Goal: Task Accomplishment & Management: Manage account settings

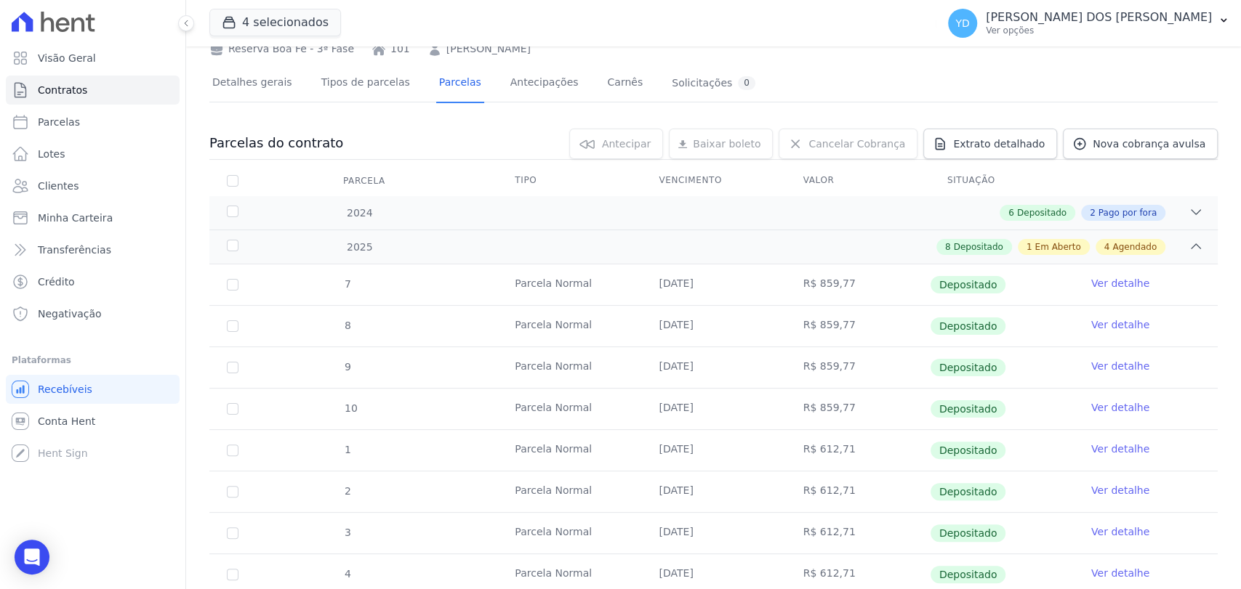
scroll to position [81, 0]
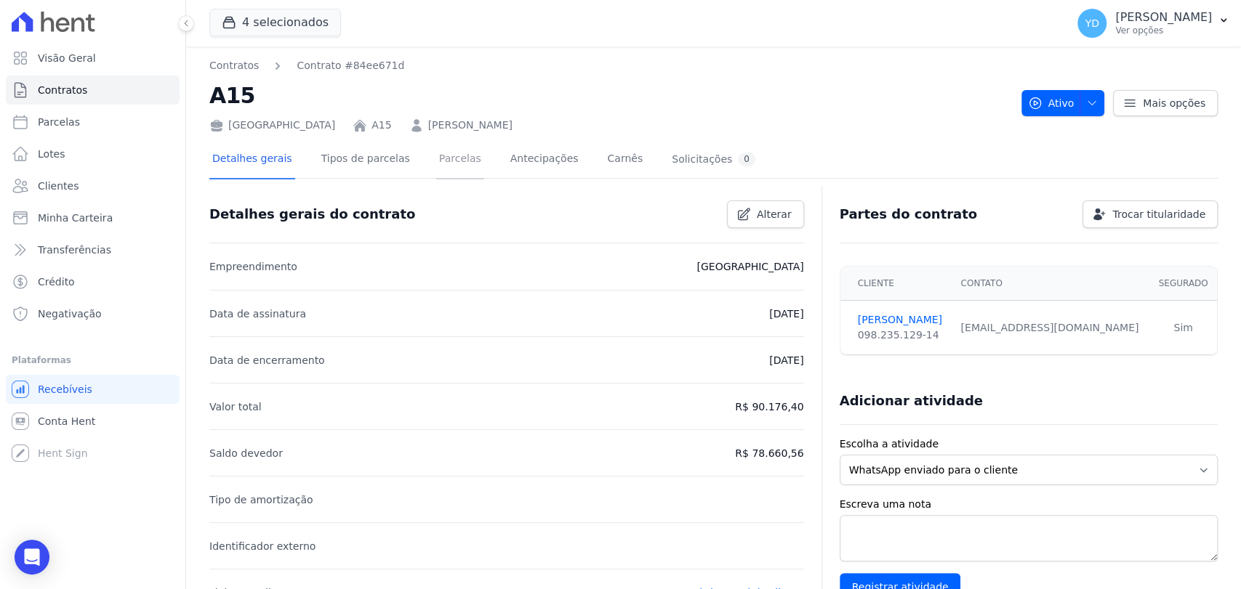
click at [441, 163] on link "Parcelas" at bounding box center [460, 160] width 48 height 39
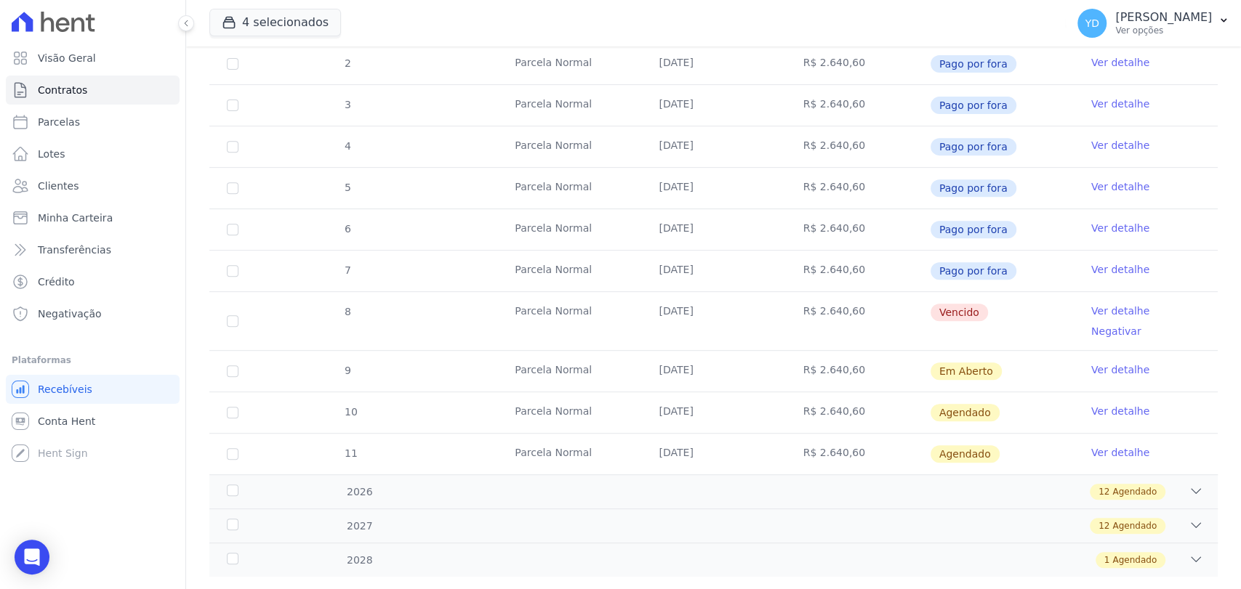
scroll to position [392, 0]
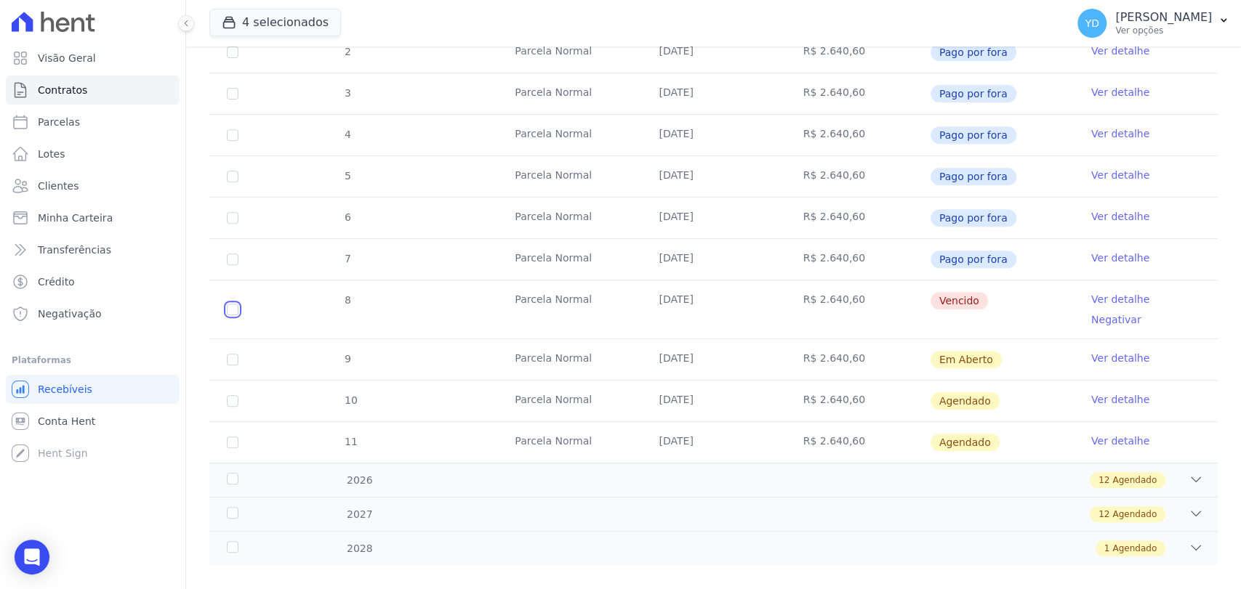
click at [233, 304] on input "checkbox" at bounding box center [233, 310] width 12 height 12
checkbox input "true"
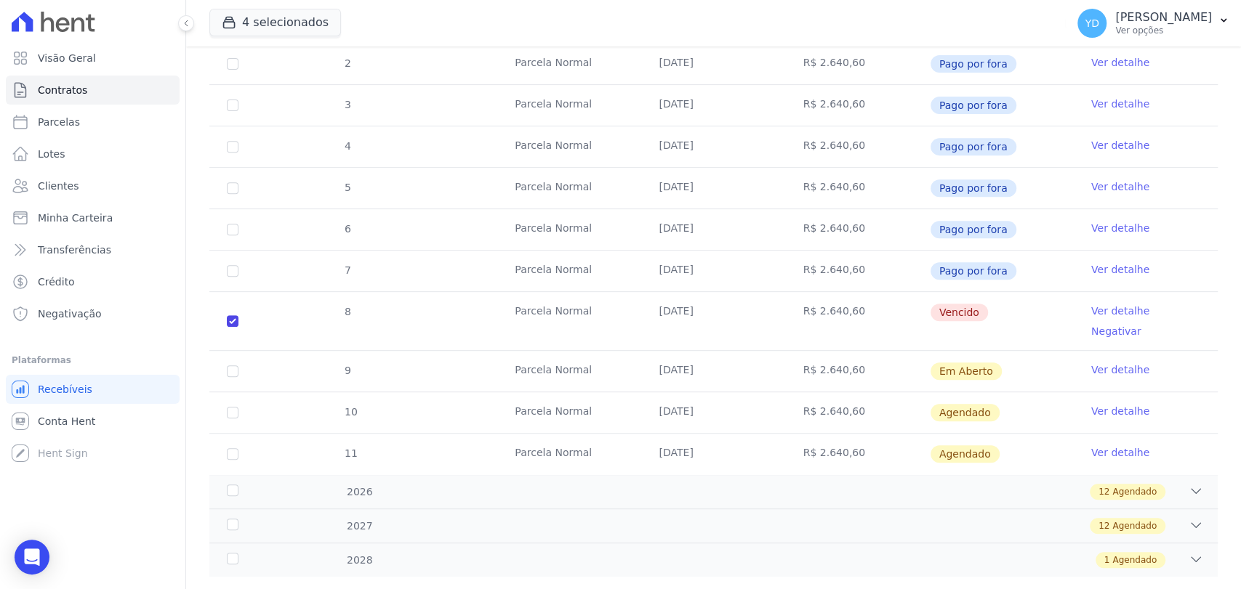
click at [236, 351] on td "9" at bounding box center [232, 371] width 47 height 41
click at [235, 366] on input "checkbox" at bounding box center [233, 372] width 12 height 12
checkbox input "true"
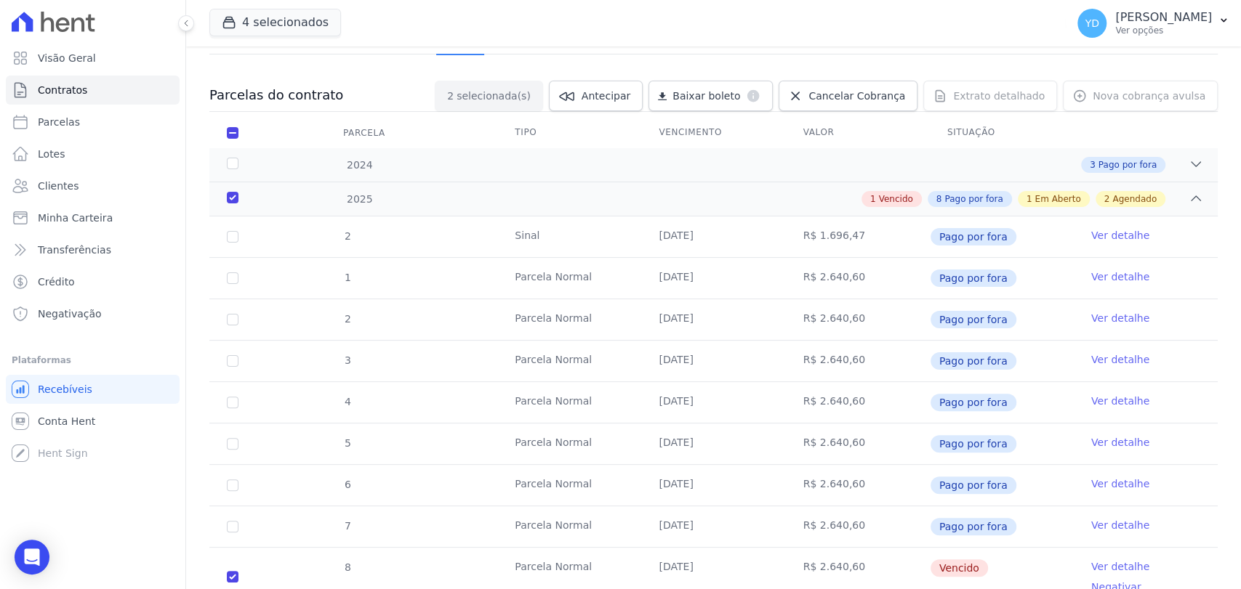
scroll to position [0, 0]
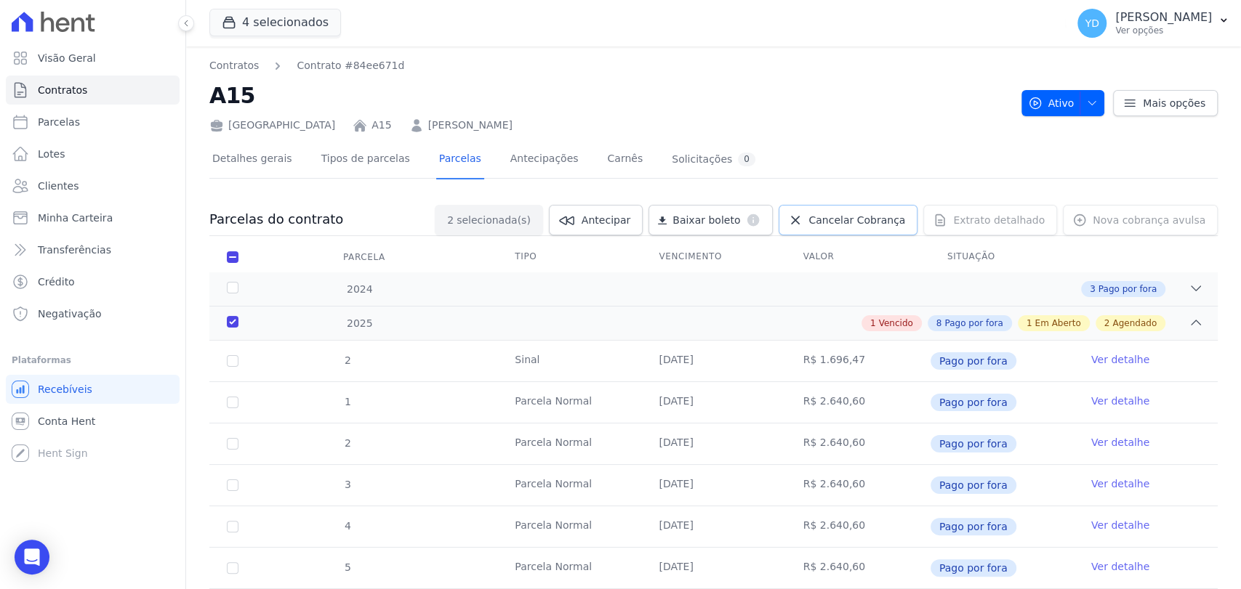
click at [870, 225] on span "Cancelar Cobrança" at bounding box center [856, 220] width 97 height 15
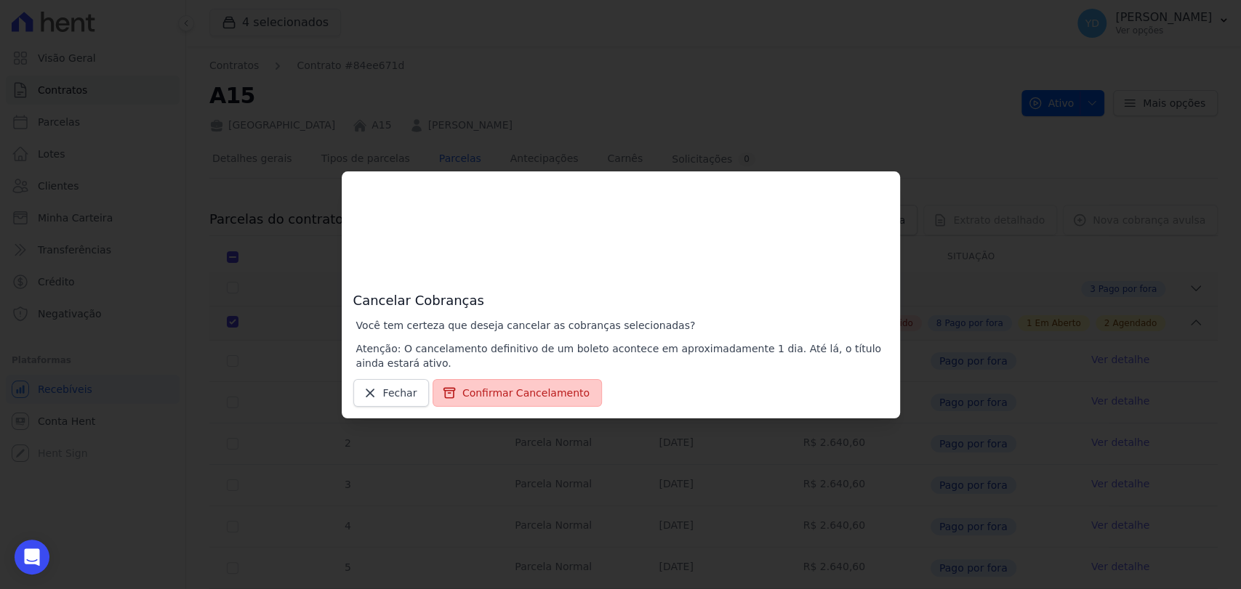
click at [501, 397] on button "Confirmar Cancelamento" at bounding box center [516, 393] width 169 height 28
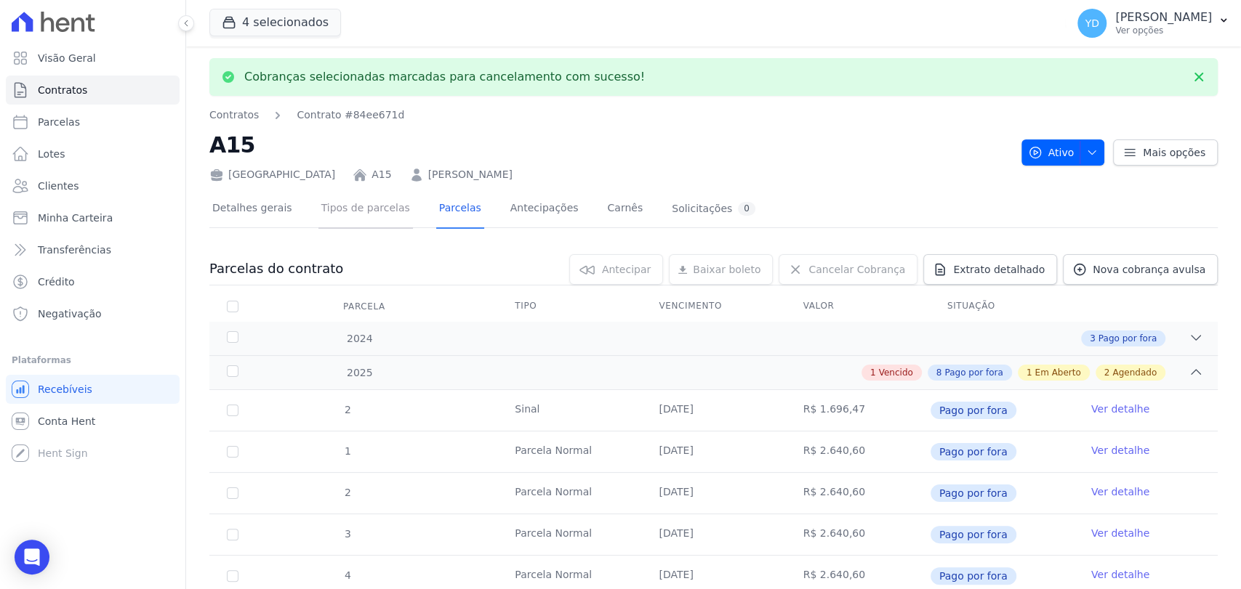
click at [352, 212] on link "Tipos de parcelas" at bounding box center [365, 209] width 94 height 39
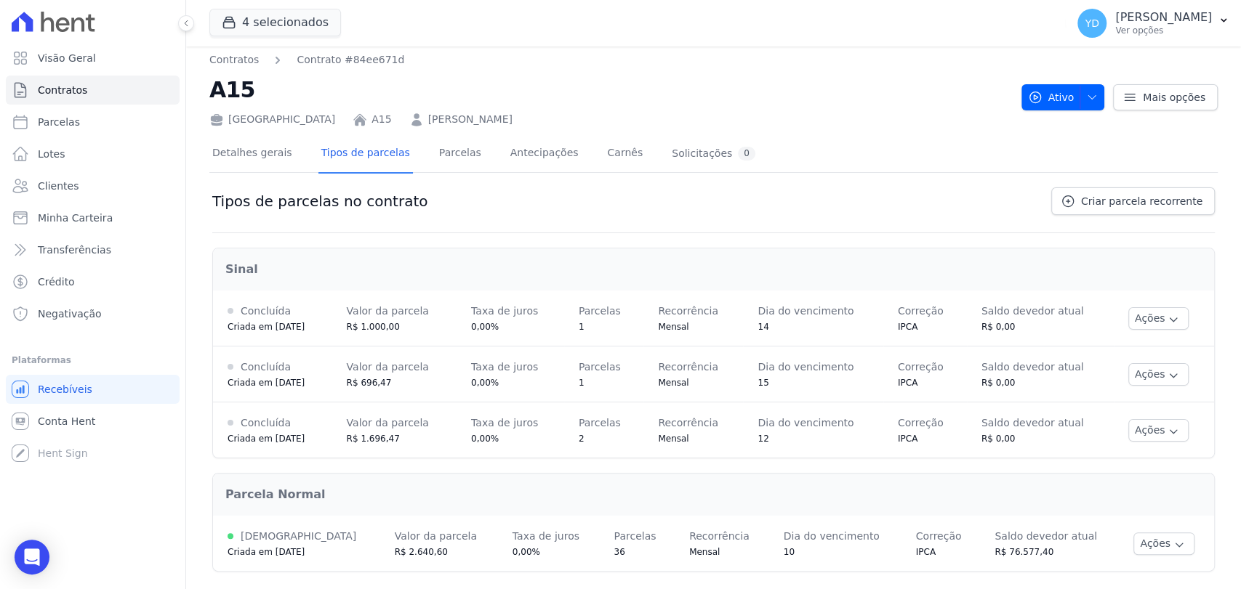
scroll to position [11, 0]
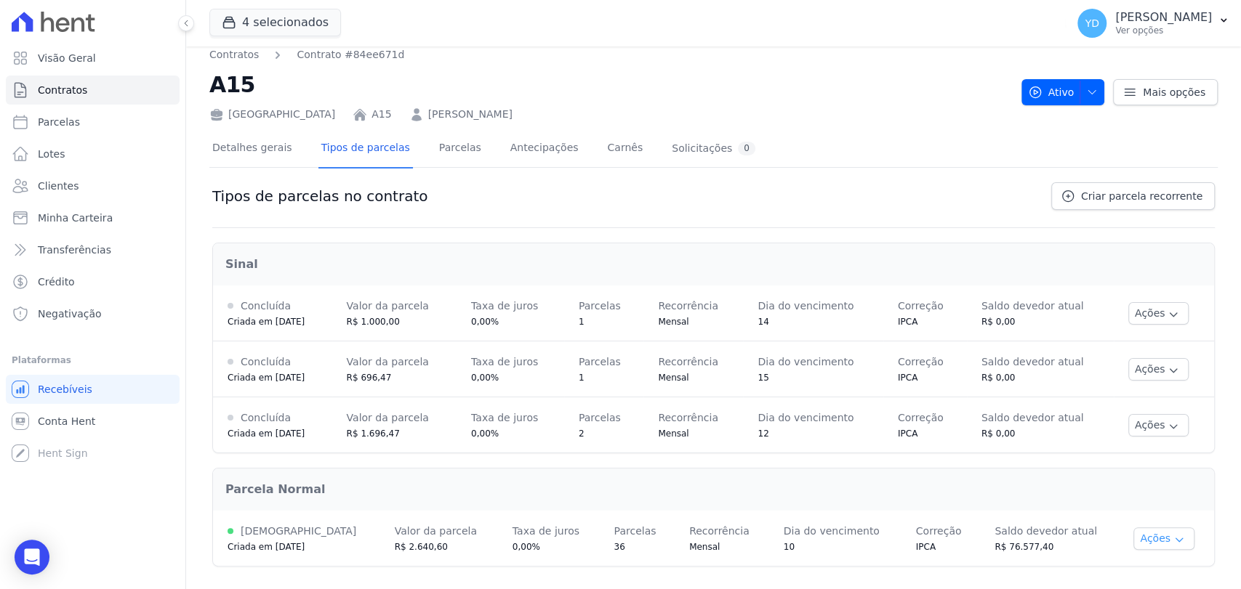
click at [1148, 533] on button "Ações" at bounding box center [1163, 539] width 61 height 23
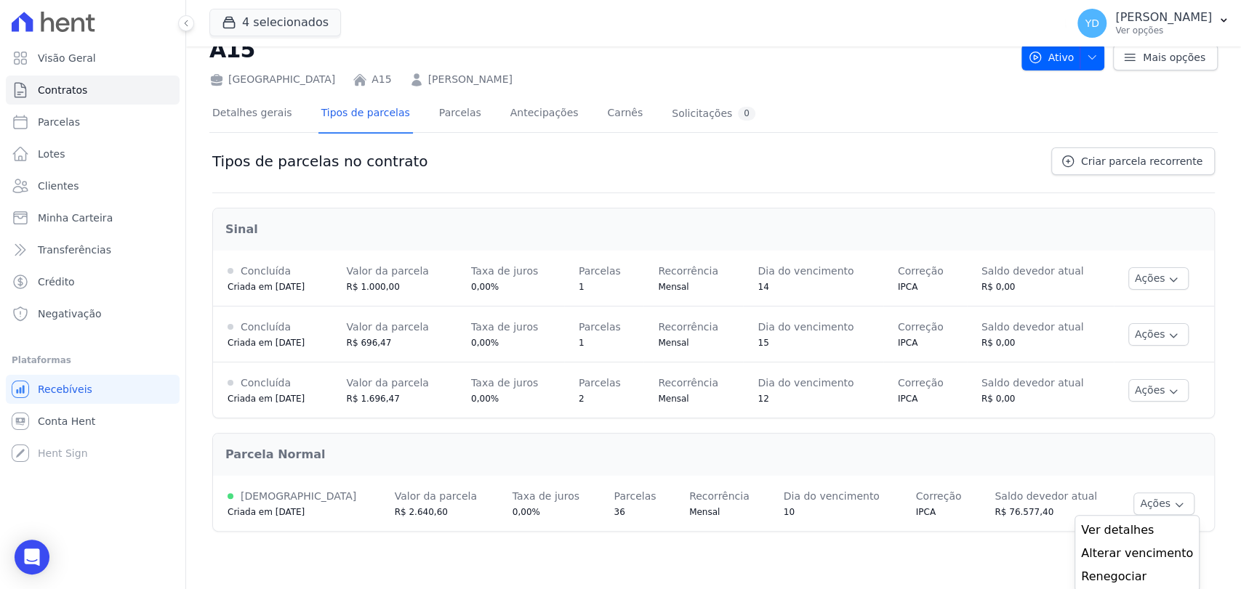
scroll to position [47, 0]
click at [1138, 577] on link "Renegociar" at bounding box center [1137, 576] width 112 height 17
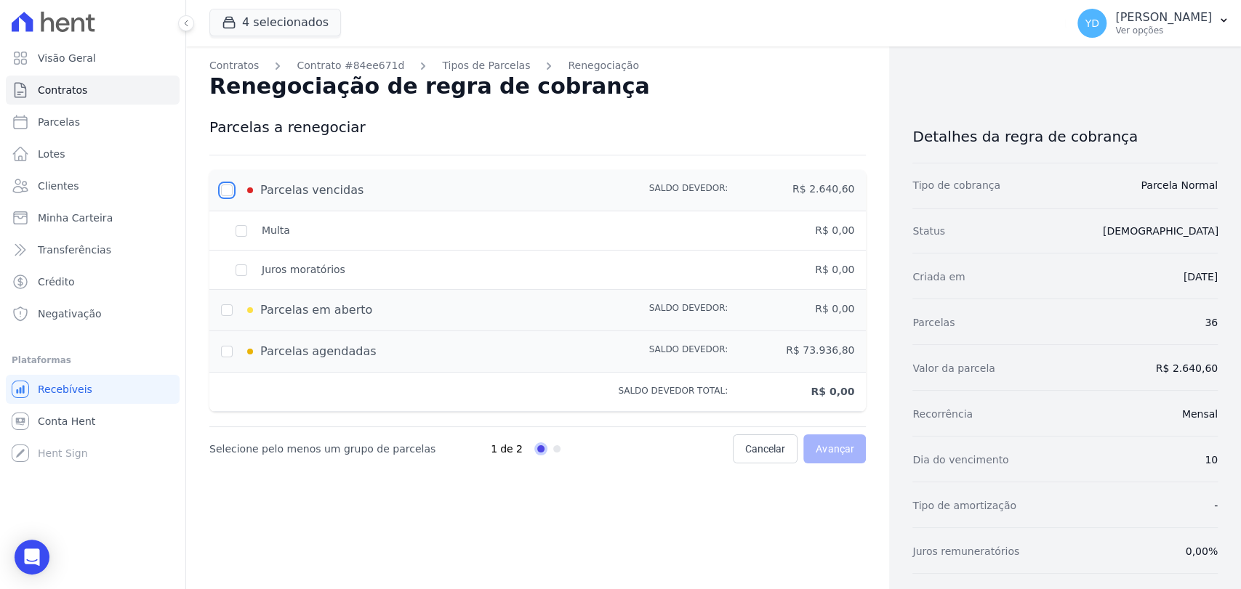
click at [227, 193] on input "checkbox" at bounding box center [227, 191] width 12 height 12
checkbox input "true"
click at [227, 307] on div "Parcelas em aberto" at bounding box center [411, 310] width 380 height 17
click at [222, 309] on div "Parcelas em aberto" at bounding box center [411, 310] width 380 height 17
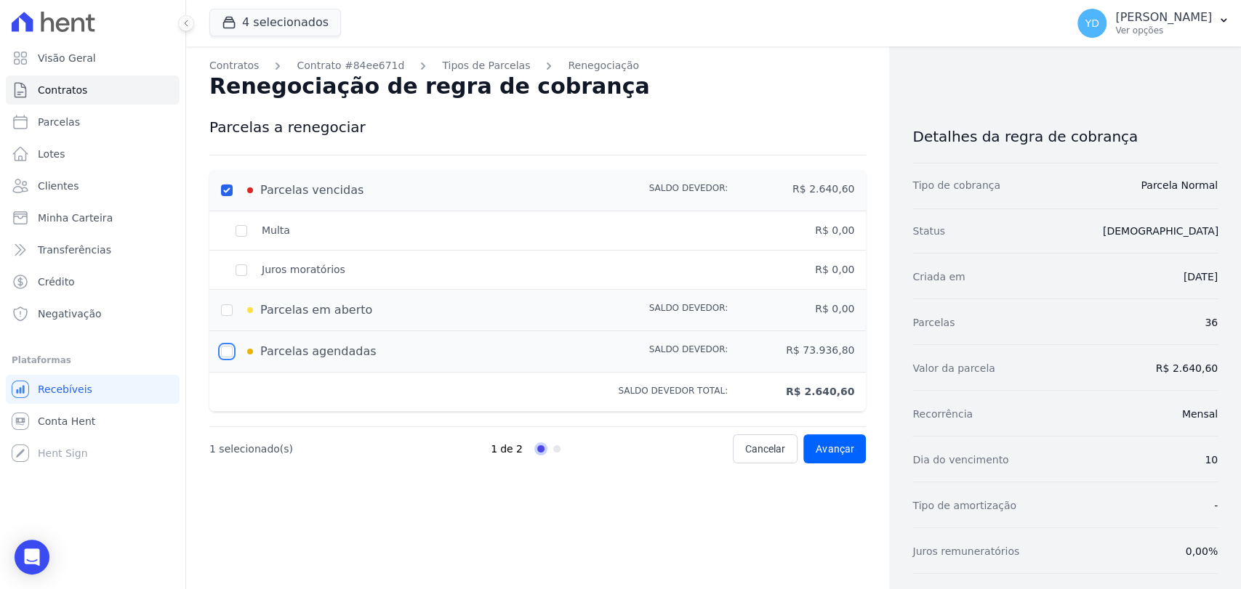
click at [227, 353] on input "checkbox" at bounding box center [227, 352] width 12 height 12
click at [227, 354] on input "checkbox" at bounding box center [227, 352] width 12 height 12
click at [229, 355] on input "checkbox" at bounding box center [227, 352] width 12 height 12
checkbox input "true"
click at [553, 448] on link "Progress" at bounding box center [556, 449] width 7 height 7
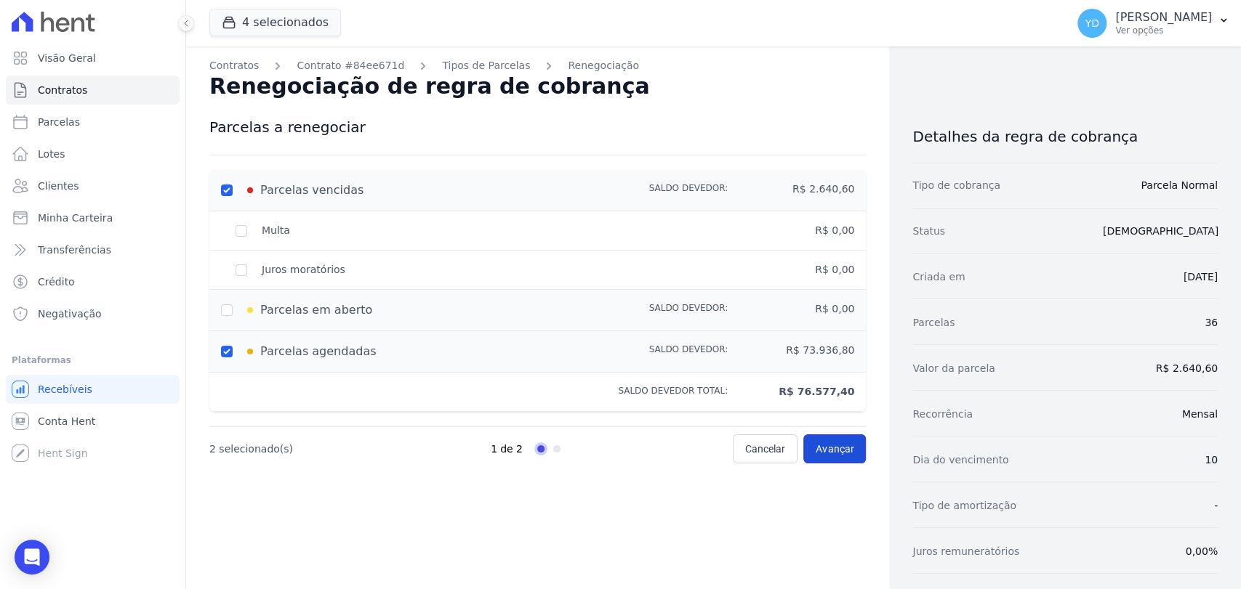
click at [839, 456] on link "Avançar" at bounding box center [834, 449] width 63 height 29
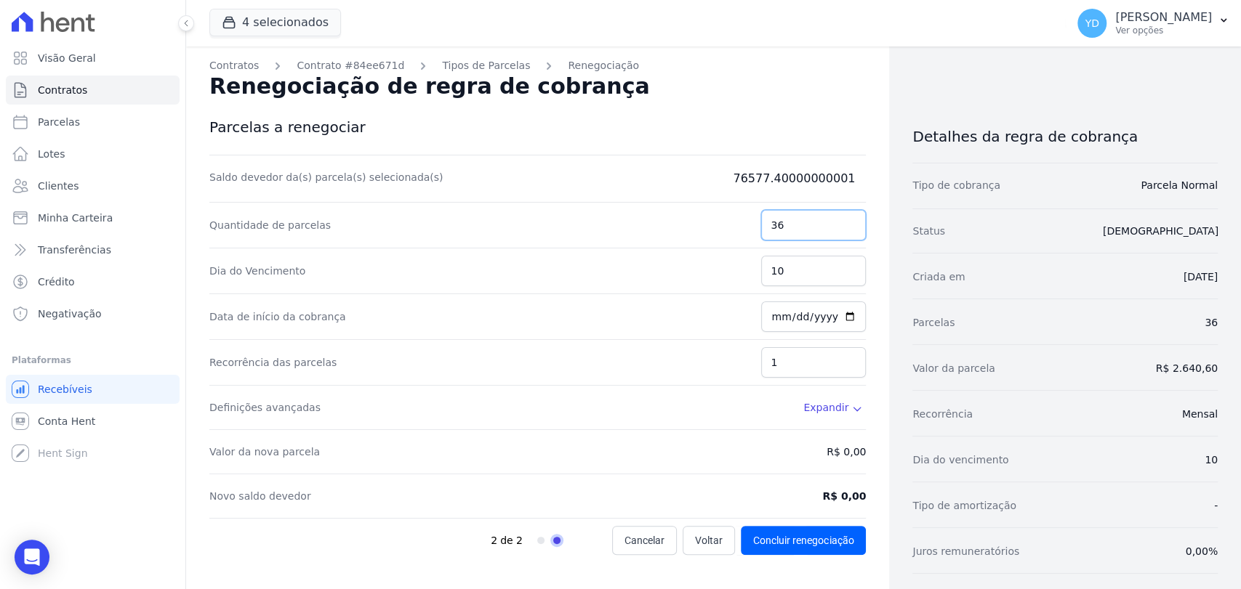
click at [781, 222] on input "36" at bounding box center [813, 225] width 105 height 31
type input "78"
click at [639, 291] on div "Dia do Vencimento 10" at bounding box center [537, 272] width 656 height 46
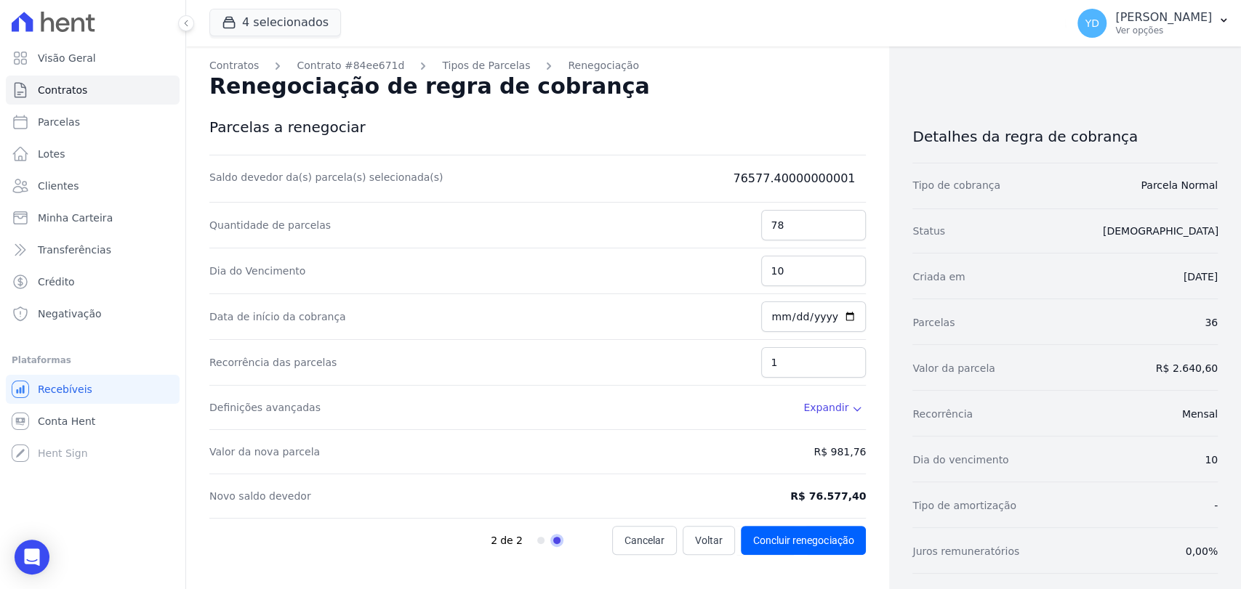
click at [839, 456] on dd "R$ 981,76" at bounding box center [839, 452] width 52 height 15
click at [825, 400] on span "Expandir" at bounding box center [825, 407] width 45 height 15
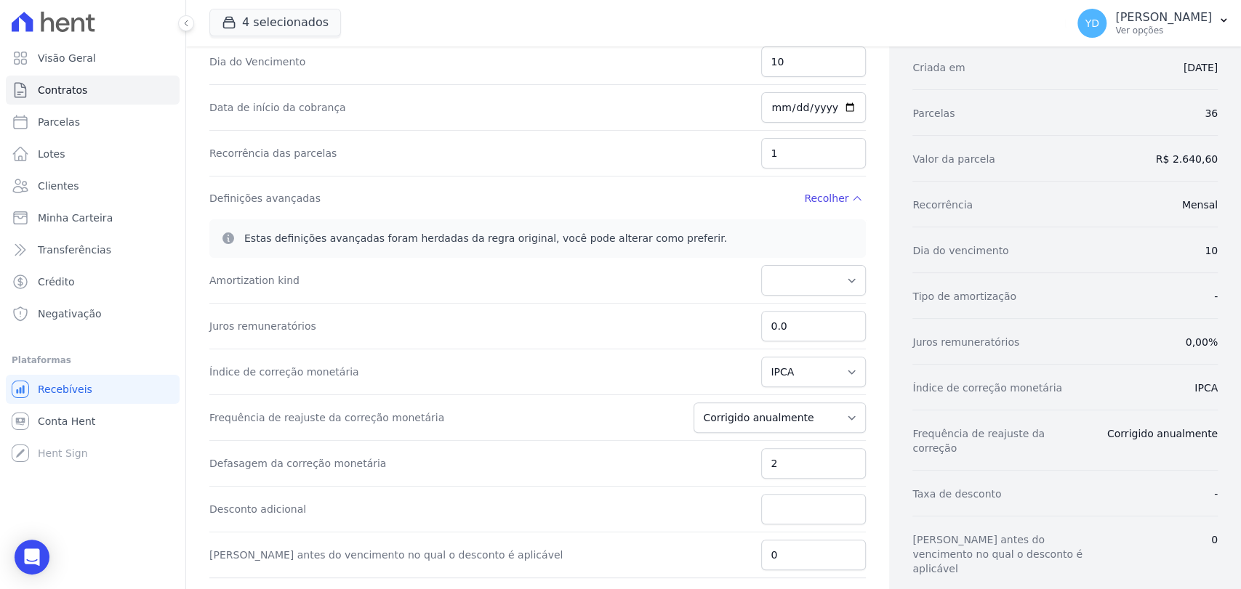
scroll to position [242, 0]
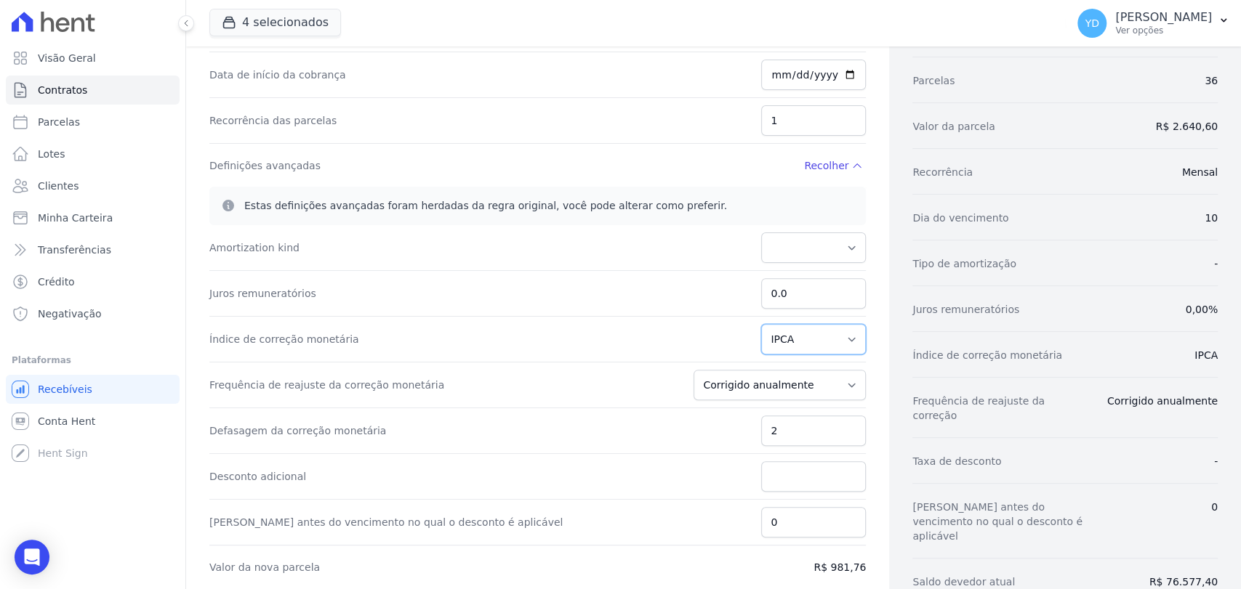
click at [797, 337] on select "Média dos últimos 12 meses acumulado de INCCM Média dos últimos 12 meses acumul…" at bounding box center [813, 339] width 105 height 31
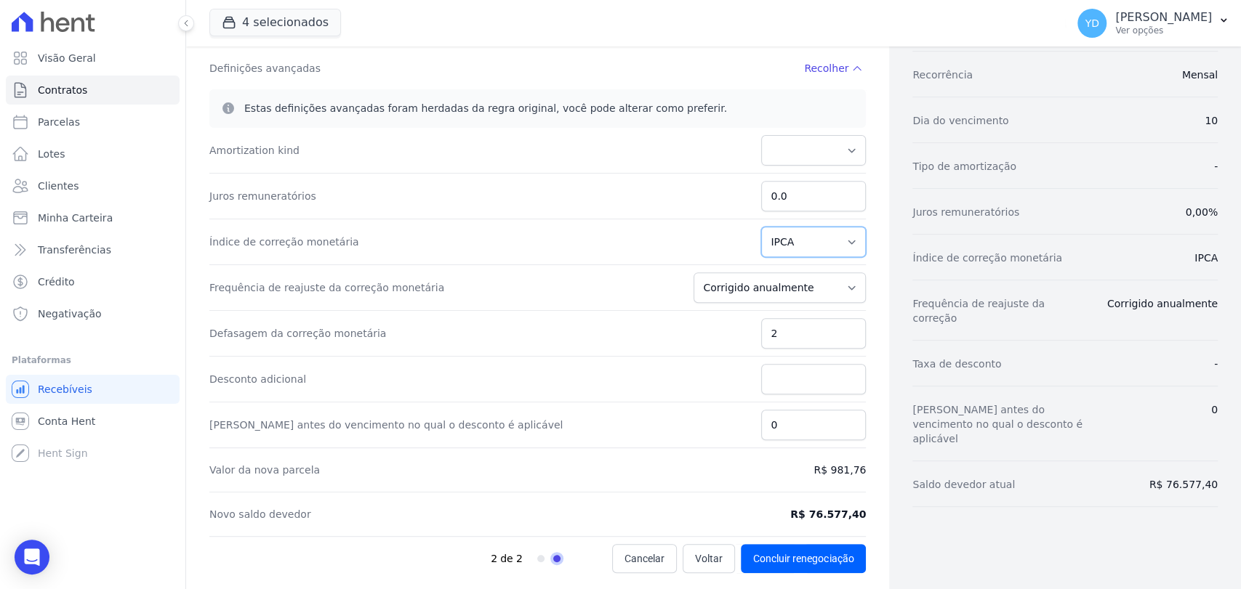
scroll to position [259, 0]
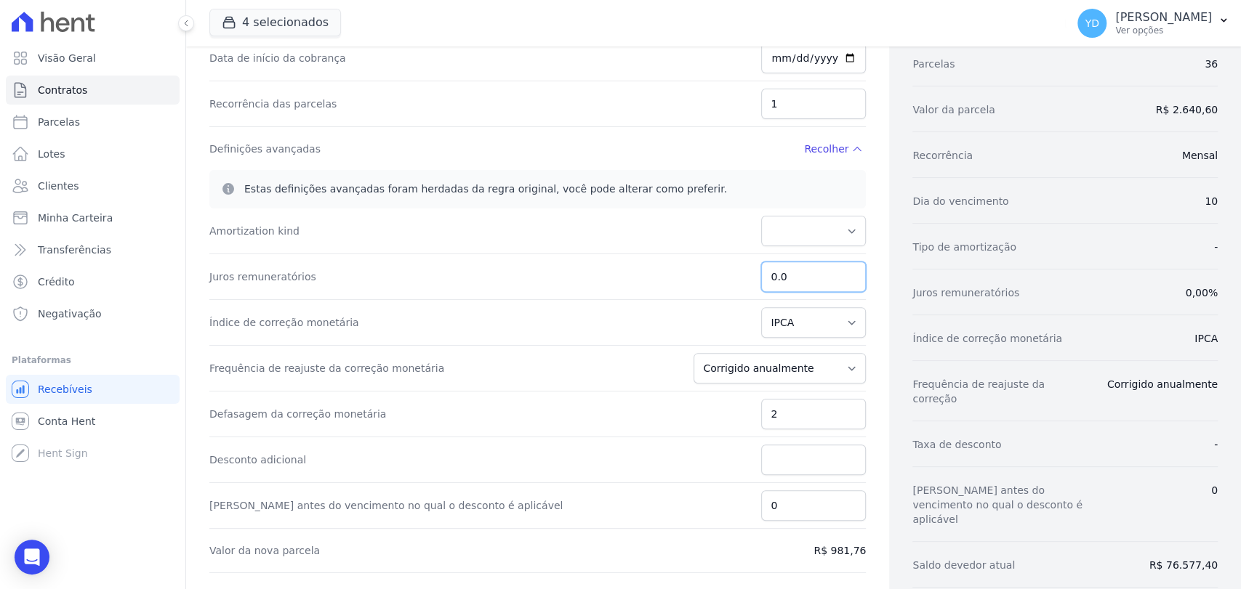
click at [807, 270] on input "0.0" at bounding box center [813, 277] width 105 height 31
type input "0.98"
click at [492, 297] on div "Juros remuneratórios 0.98" at bounding box center [537, 277] width 656 height 46
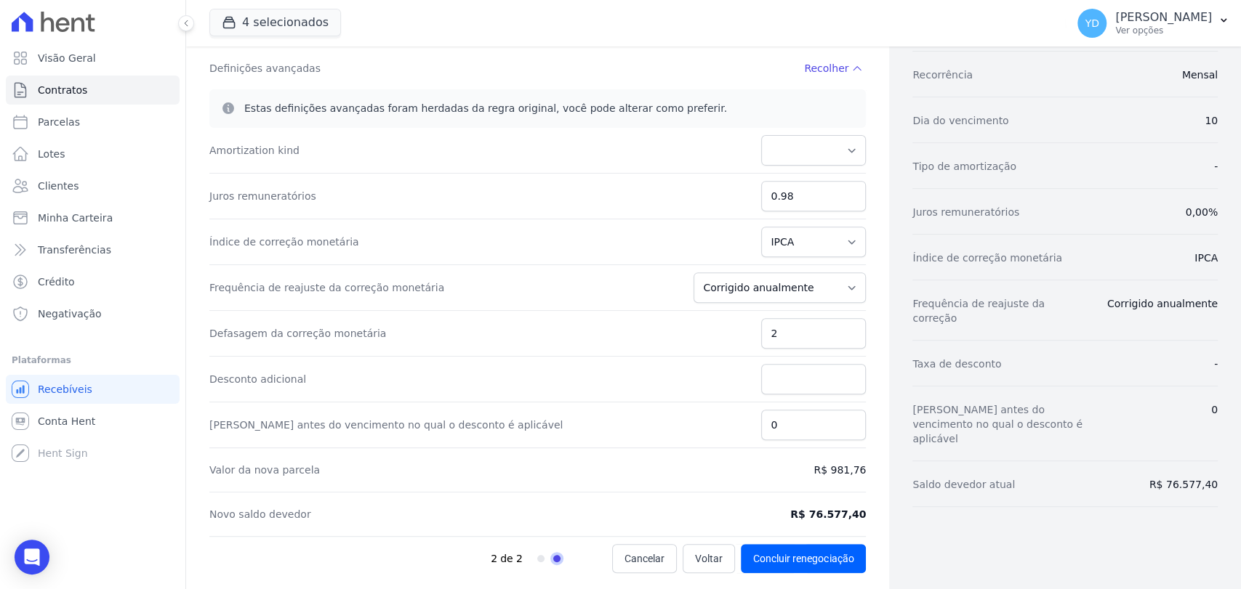
click at [763, 448] on div "Valor da nova parcela R$ 981,76" at bounding box center [537, 470] width 656 height 44
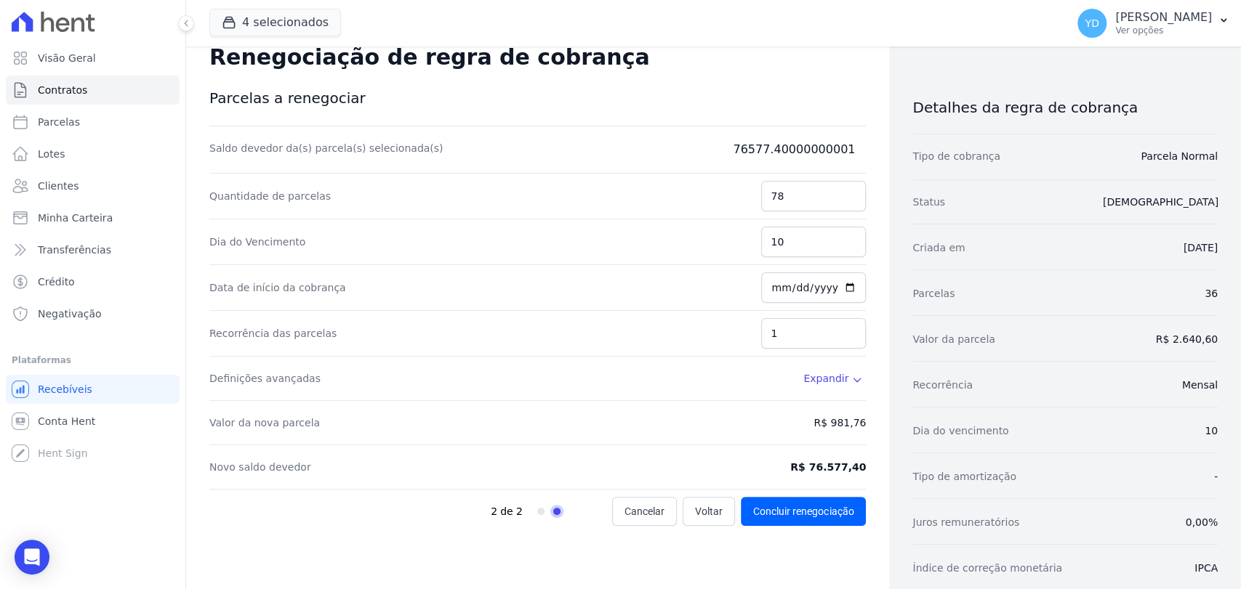
scroll to position [0, 0]
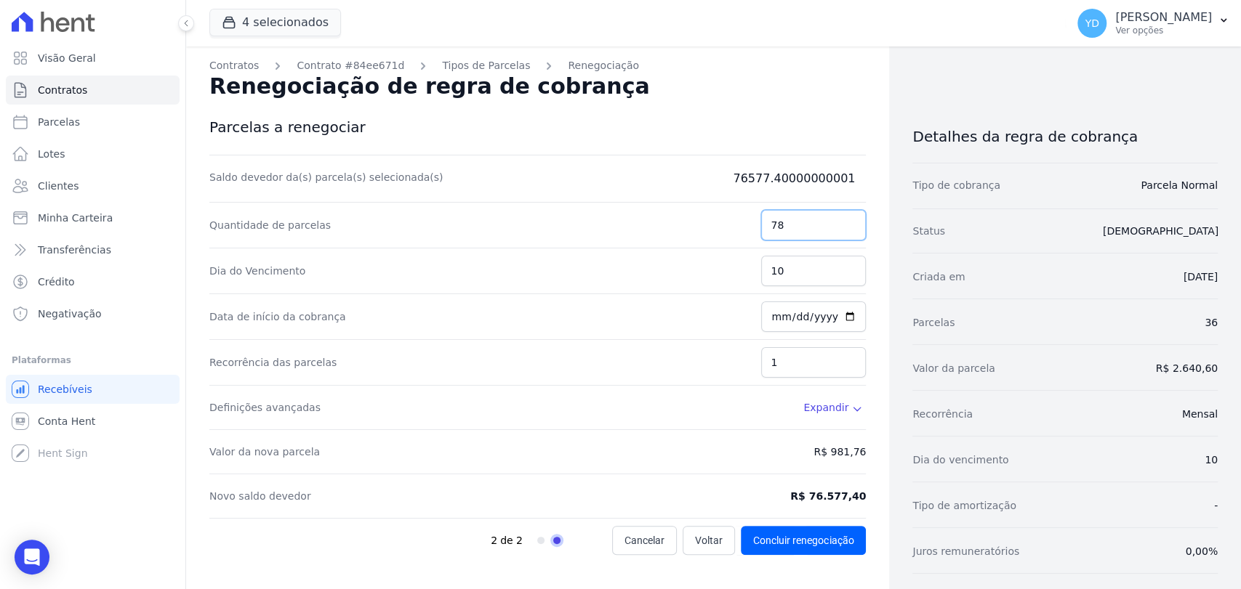
click at [780, 234] on input "78" at bounding box center [813, 225] width 105 height 31
click at [682, 536] on link "Voltar" at bounding box center [708, 540] width 52 height 29
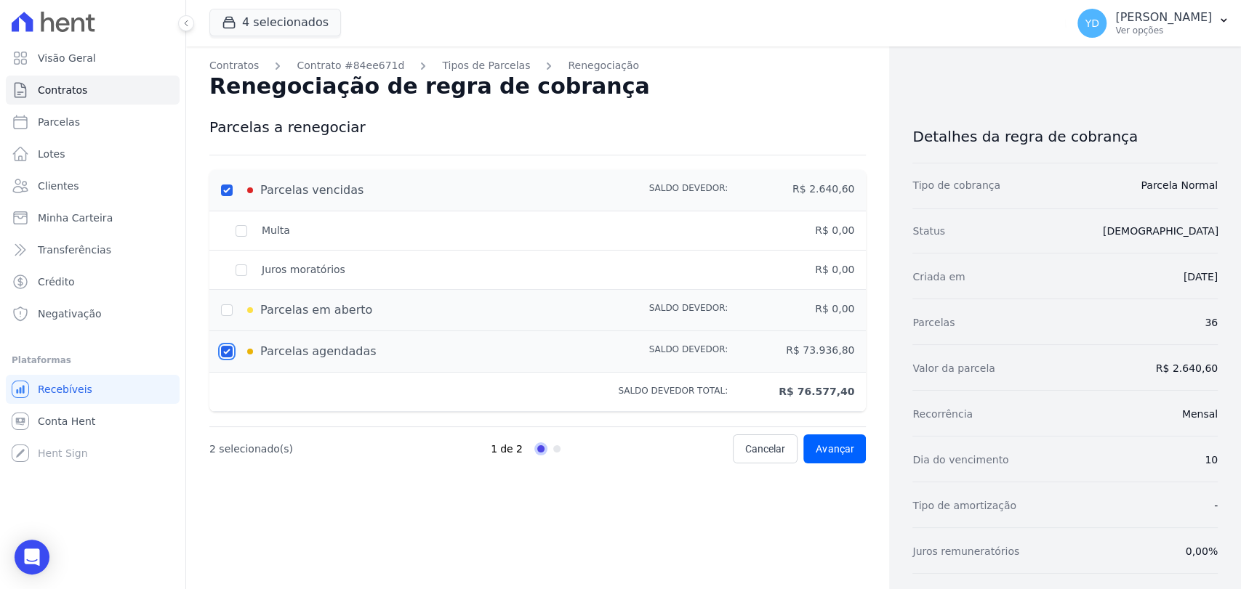
click at [225, 349] on input "checkbox" at bounding box center [227, 352] width 12 height 12
checkbox input "false"
type input "2640.6"
click at [838, 446] on span "Avançar" at bounding box center [834, 449] width 38 height 15
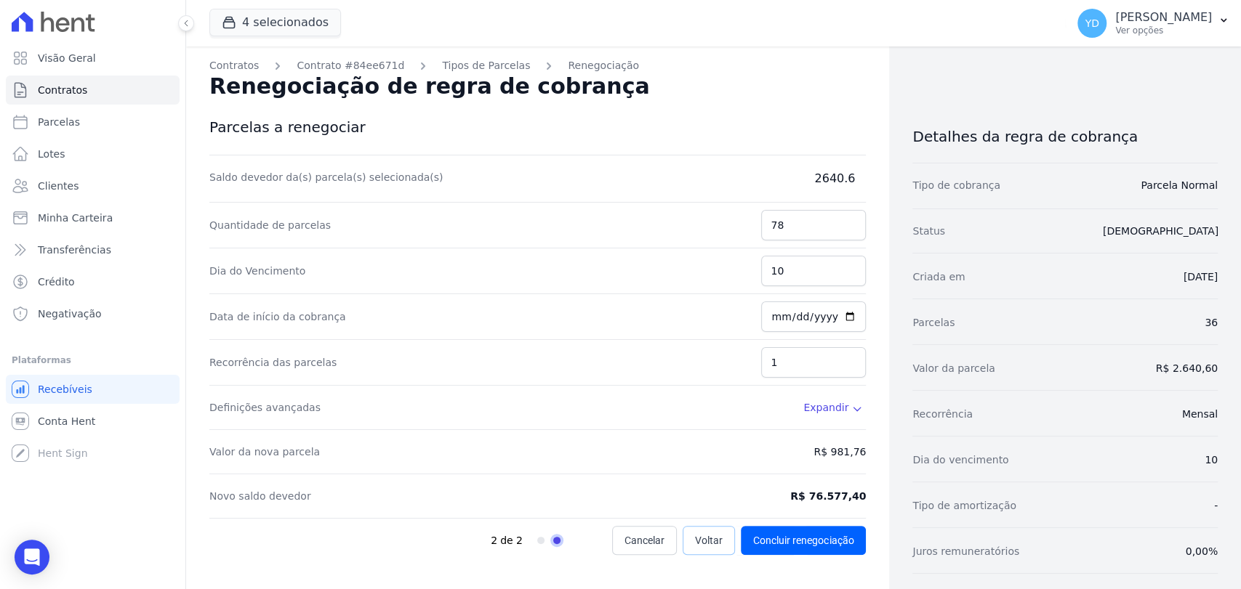
click at [690, 531] on link "Voltar" at bounding box center [708, 540] width 52 height 29
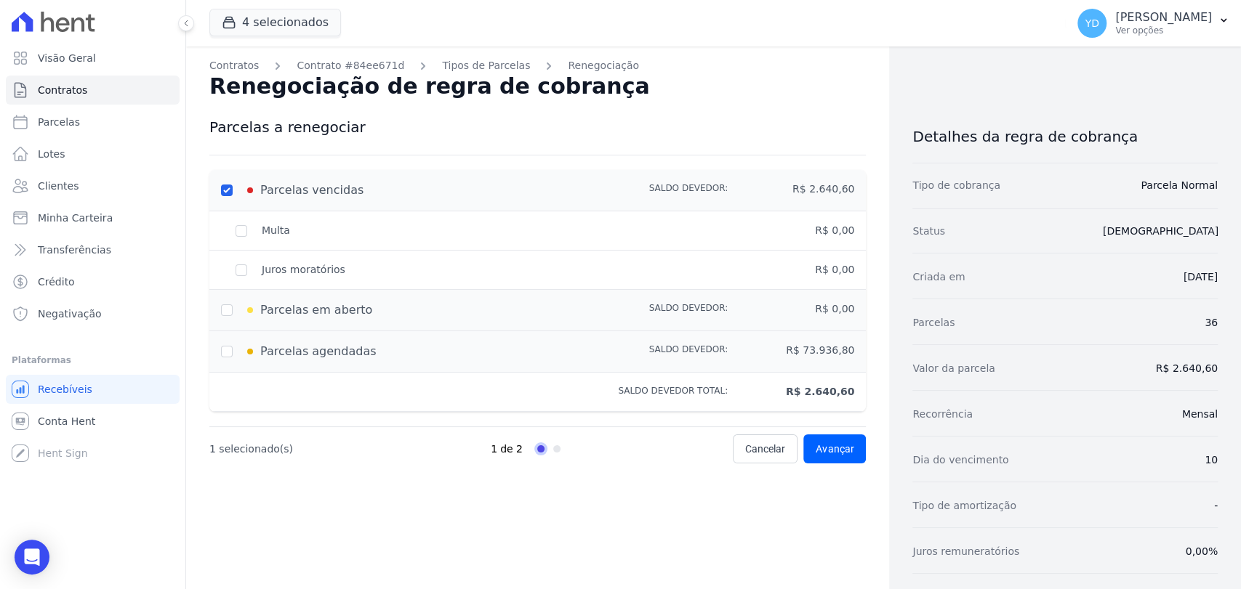
click at [240, 238] on div "Multa" at bounding box center [411, 230] width 380 height 15
click at [241, 235] on div "Multa" at bounding box center [411, 230] width 380 height 15
click at [241, 229] on div "Multa" at bounding box center [411, 230] width 380 height 15
click at [226, 313] on div "Parcelas em aberto" at bounding box center [411, 310] width 380 height 17
drag, startPoint x: 230, startPoint y: 352, endPoint x: 238, endPoint y: 362, distance: 12.4
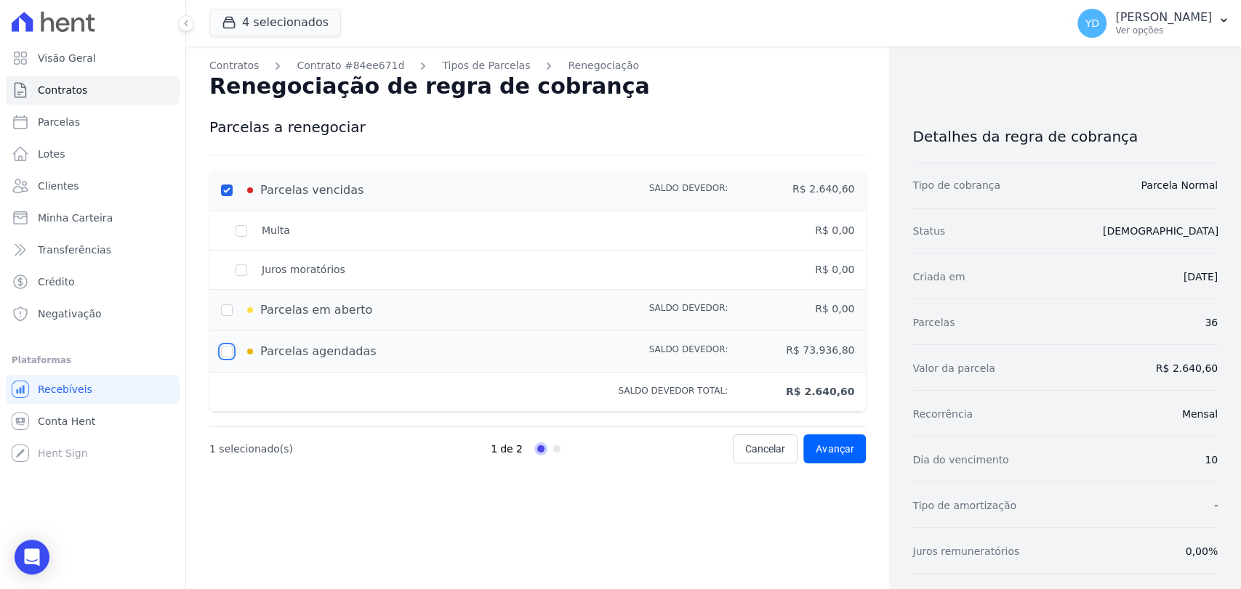
click at [230, 354] on input "checkbox" at bounding box center [227, 352] width 12 height 12
checkbox input "true"
type input "76577.40000000001"
click at [818, 453] on span "Avançar" at bounding box center [834, 449] width 38 height 15
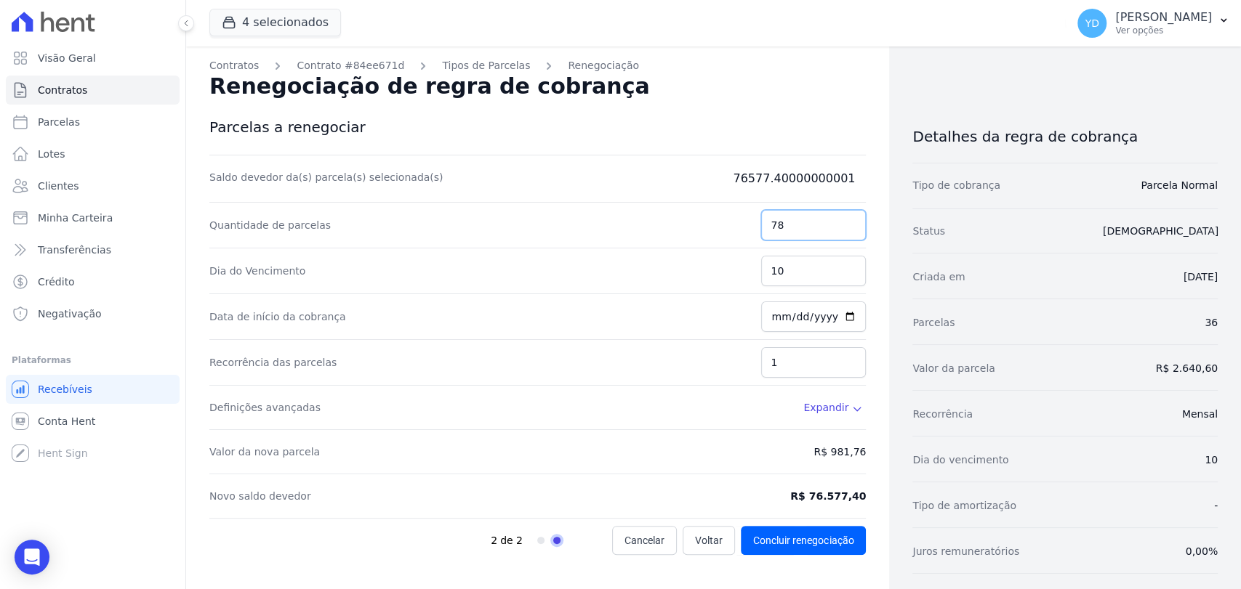
click at [797, 231] on input "78" at bounding box center [813, 225] width 105 height 31
click at [831, 456] on dd "R$ 981,76" at bounding box center [839, 452] width 52 height 15
click at [830, 456] on dd "R$ 981,76" at bounding box center [839, 452] width 52 height 15
click at [826, 411] on span "Expandir" at bounding box center [825, 407] width 45 height 15
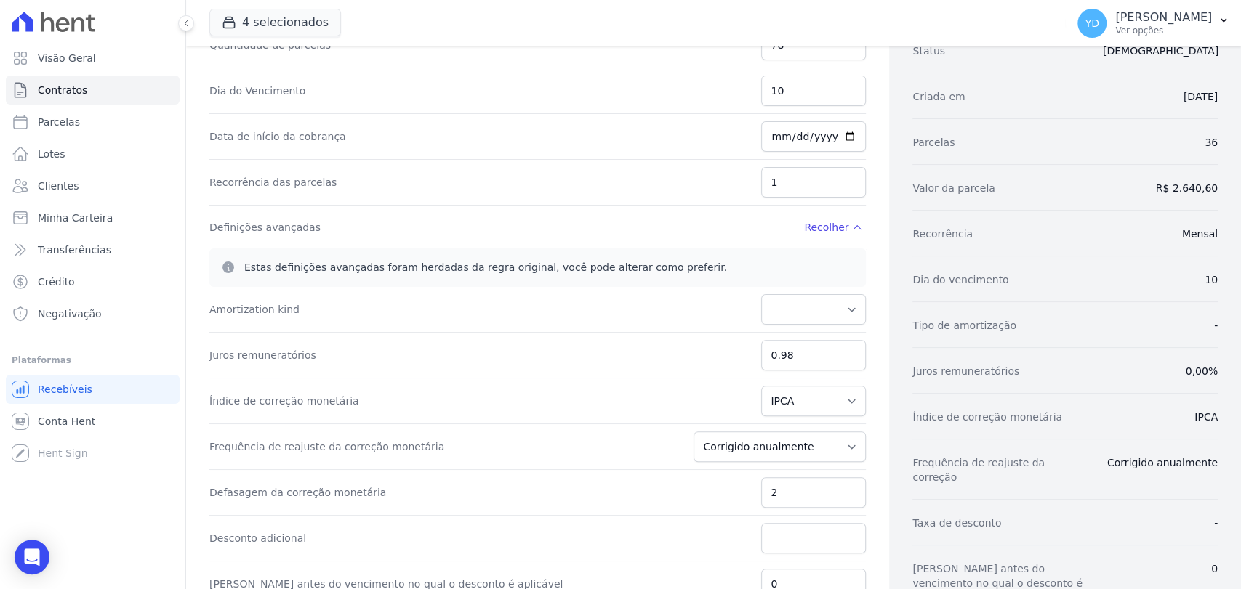
scroll to position [242, 0]
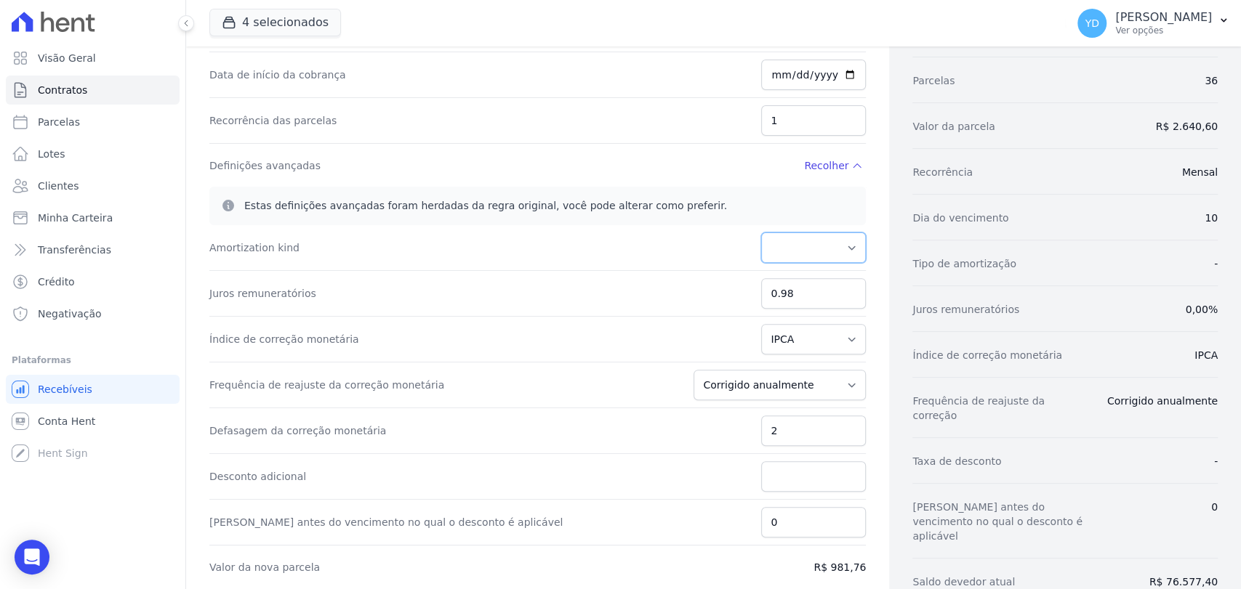
click at [808, 254] on select "PRICE" at bounding box center [813, 248] width 105 height 31
select select "price"
click at [761, 233] on select "PRICE" at bounding box center [813, 248] width 105 height 31
click at [802, 292] on input "0.98" at bounding box center [813, 293] width 105 height 31
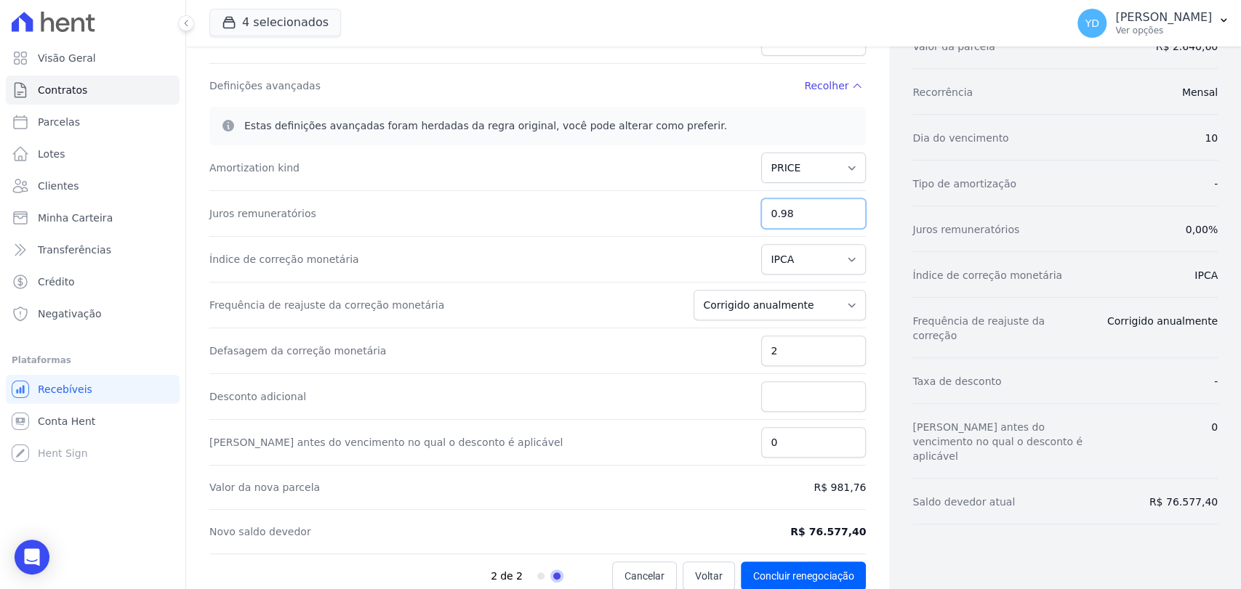
scroll to position [323, 0]
click at [789, 352] on input "2" at bounding box center [813, 350] width 105 height 31
click at [780, 398] on input "Desconto adicional" at bounding box center [813, 396] width 105 height 31
click at [785, 443] on input "0" at bounding box center [813, 442] width 105 height 31
click at [781, 351] on input "2" at bounding box center [813, 350] width 105 height 31
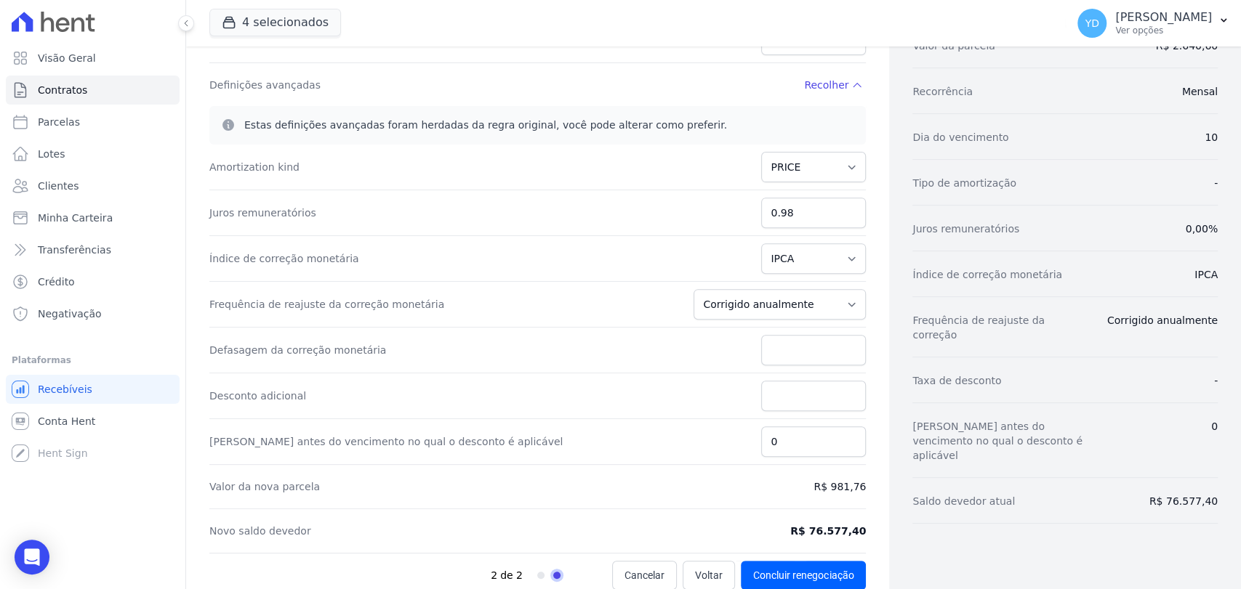
click at [839, 482] on dd "R$ 981,76" at bounding box center [839, 487] width 52 height 15
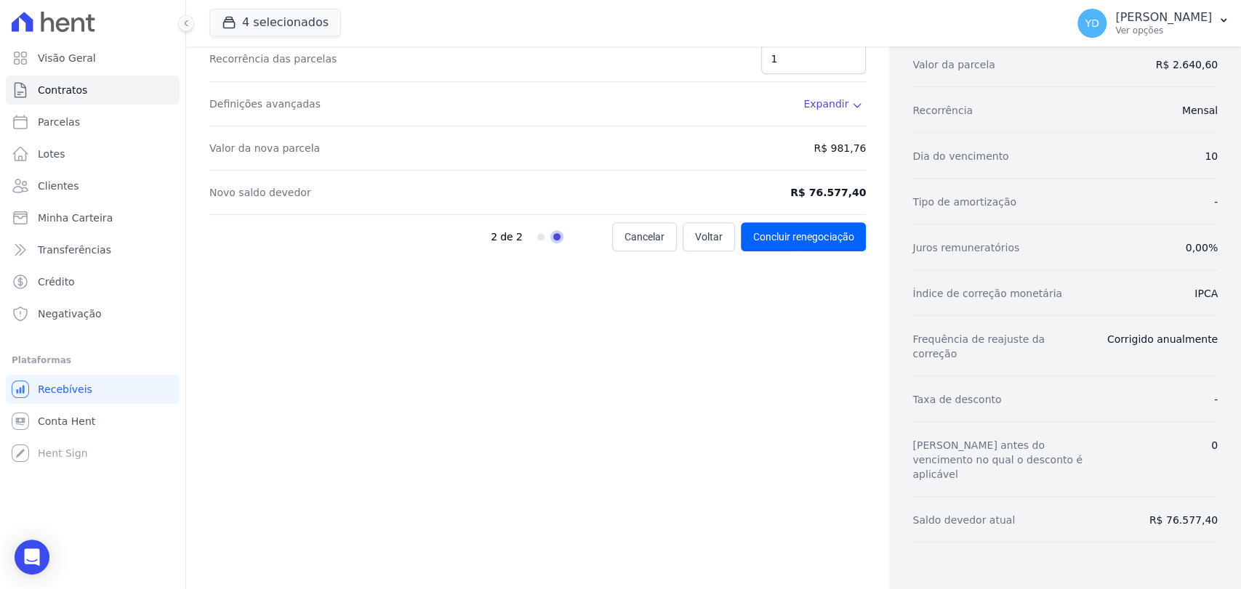
scroll to position [273, 0]
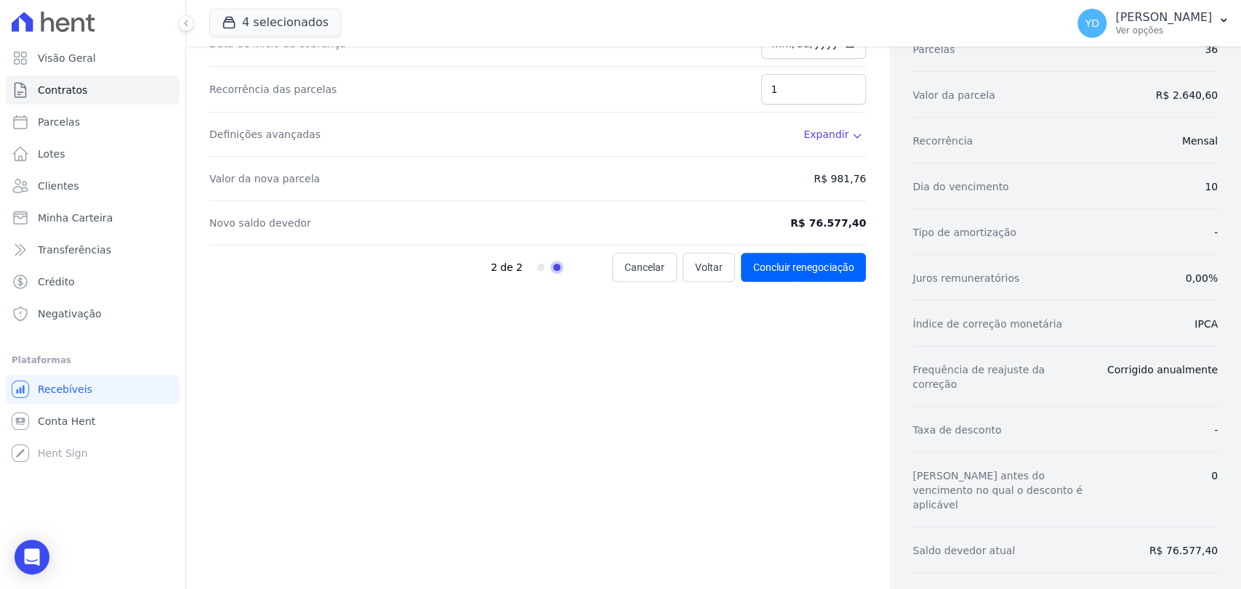
click at [839, 482] on div "Contratos Contrato #84ee671d Tipos de Parcelas Renegociação Renegociação de reg…" at bounding box center [537, 196] width 703 height 847
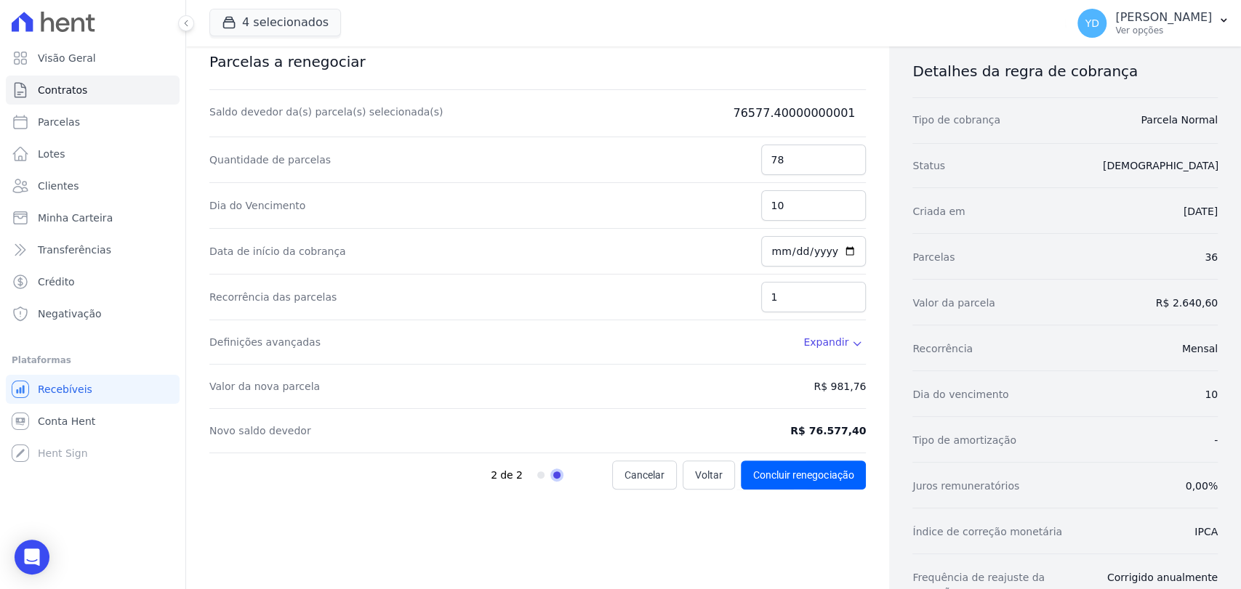
scroll to position [31, 0]
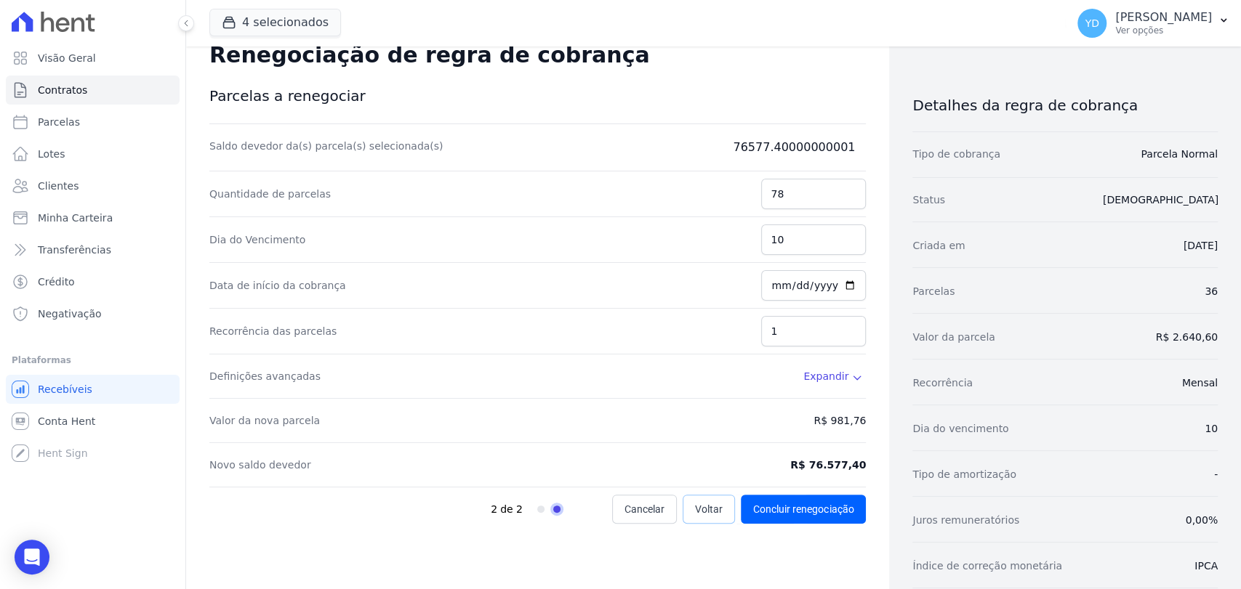
click at [693, 517] on link "Voltar" at bounding box center [708, 509] width 52 height 29
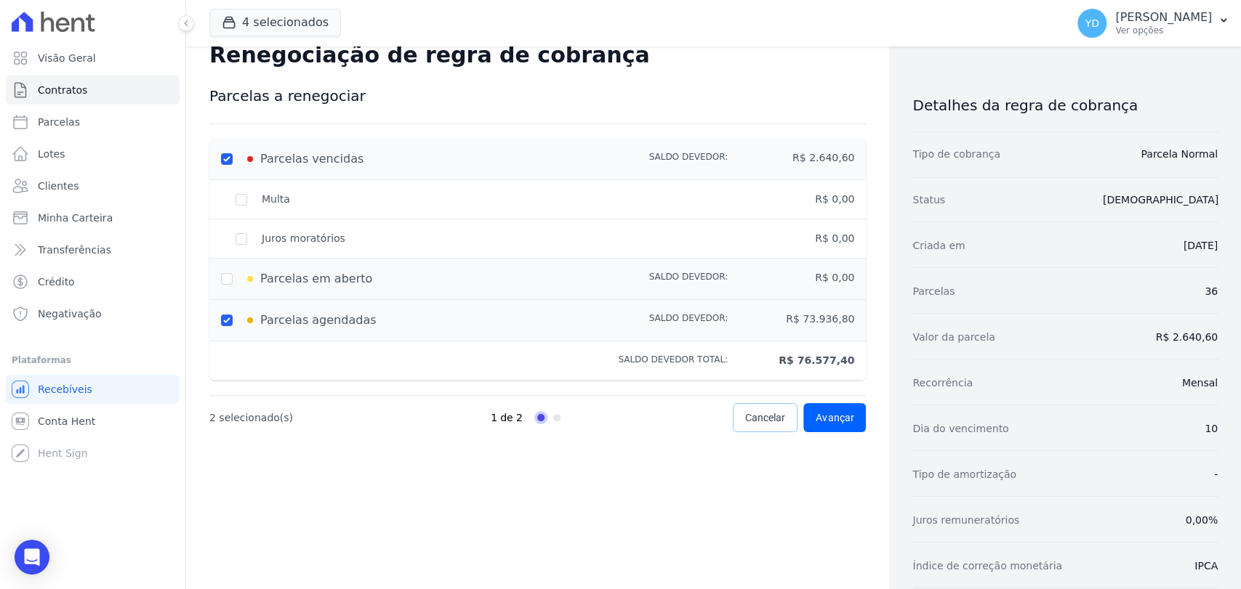
click at [733, 423] on link "Cancelar" at bounding box center [765, 417] width 65 height 29
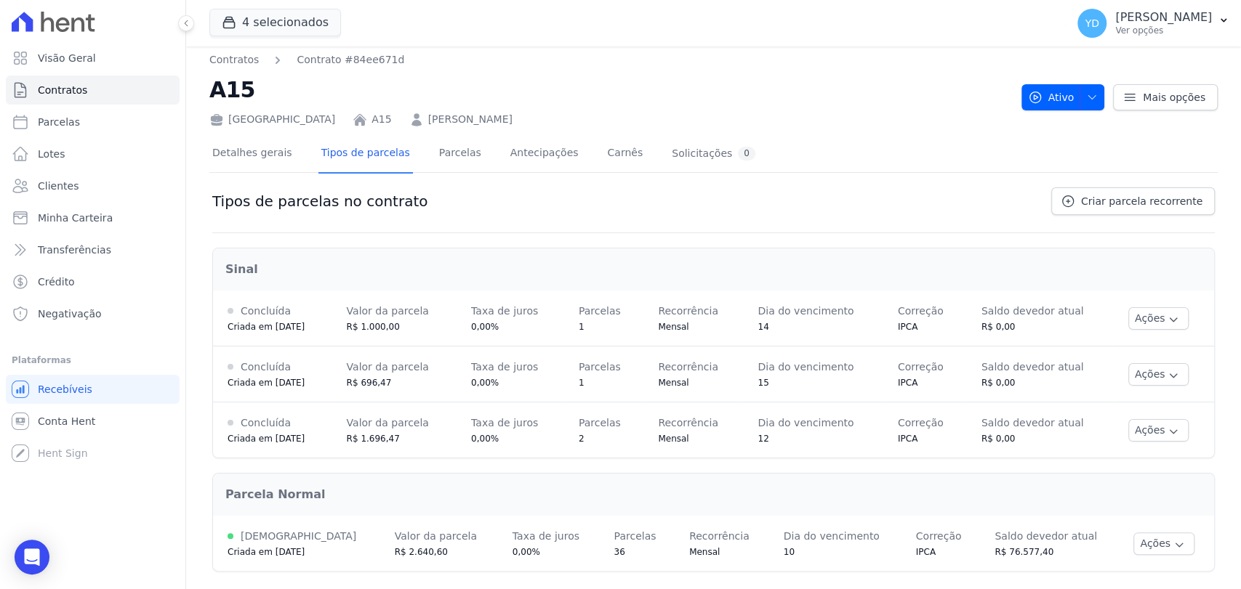
scroll to position [11, 0]
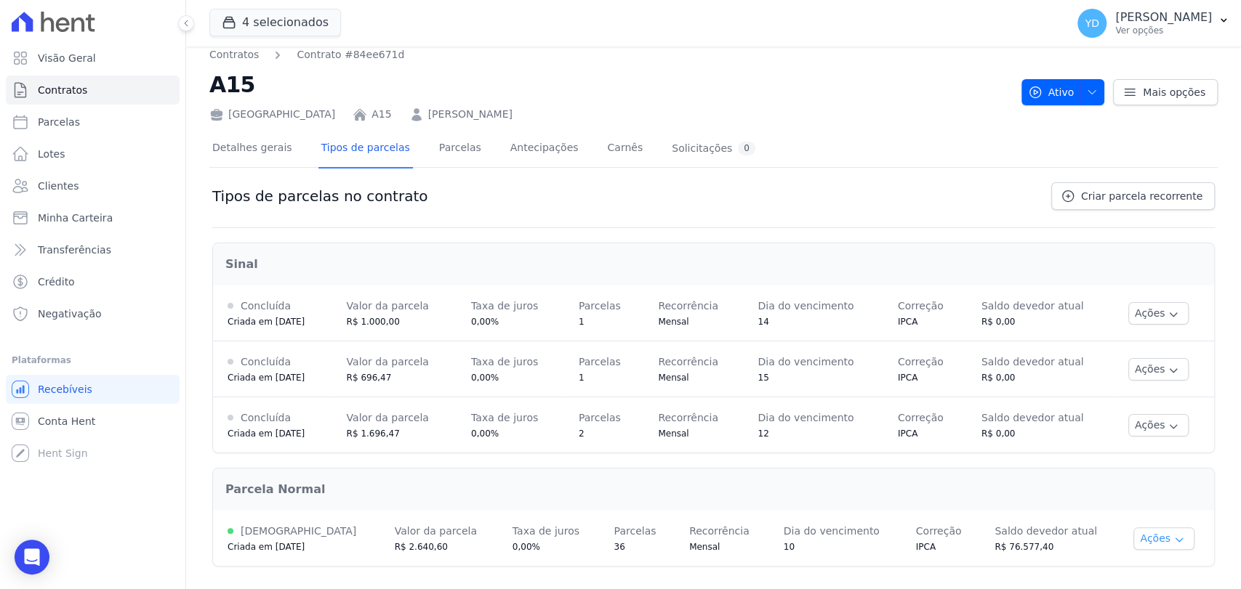
click at [1163, 543] on button "Ações" at bounding box center [1163, 539] width 61 height 23
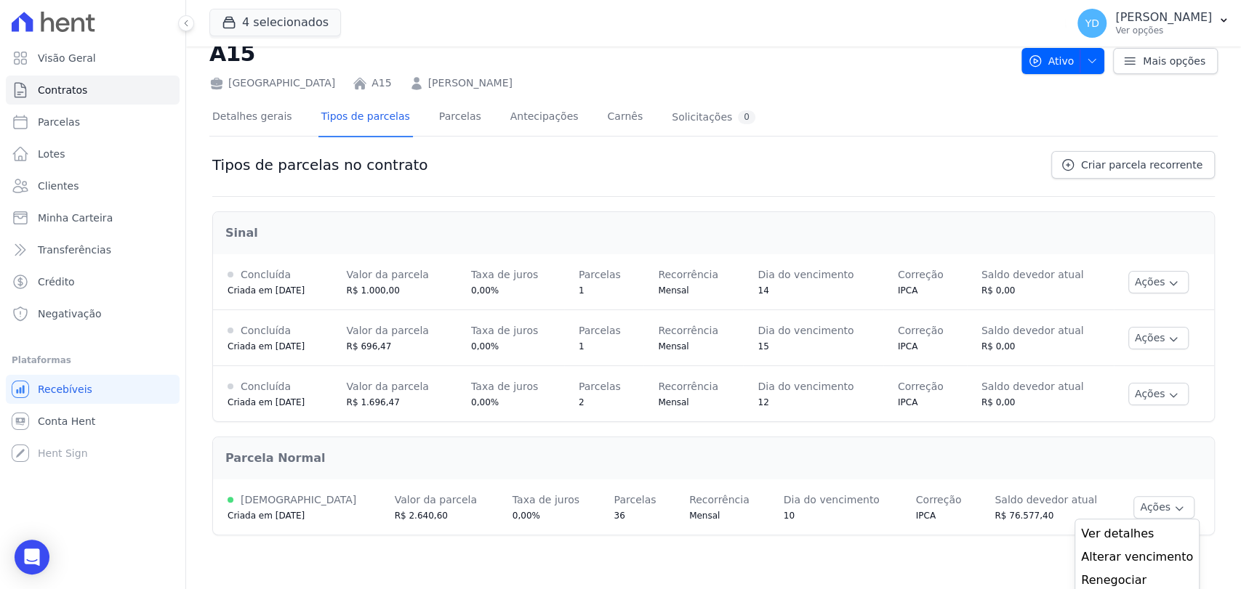
scroll to position [47, 0]
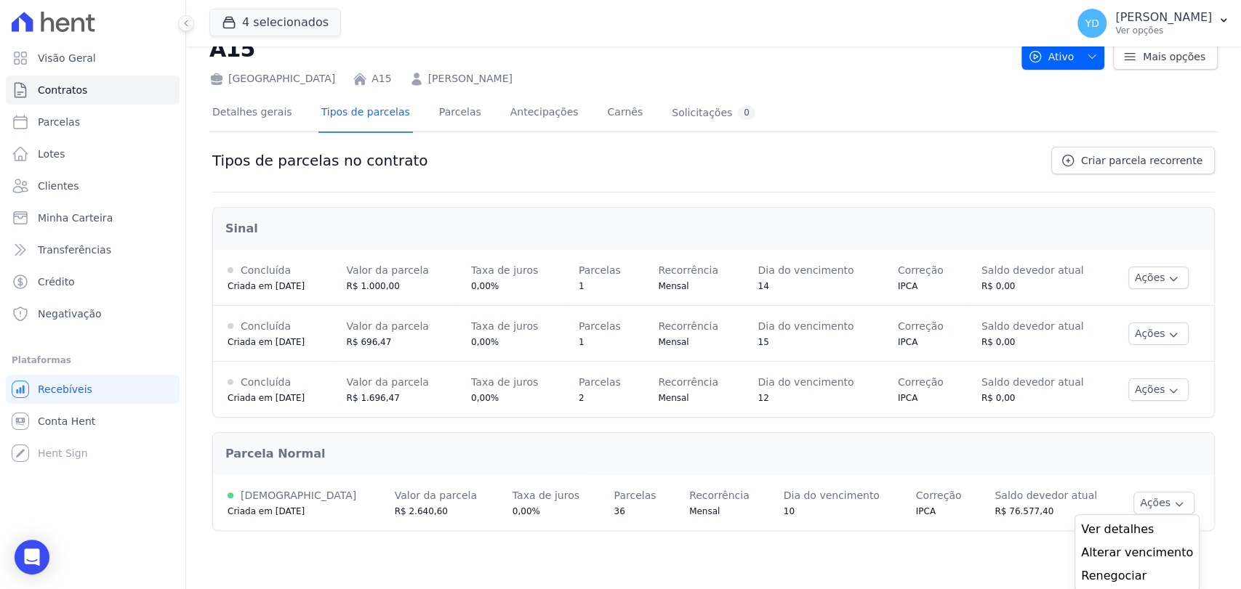
click at [652, 558] on main "Contratos Contrato #84ee671d A15 Parque das Palmeiras A15 SARAH ROCHA SILVA Ati…" at bounding box center [713, 318] width 1055 height 543
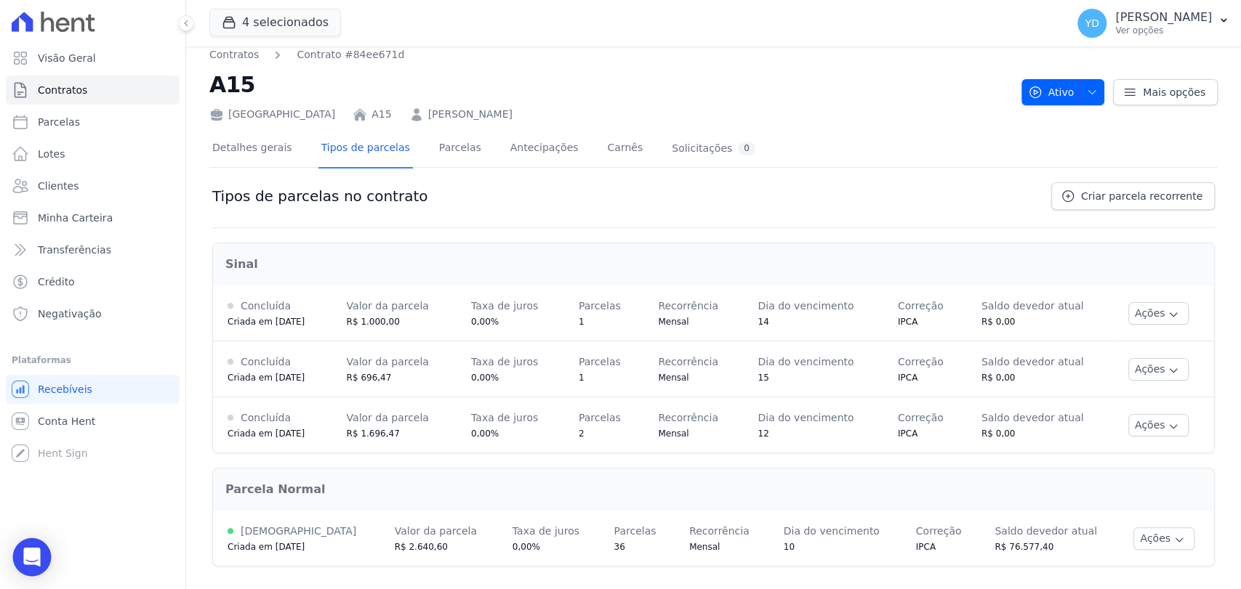
click at [28, 555] on icon "Open Intercom Messenger" at bounding box center [31, 557] width 17 height 19
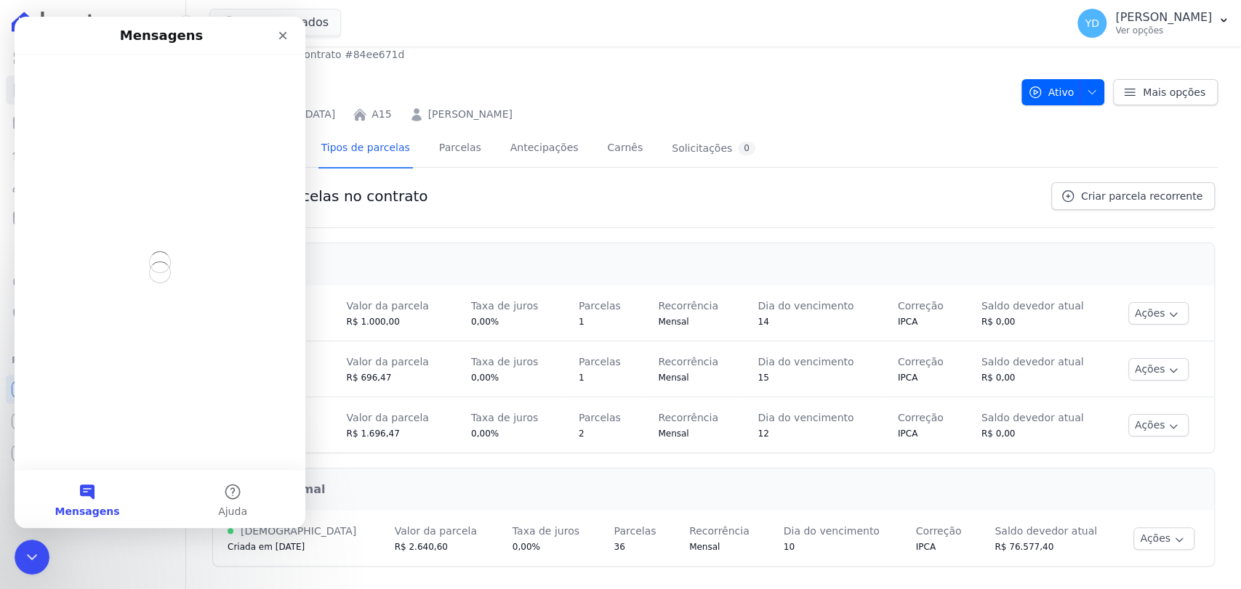
scroll to position [0, 0]
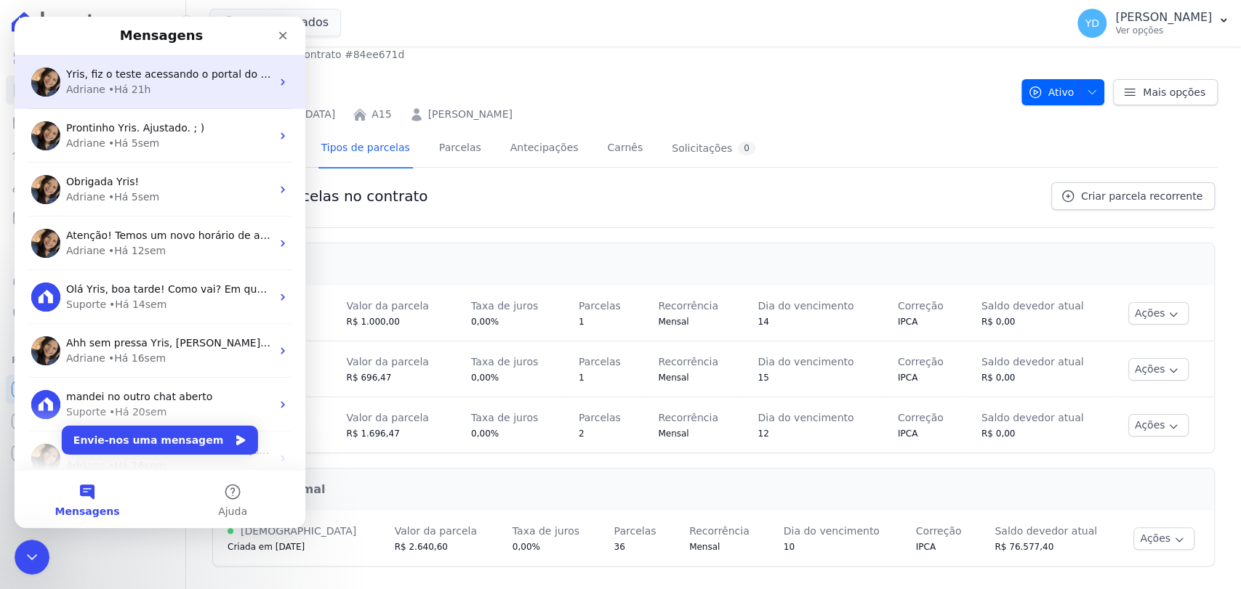
click at [62, 81] on div "Yris, fiz o teste acessando o portal do cliente. Reserva Boa Fé 1ª Fase: https:…" at bounding box center [160, 82] width 291 height 54
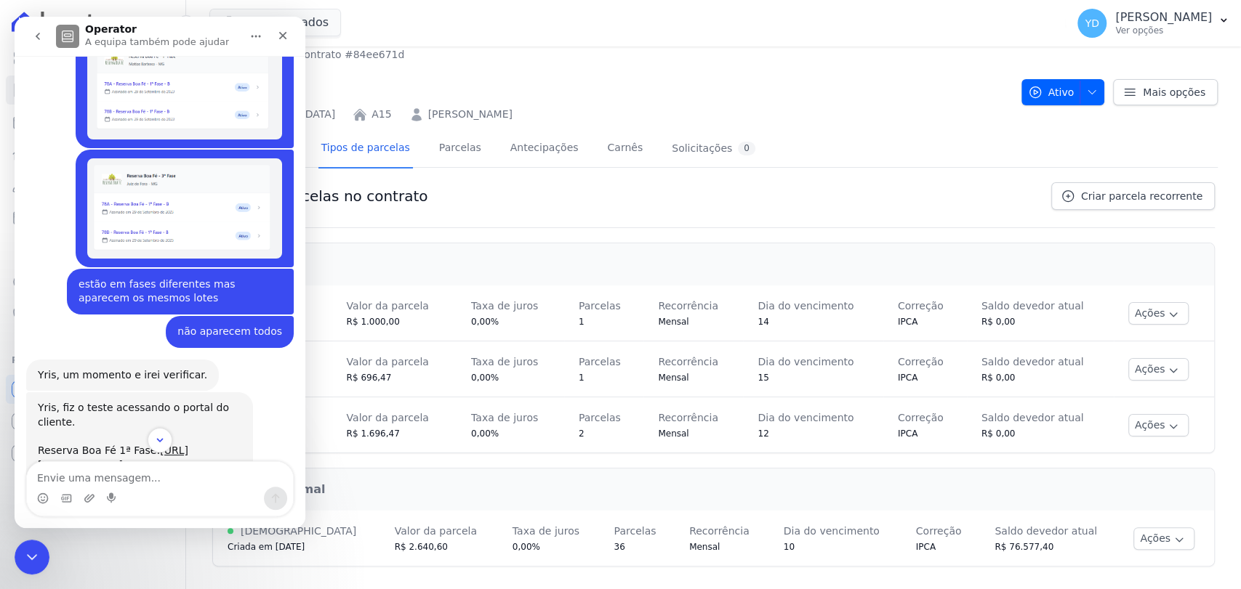
scroll to position [13340, 0]
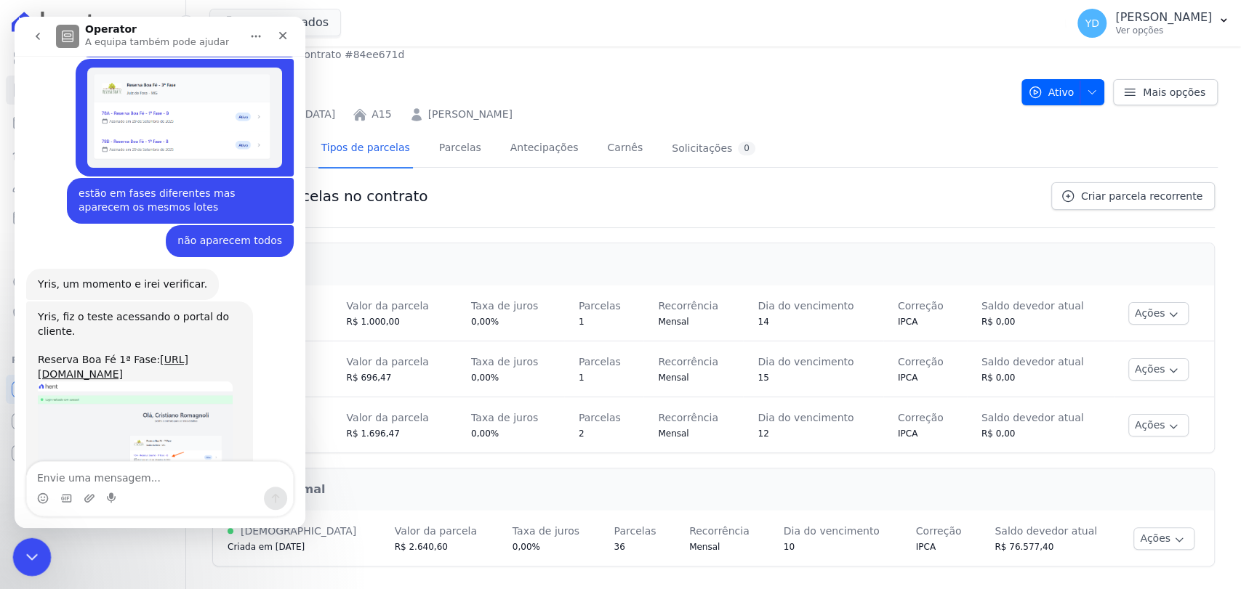
drag, startPoint x: 24, startPoint y: 554, endPoint x: 427, endPoint y: 790, distance: 466.8
click at [23, 553] on icon "Fechar mensagem da Intercom" at bounding box center [29, 555] width 17 height 17
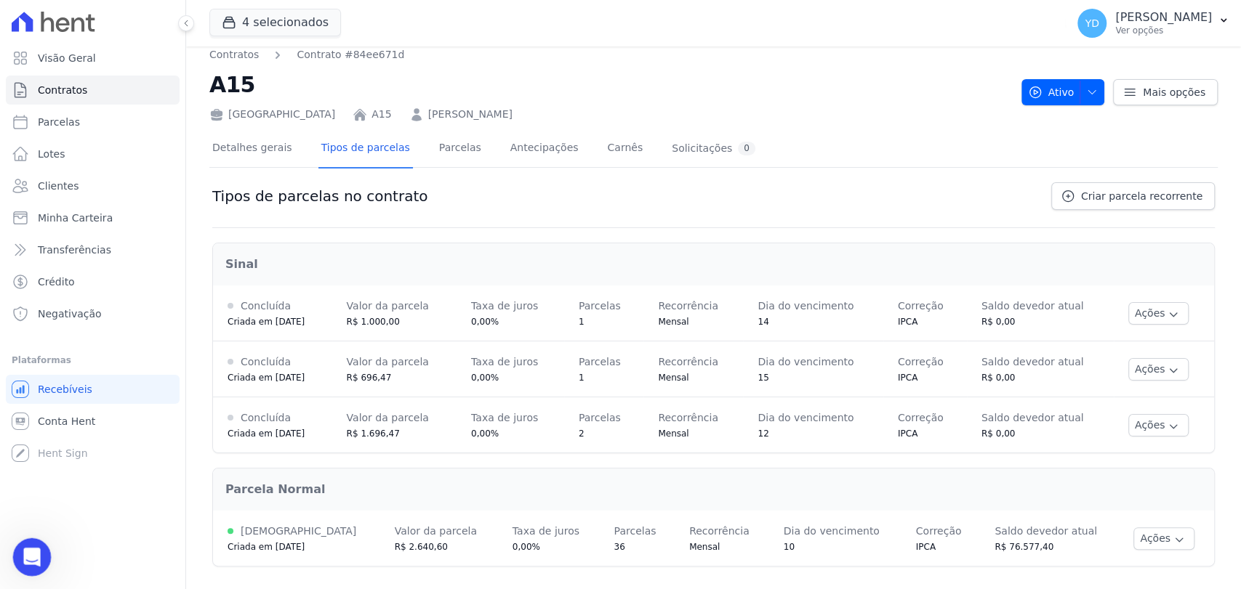
click at [23, 554] on icon "Abrir mensagem da Intercom" at bounding box center [30, 556] width 24 height 24
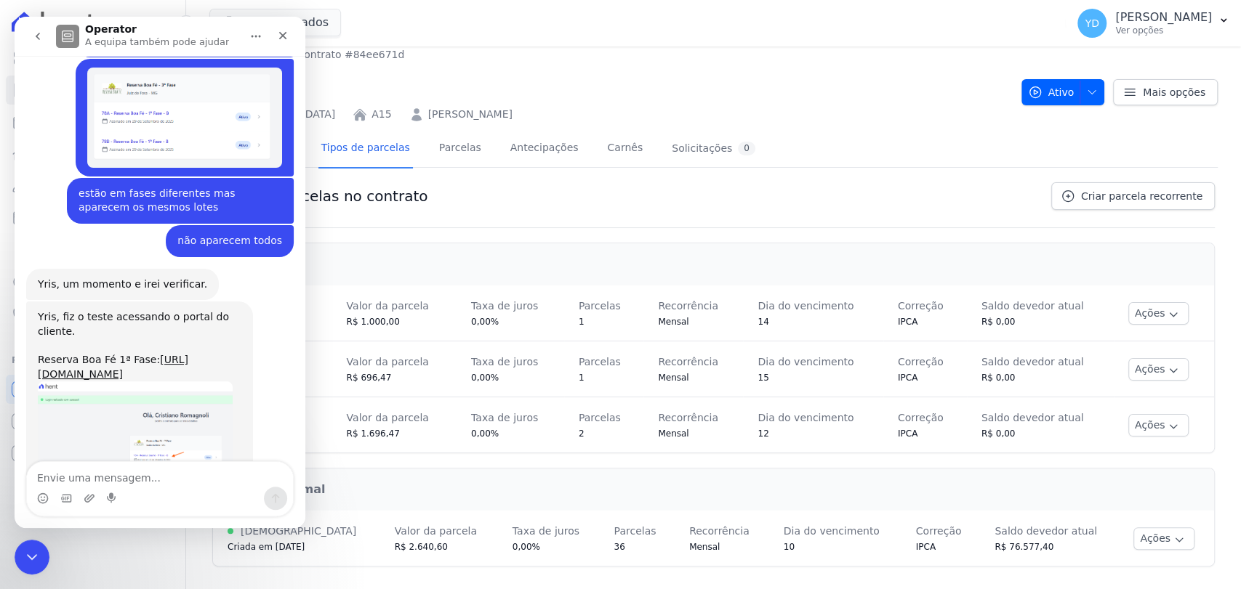
click at [153, 467] on textarea "Envie uma mensagem..." at bounding box center [160, 474] width 266 height 25
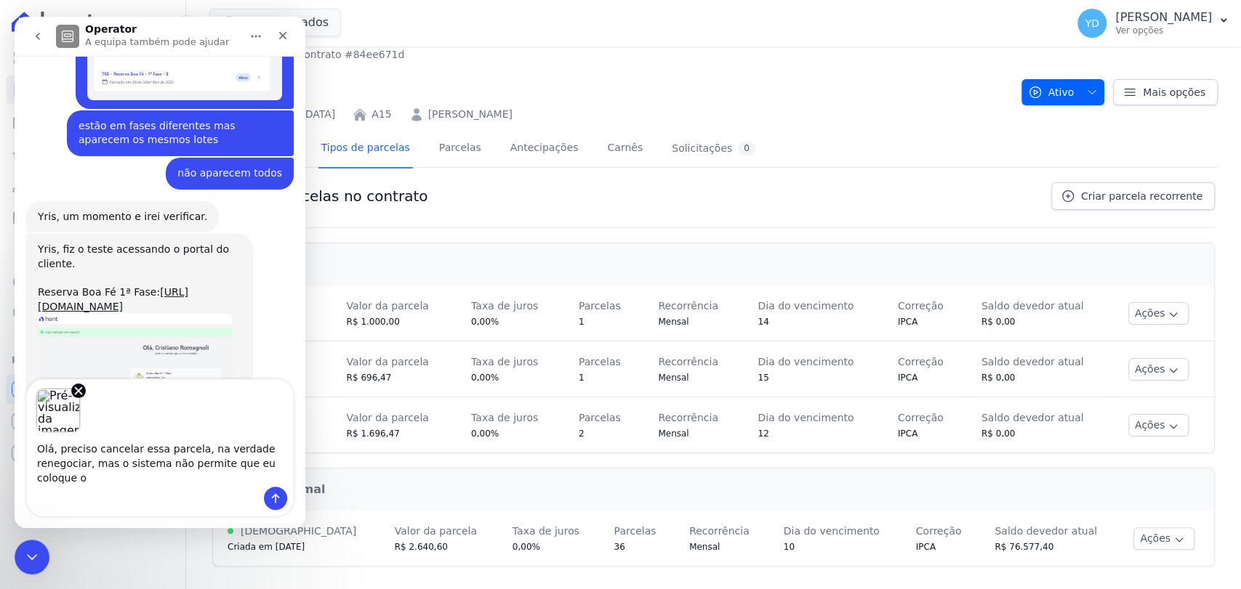
scroll to position [13423, 0]
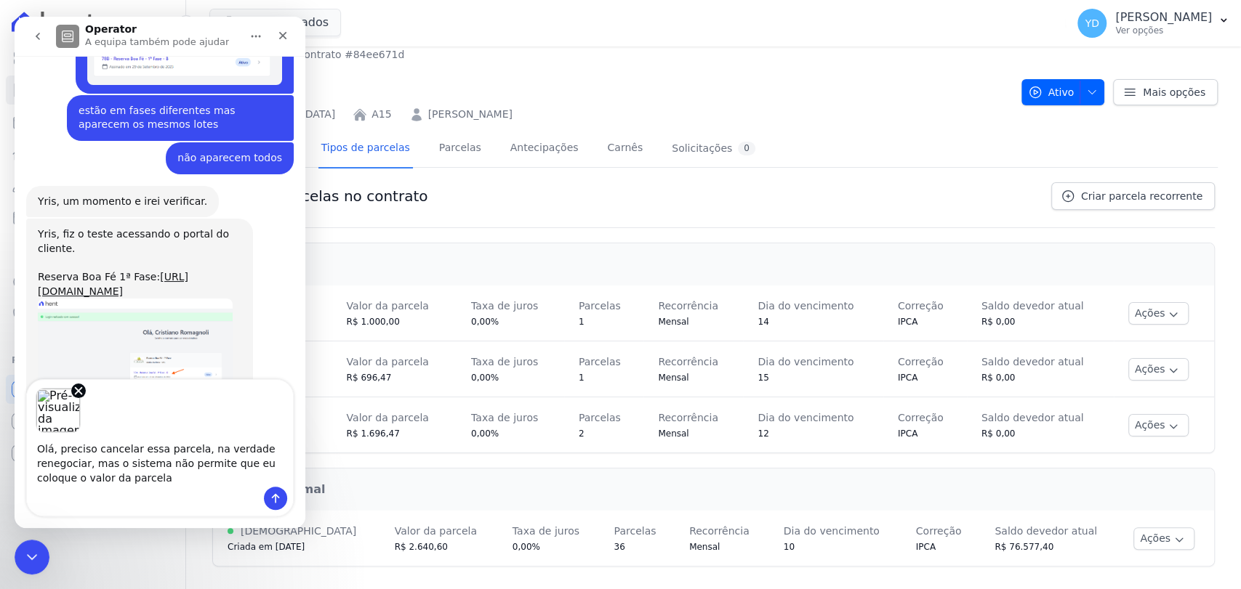
type textarea "Olá, preciso cancelar essa parcela, na verdade renegociar, mas o sistema não pe…"
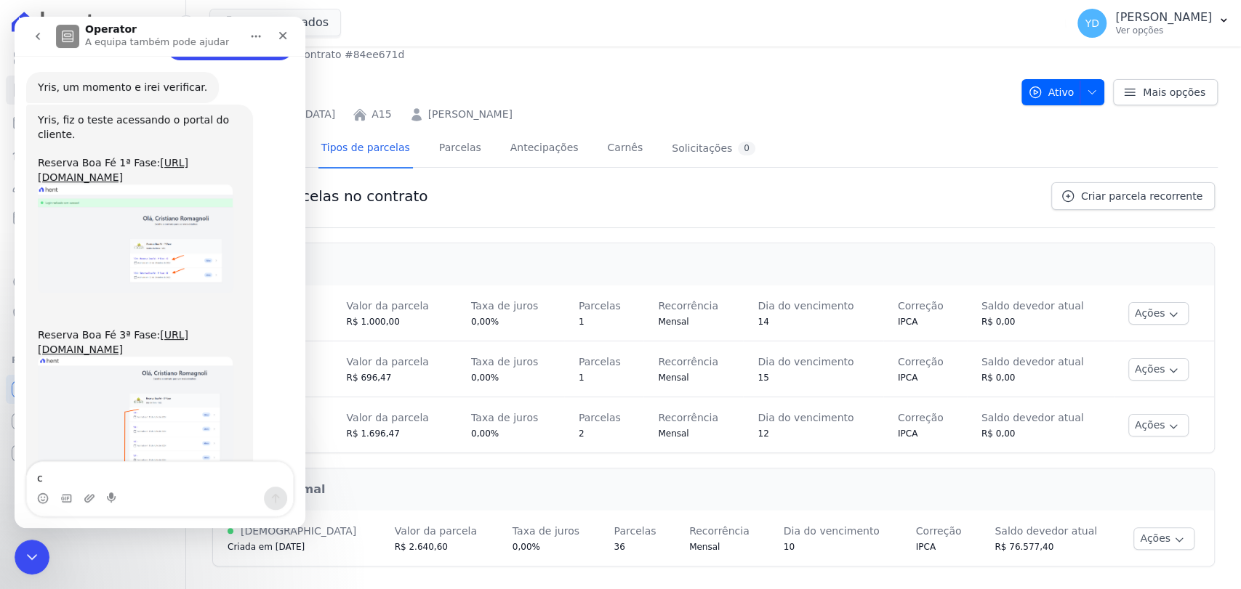
scroll to position [13539, 0]
type textarea "como faço? tenho que cancelar mesmo?"
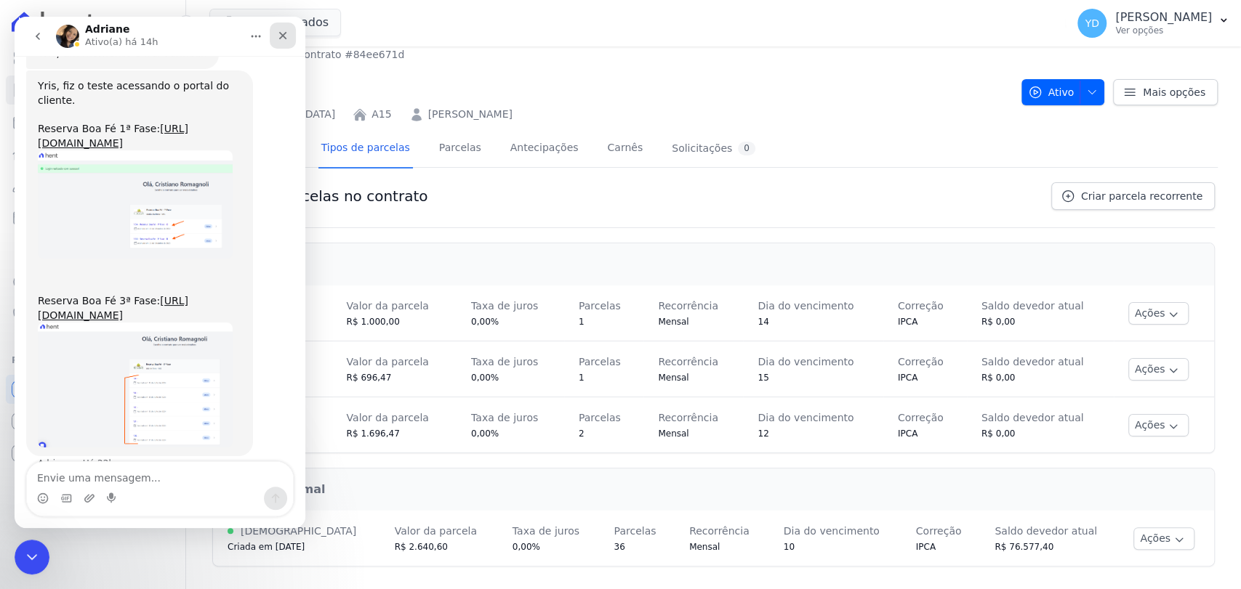
drag, startPoint x: 281, startPoint y: 38, endPoint x: 318, endPoint y: 47, distance: 38.3
click at [281, 38] on icon "Fechar" at bounding box center [283, 36] width 12 height 12
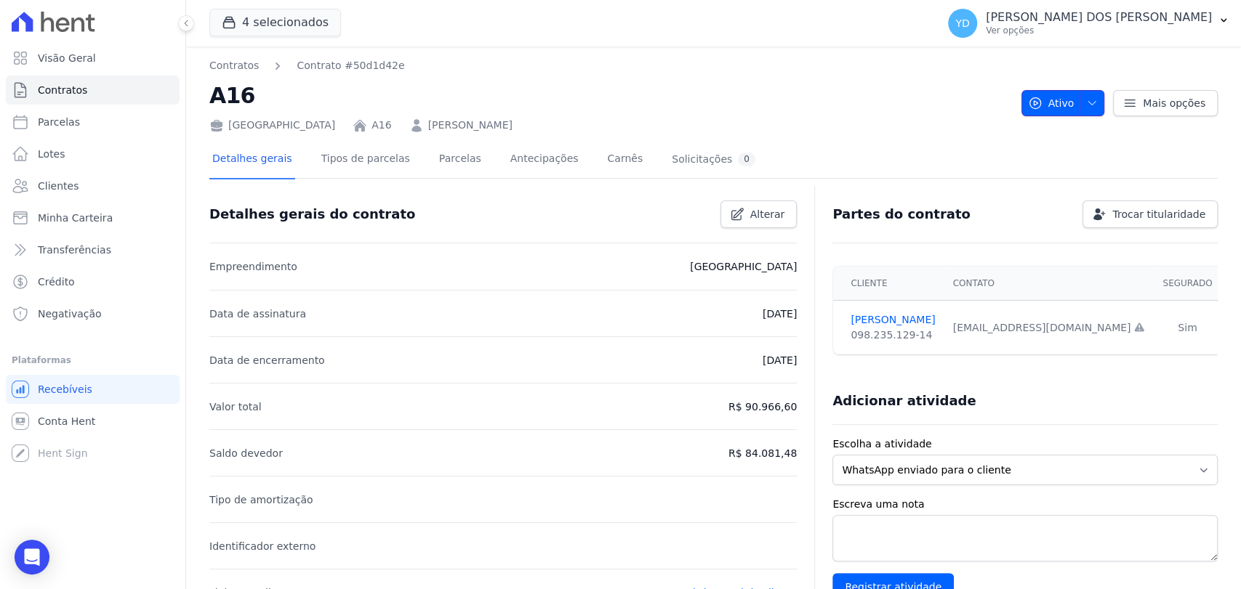
click at [1087, 103] on icon "button" at bounding box center [1092, 103] width 12 height 12
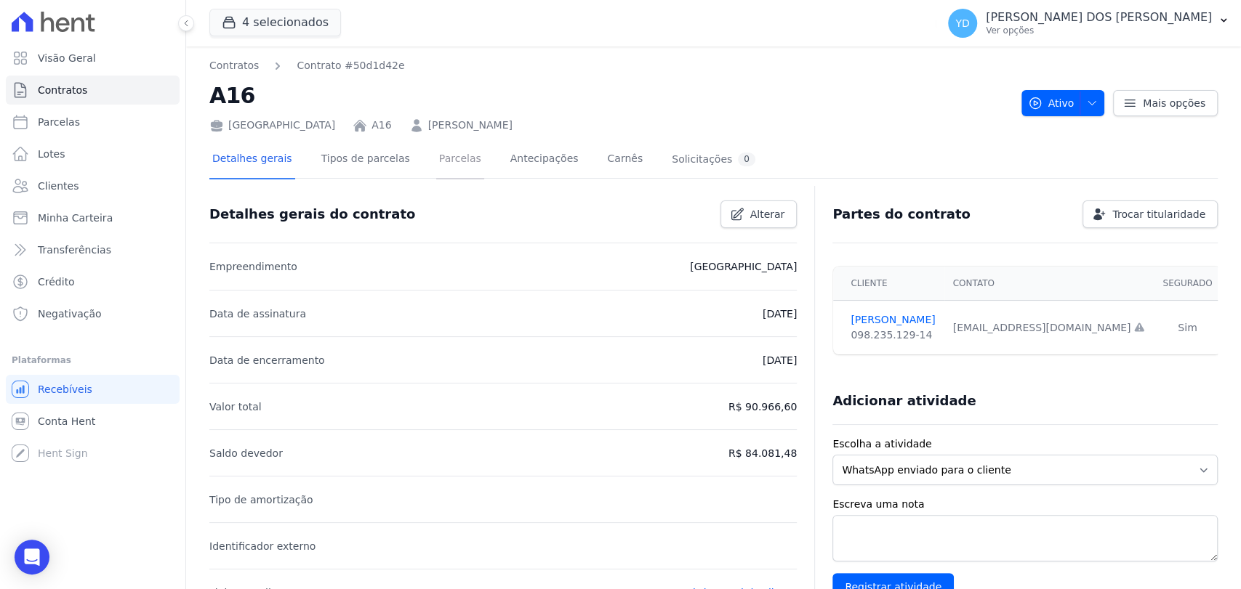
click at [441, 172] on link "Parcelas" at bounding box center [460, 160] width 48 height 39
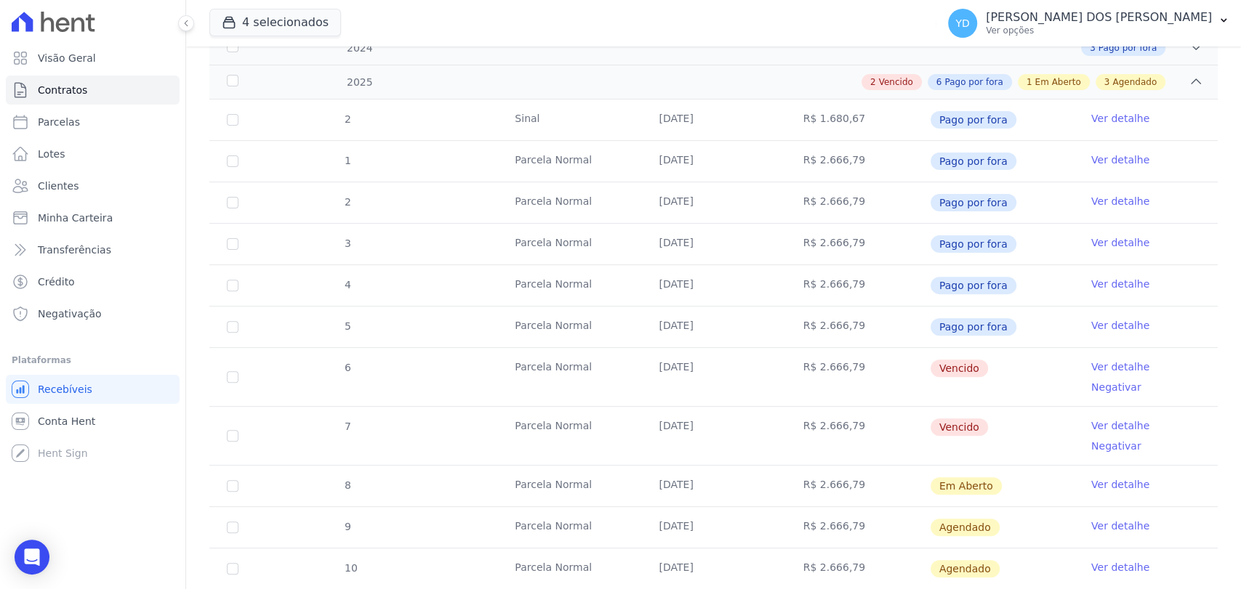
scroll to position [392, 0]
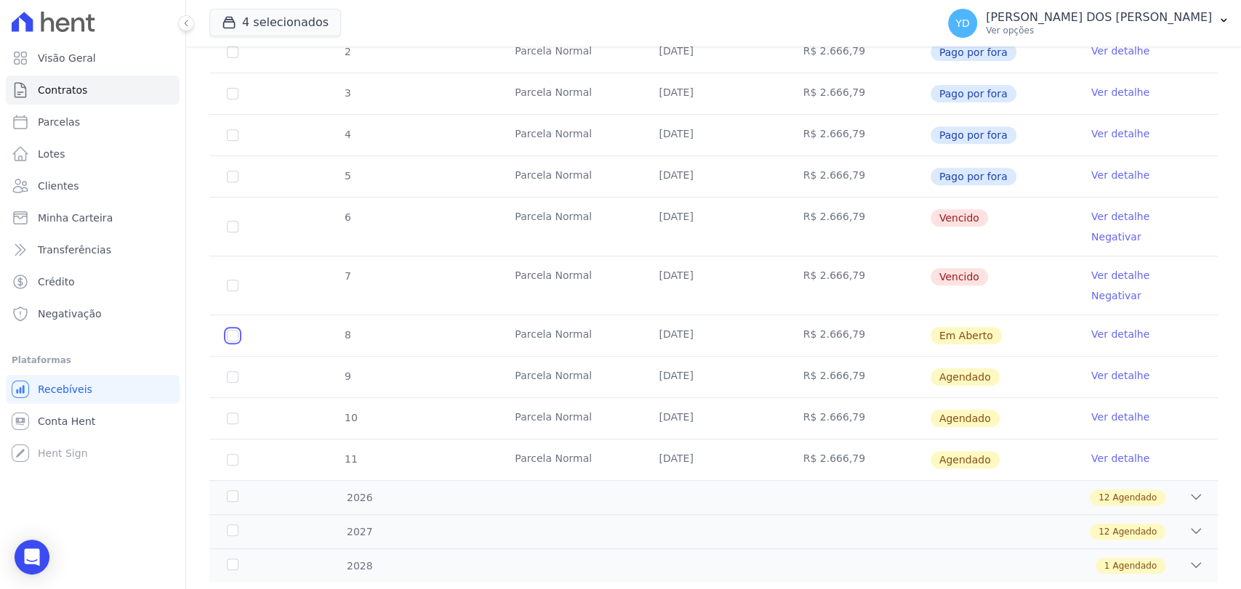
click at [230, 330] on input "checkbox" at bounding box center [233, 336] width 12 height 12
checkbox input "true"
click at [233, 280] on input "checkbox" at bounding box center [233, 286] width 12 height 12
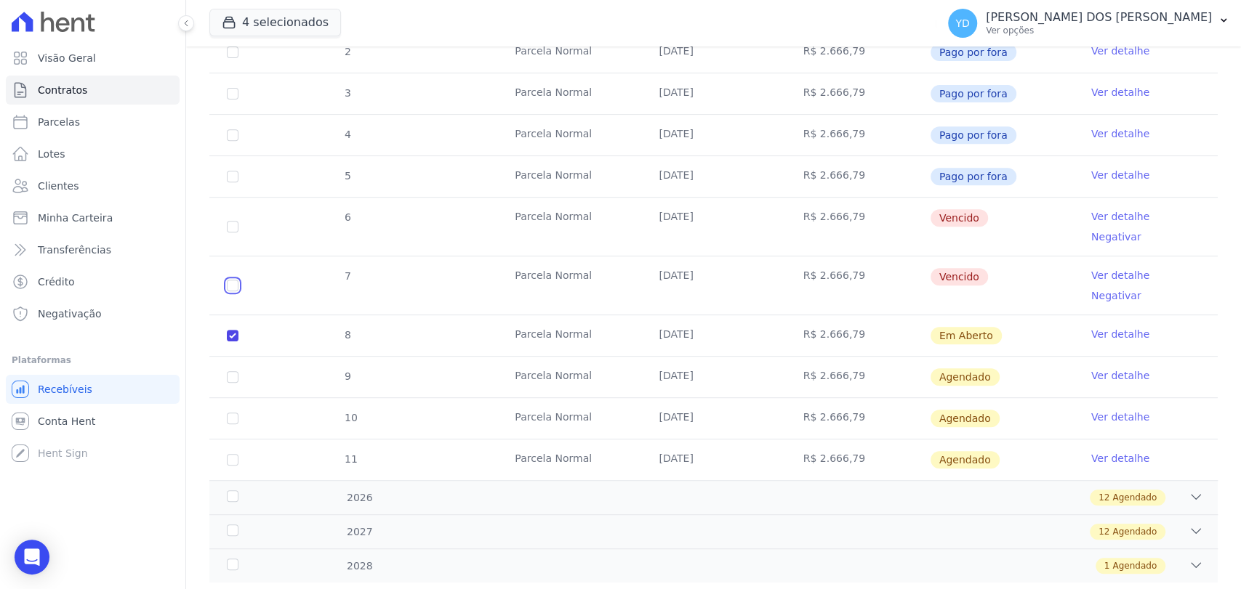
checkbox input "true"
click at [233, 221] on input "checkbox" at bounding box center [233, 227] width 12 height 12
checkbox input "true"
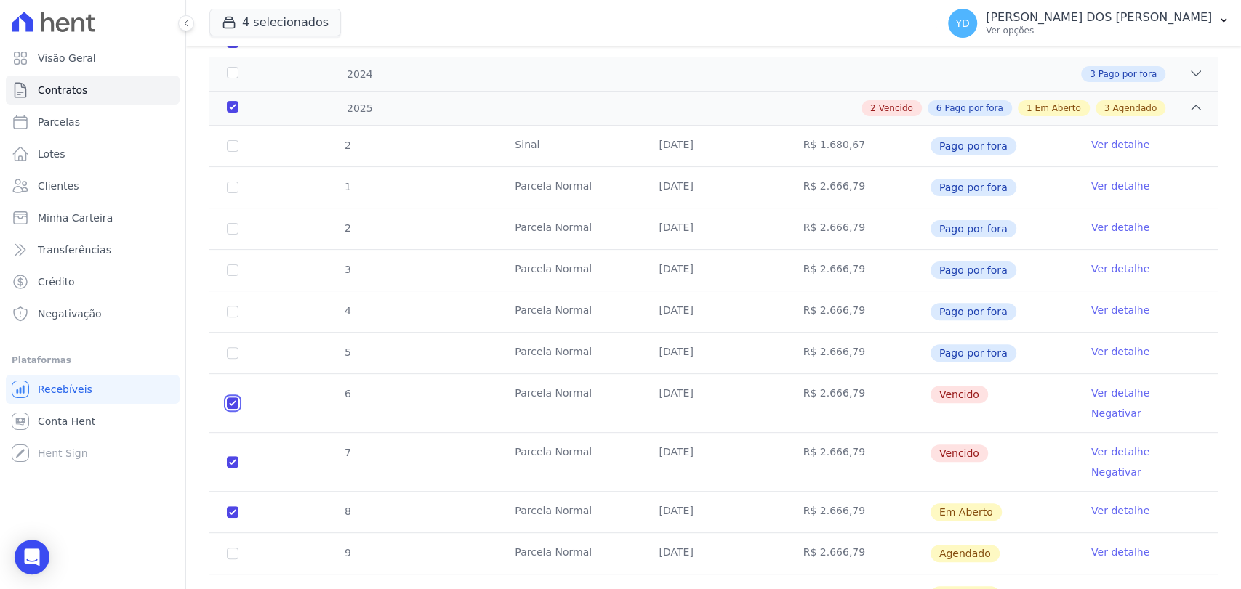
scroll to position [0, 0]
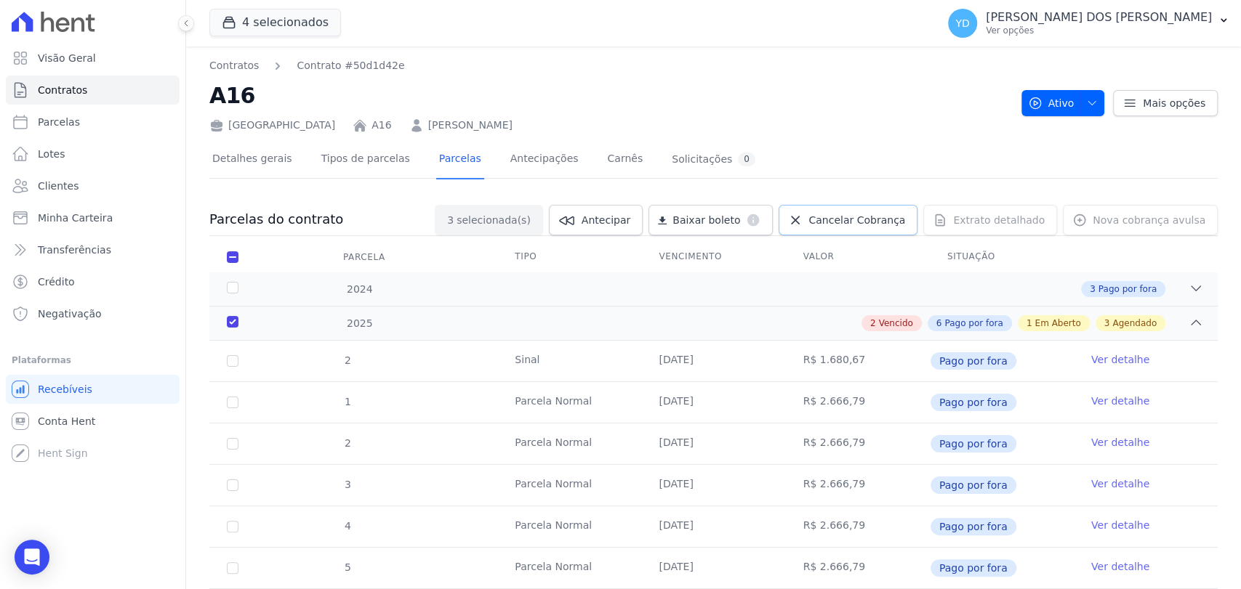
click at [834, 224] on span "Cancelar Cobrança" at bounding box center [856, 220] width 97 height 15
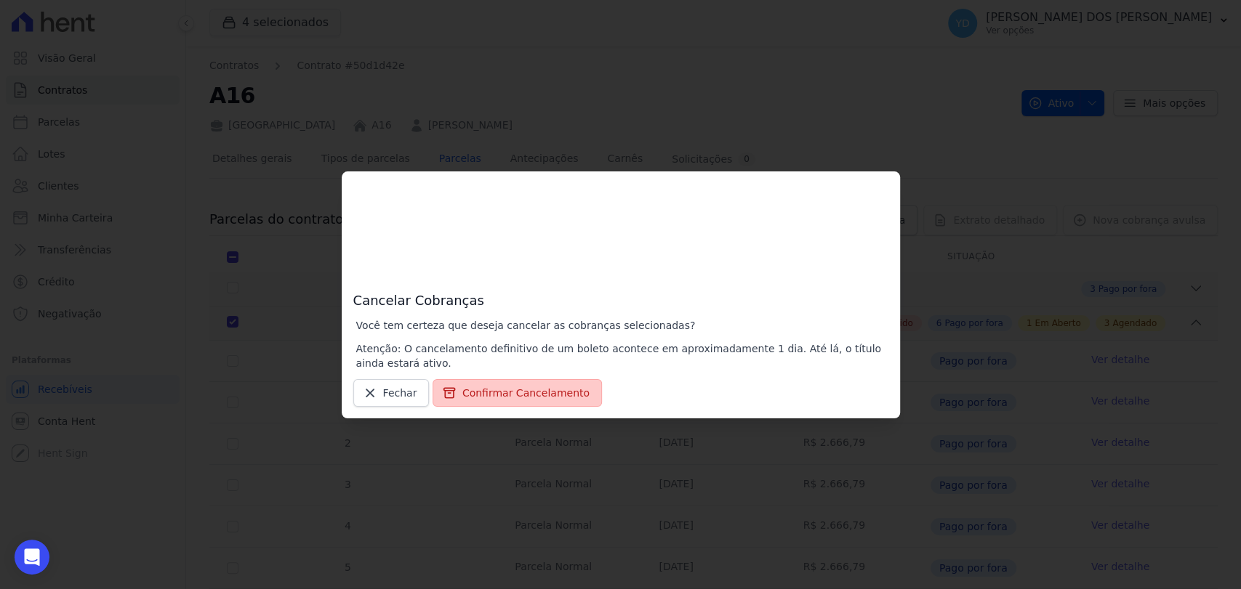
click at [508, 386] on button "Confirmar Cancelamento" at bounding box center [516, 393] width 169 height 28
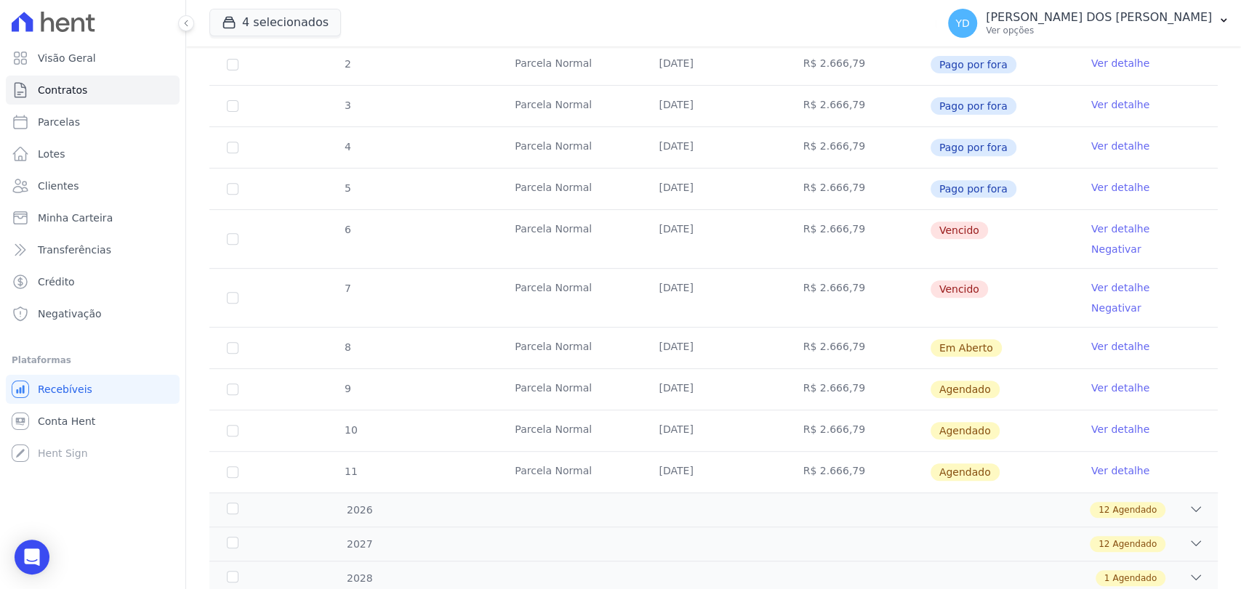
scroll to position [392, 0]
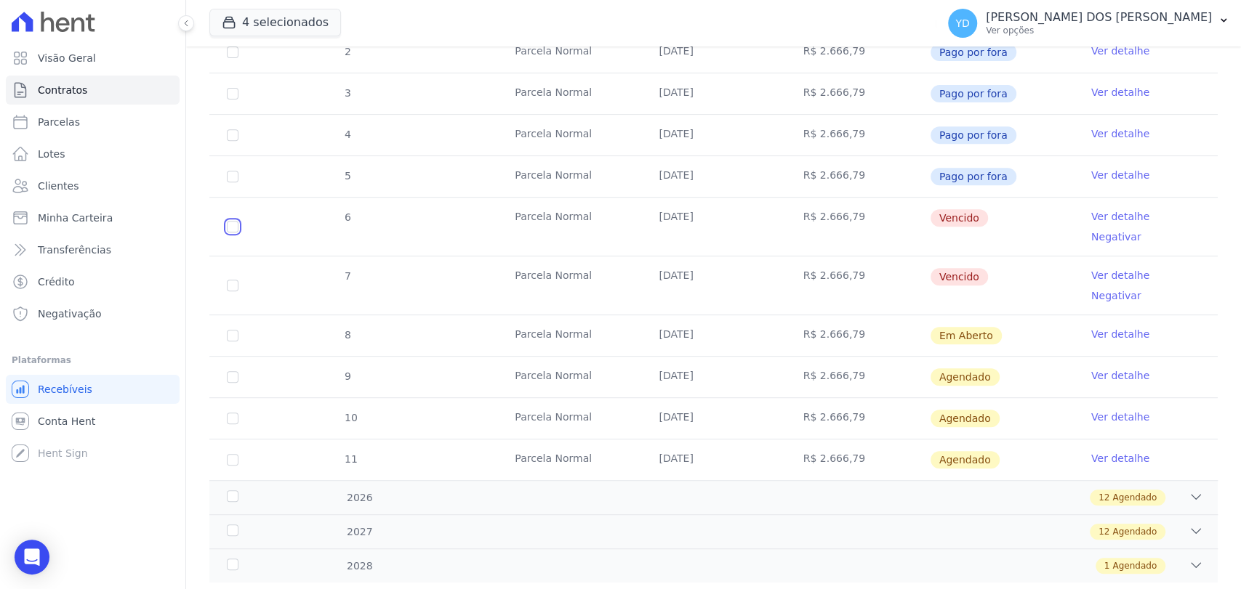
click at [232, 221] on input "checkbox" at bounding box center [233, 227] width 12 height 12
checkbox input "true"
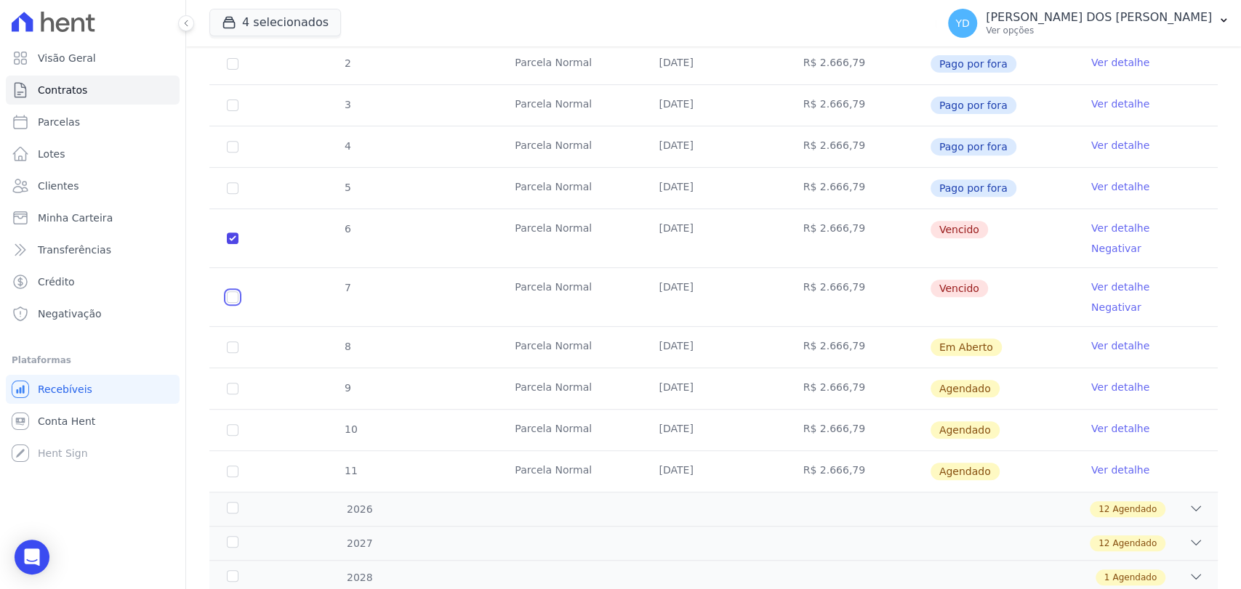
click at [231, 291] on input "checkbox" at bounding box center [233, 297] width 12 height 12
checkbox input "true"
click at [235, 342] on input "checkbox" at bounding box center [233, 348] width 12 height 12
checkbox input "true"
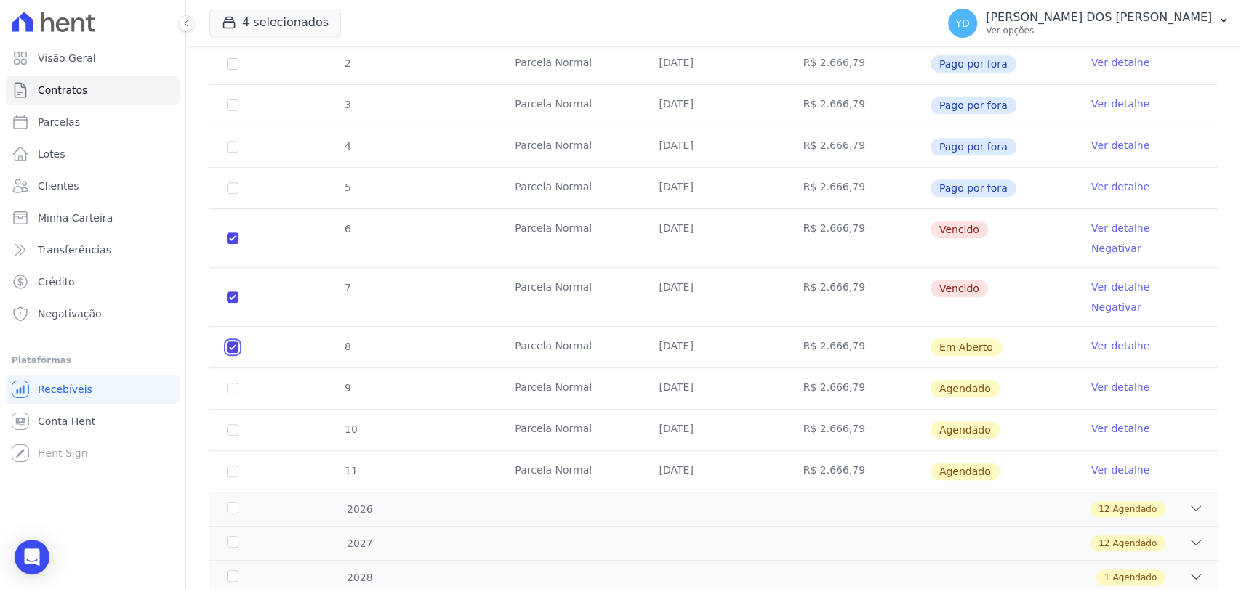
checkbox input "true"
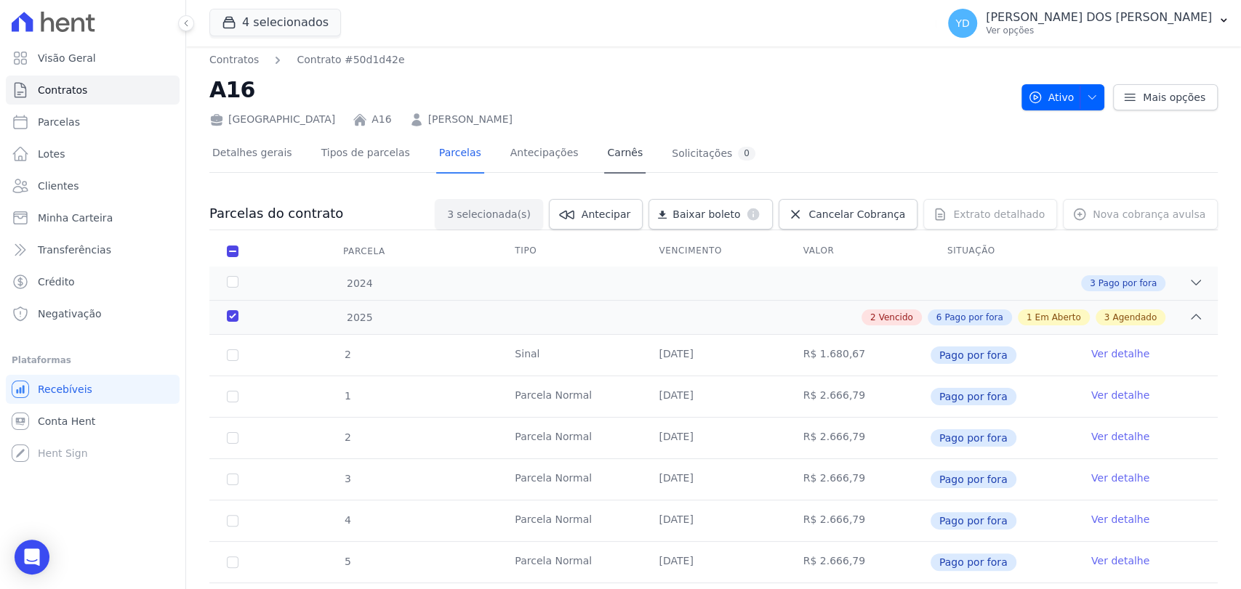
scroll to position [0, 0]
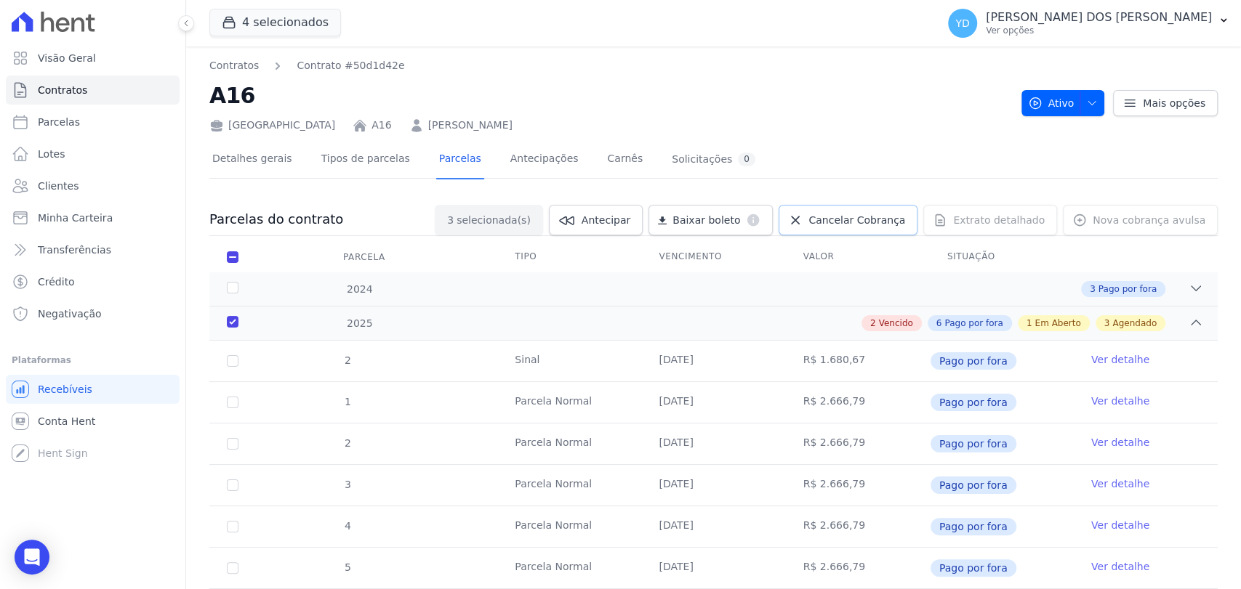
click at [850, 224] on span "Cancelar Cobrança" at bounding box center [856, 220] width 97 height 15
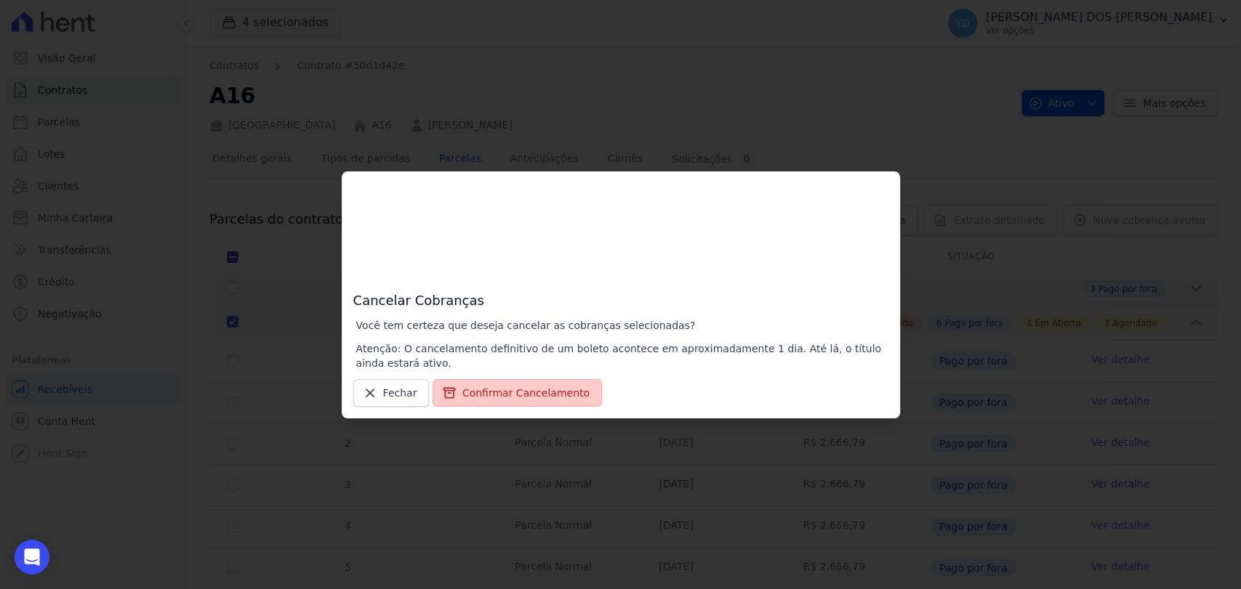
click at [507, 397] on button "Confirmar Cancelamento" at bounding box center [516, 393] width 169 height 28
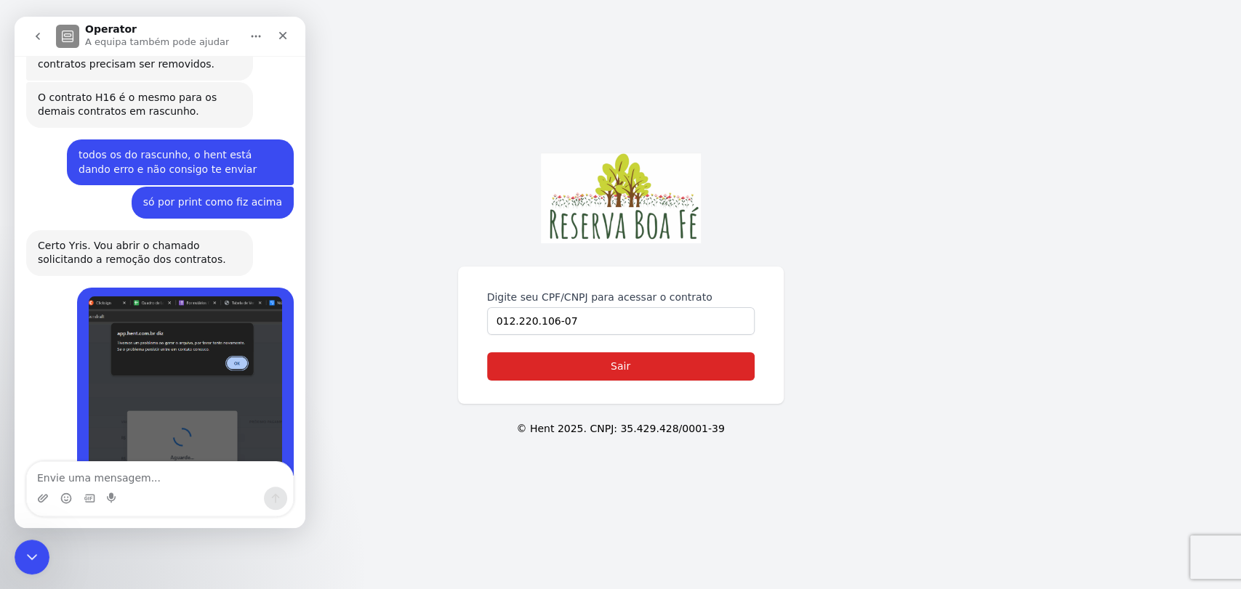
scroll to position [3273, 0]
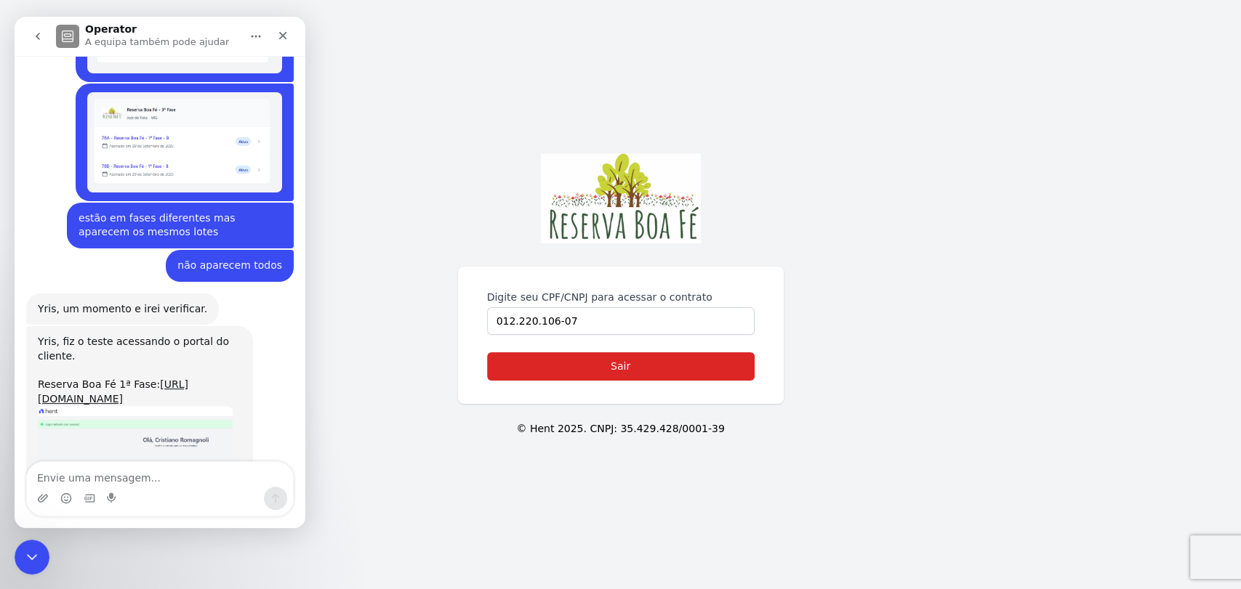
scroll to position [13340, 0]
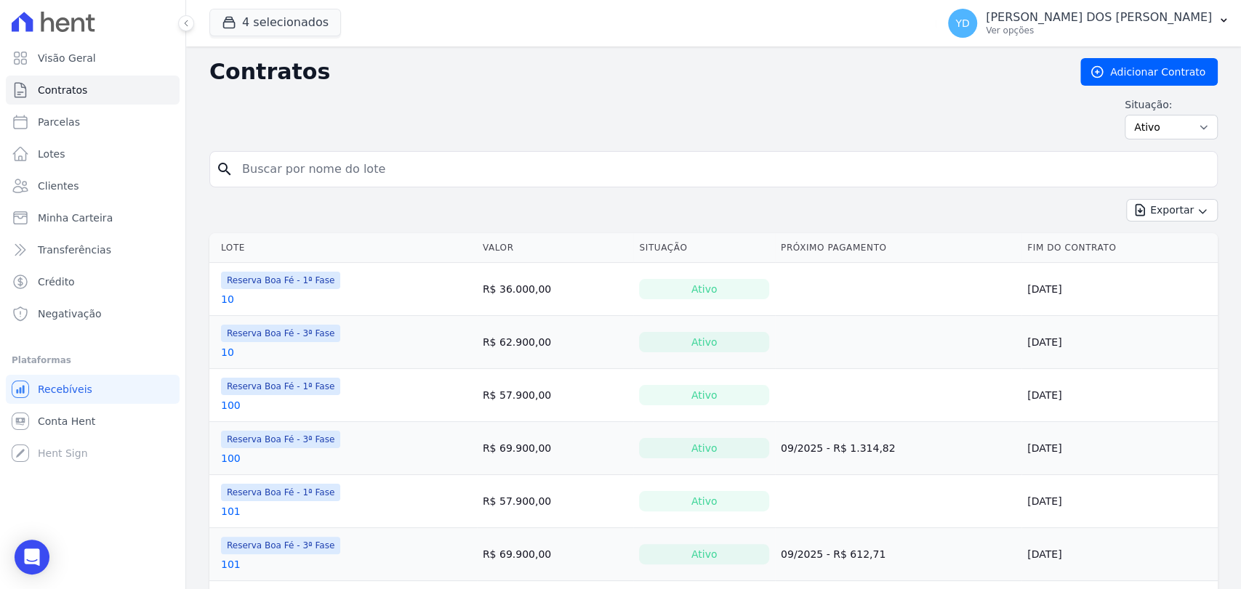
click at [308, 161] on input "search" at bounding box center [722, 169] width 978 height 29
type input "d7"
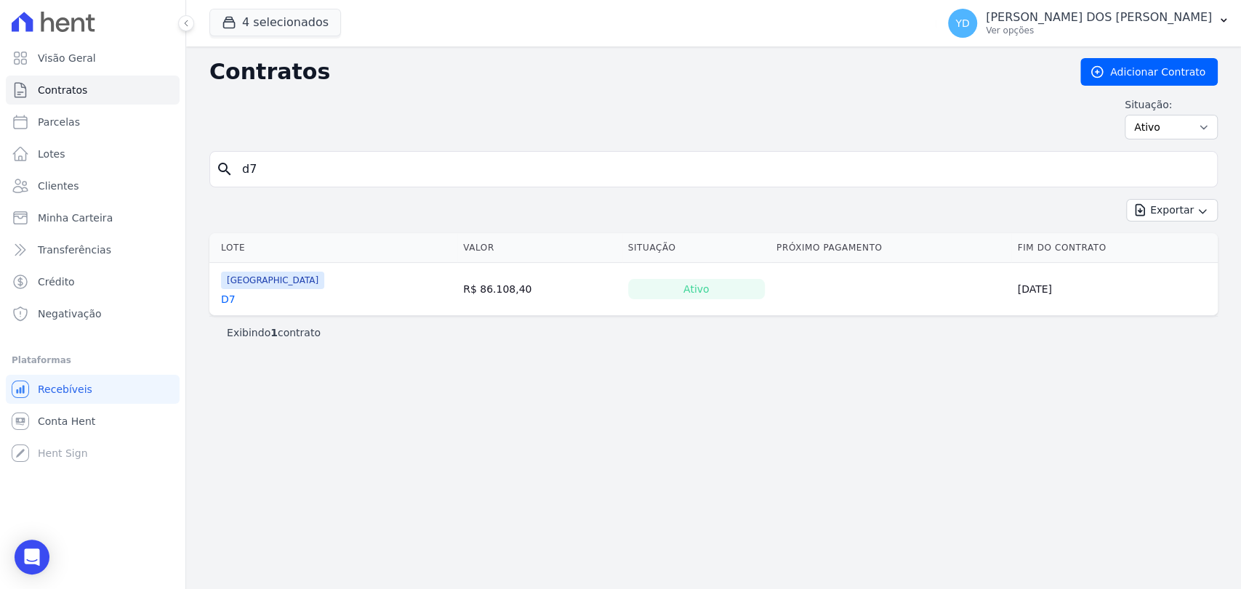
click at [335, 171] on input "d7" at bounding box center [722, 169] width 978 height 29
type input "d10"
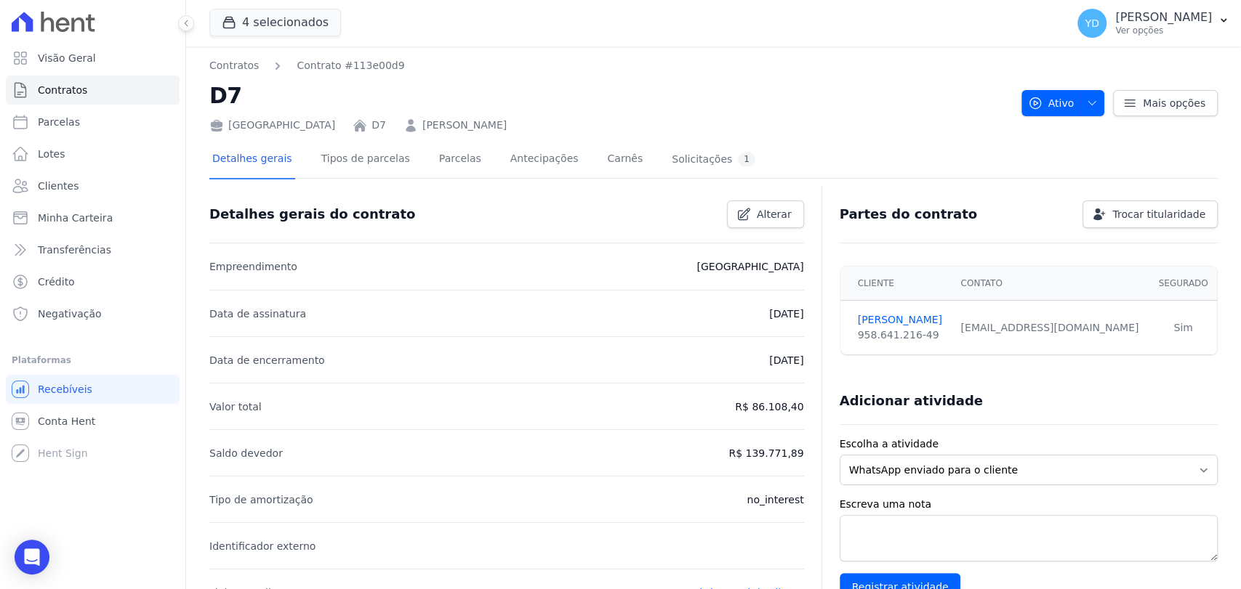
click at [458, 124] on link "[PERSON_NAME]" at bounding box center [464, 125] width 84 height 15
click at [491, 130] on link "VITOR MENEZES DE SOUZA" at bounding box center [471, 125] width 84 height 15
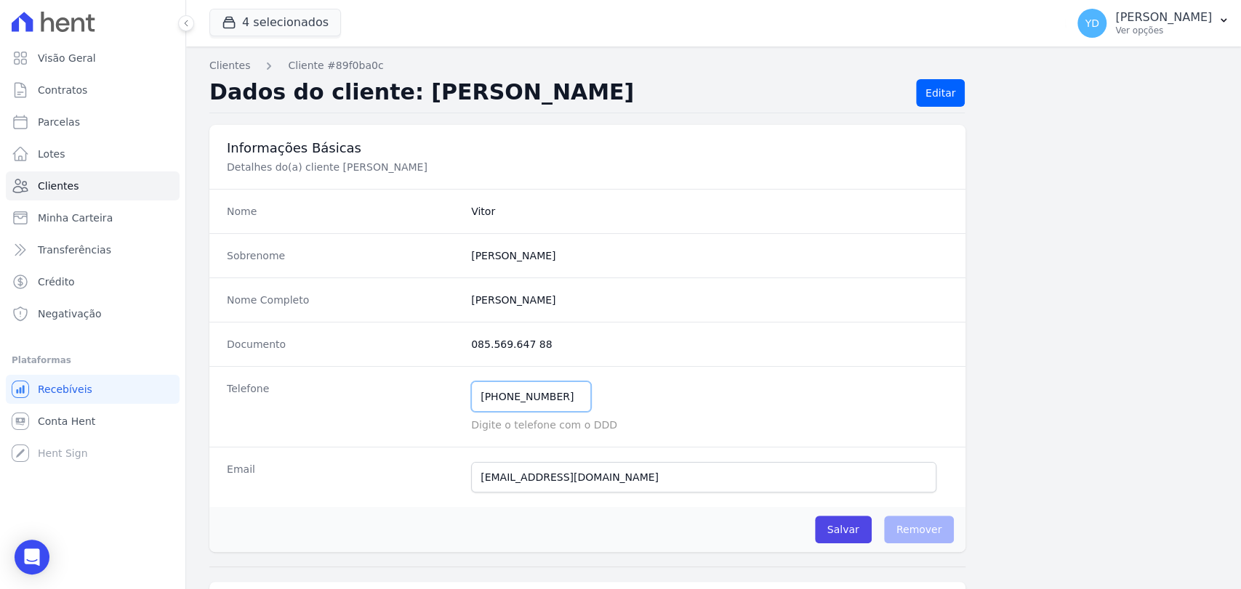
click at [509, 403] on input "[PHONE_NUMBER]" at bounding box center [531, 397] width 120 height 31
paste input "text"
click at [919, 89] on link "Editar" at bounding box center [940, 93] width 49 height 28
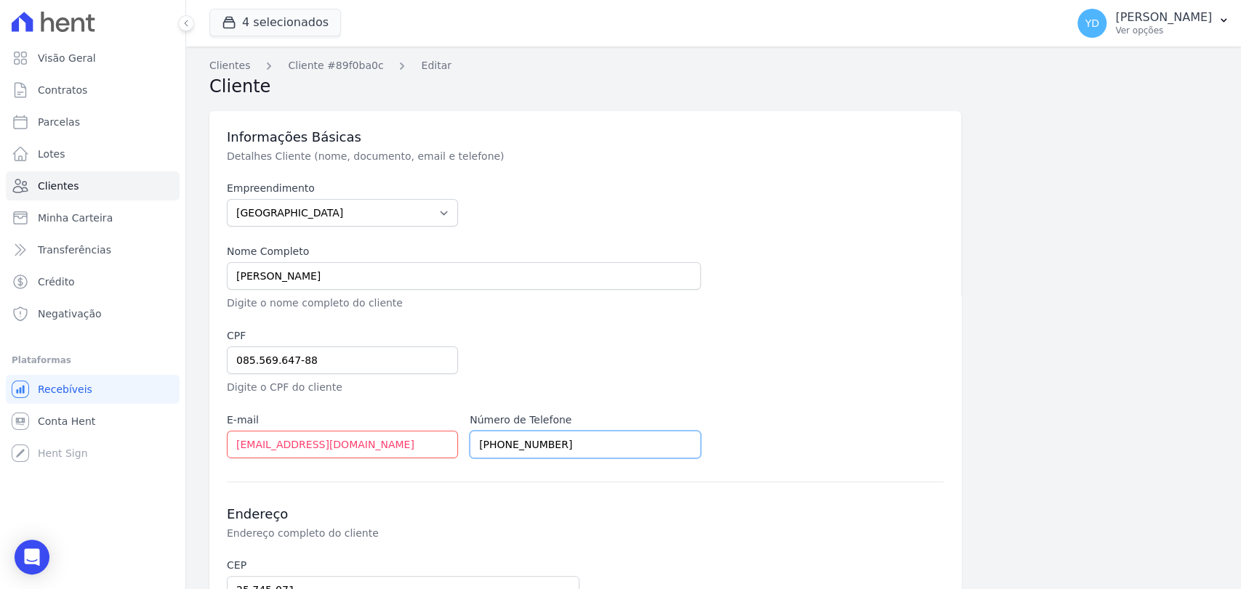
drag, startPoint x: 578, startPoint y: 449, endPoint x: 419, endPoint y: 451, distance: 159.2
click at [419, 452] on div "Empreendimento Parque das Palmeiras Reserva Boa Fé - 1ª Fase Reserva Boa Fé - 2…" at bounding box center [585, 320] width 717 height 278
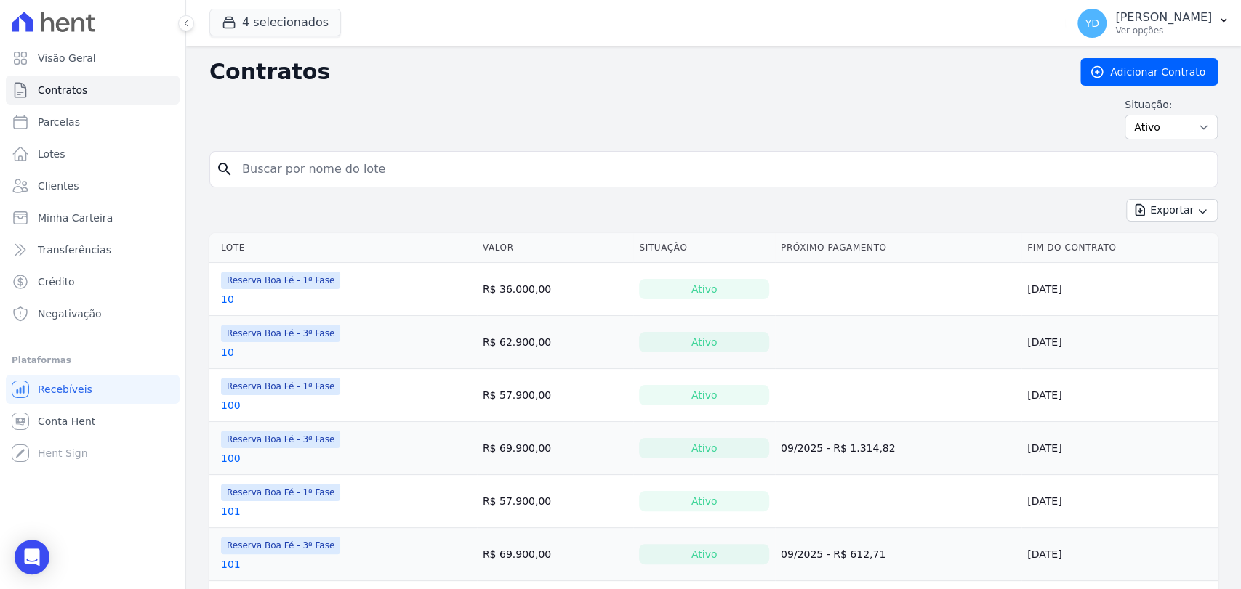
click at [366, 158] on input "search" at bounding box center [722, 169] width 978 height 29
type input "d10"
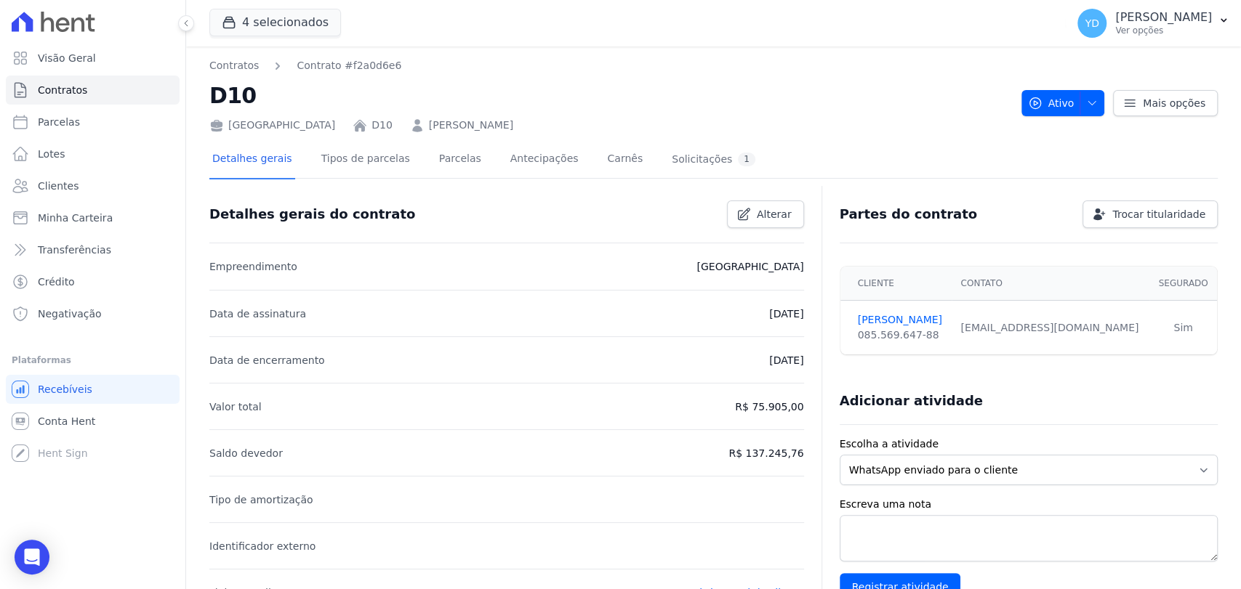
click at [485, 112] on div "[GEOGRAPHIC_DATA] D10 [PERSON_NAME]" at bounding box center [609, 122] width 800 height 21
click at [486, 116] on div "[GEOGRAPHIC_DATA] D10 [PERSON_NAME]" at bounding box center [609, 122] width 800 height 21
click at [492, 126] on link "VITOR MENEZES DE SOUZA" at bounding box center [471, 125] width 84 height 15
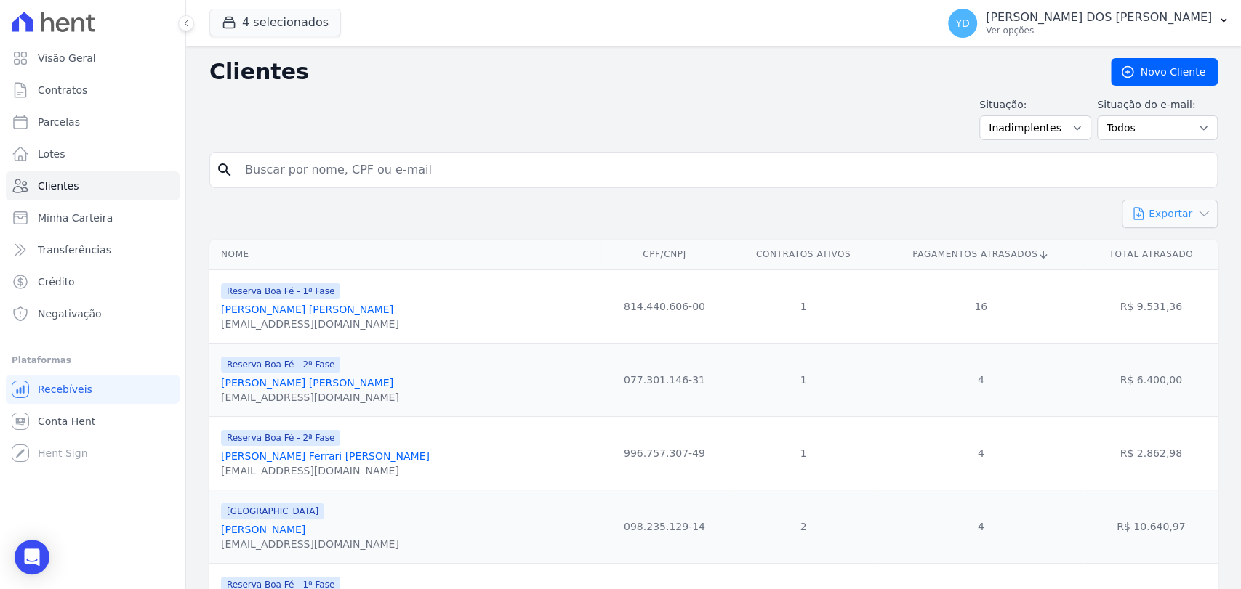
click at [1169, 218] on button "Exportar" at bounding box center [1169, 214] width 96 height 28
click at [1180, 273] on link "CSV" at bounding box center [1199, 274] width 81 height 27
click at [280, 175] on input "search" at bounding box center [723, 170] width 975 height 29
type input "izaias"
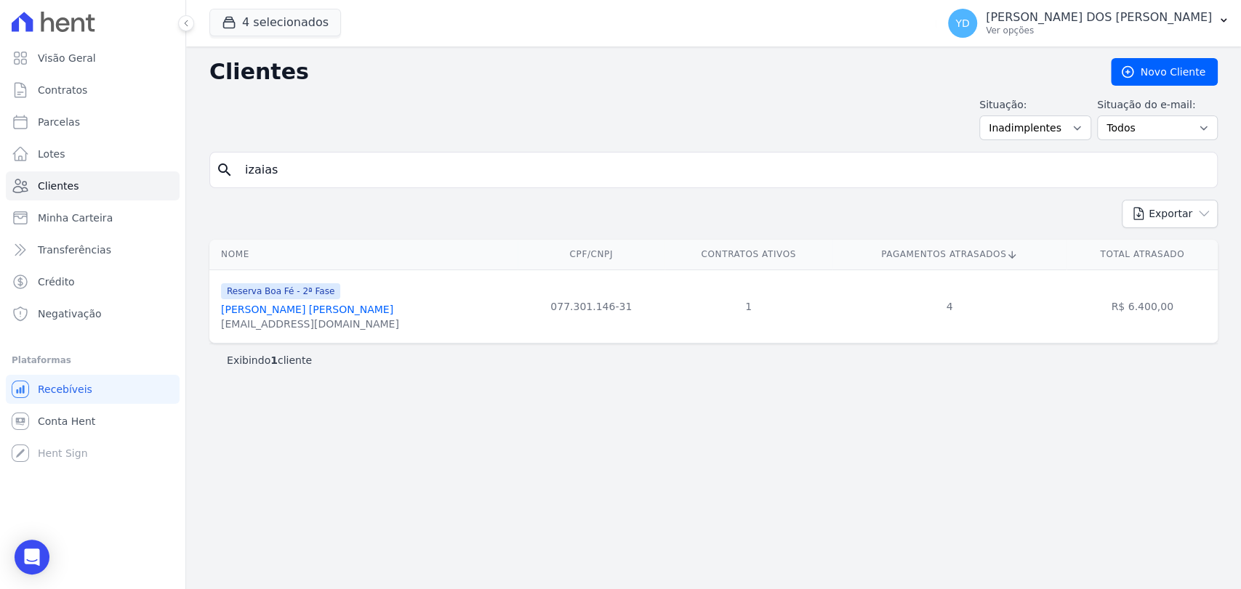
click at [387, 166] on input "izaias" at bounding box center [723, 170] width 975 height 29
paste input "Flávia Fernandes Daniel"
type input "Flávia Fernandes Daniel"
click at [296, 174] on input "Flávia Fernandes Daniel" at bounding box center [723, 170] width 975 height 29
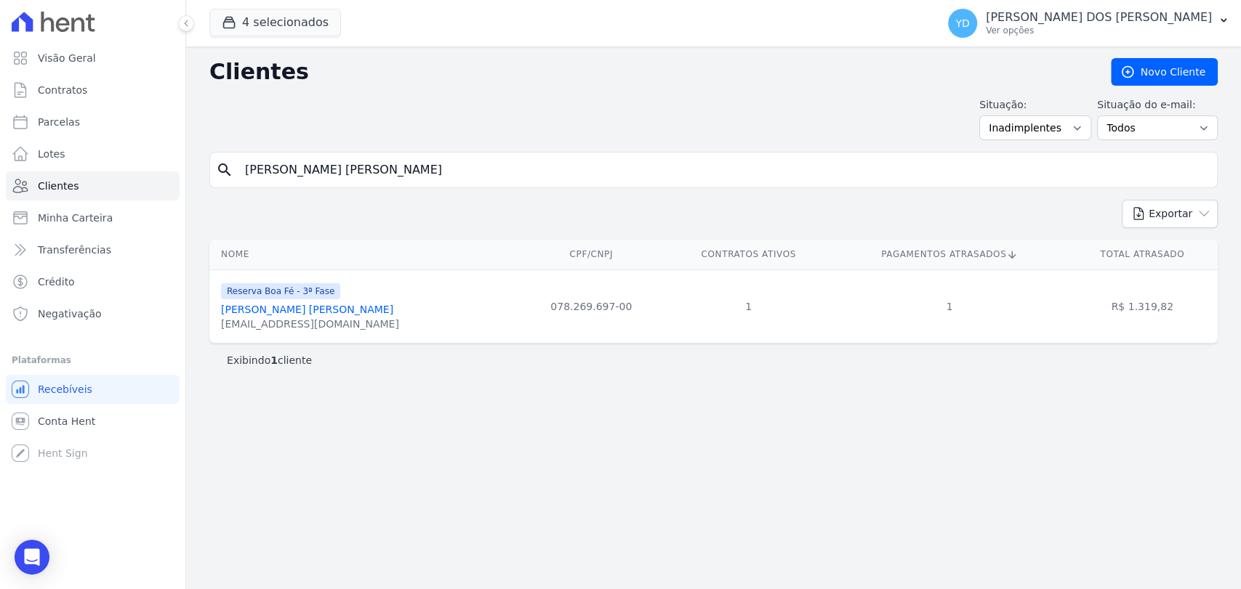
click at [296, 173] on input "Flávia Fernandes Daniel" at bounding box center [723, 170] width 975 height 29
type input "rafael"
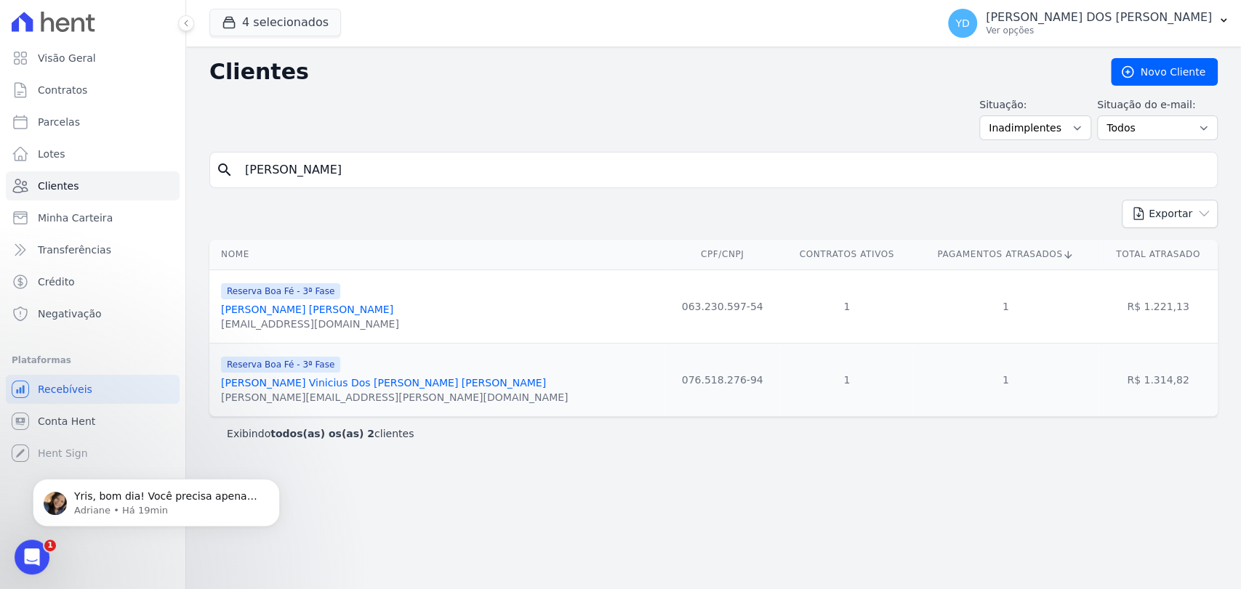
click at [278, 174] on input "rafael" at bounding box center [723, 170] width 975 height 29
click at [259, 169] on input "rafael" at bounding box center [723, 170] width 975 height 29
click at [109, 172] on link "Clientes" at bounding box center [93, 186] width 174 height 29
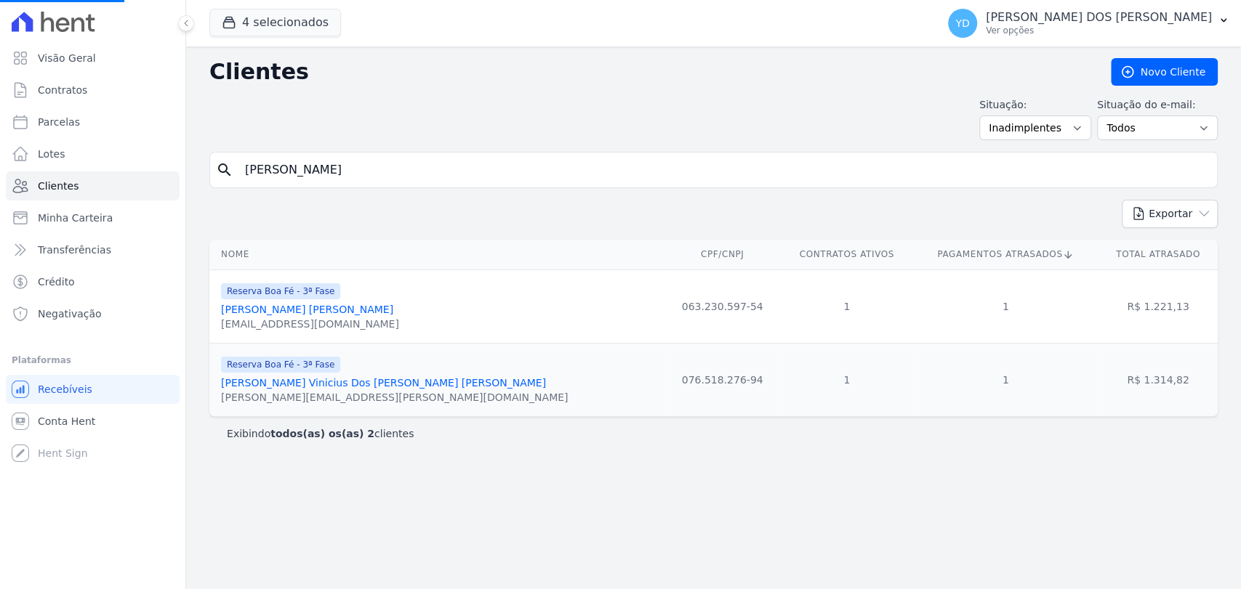
click at [302, 169] on input "rafael" at bounding box center [723, 170] width 975 height 29
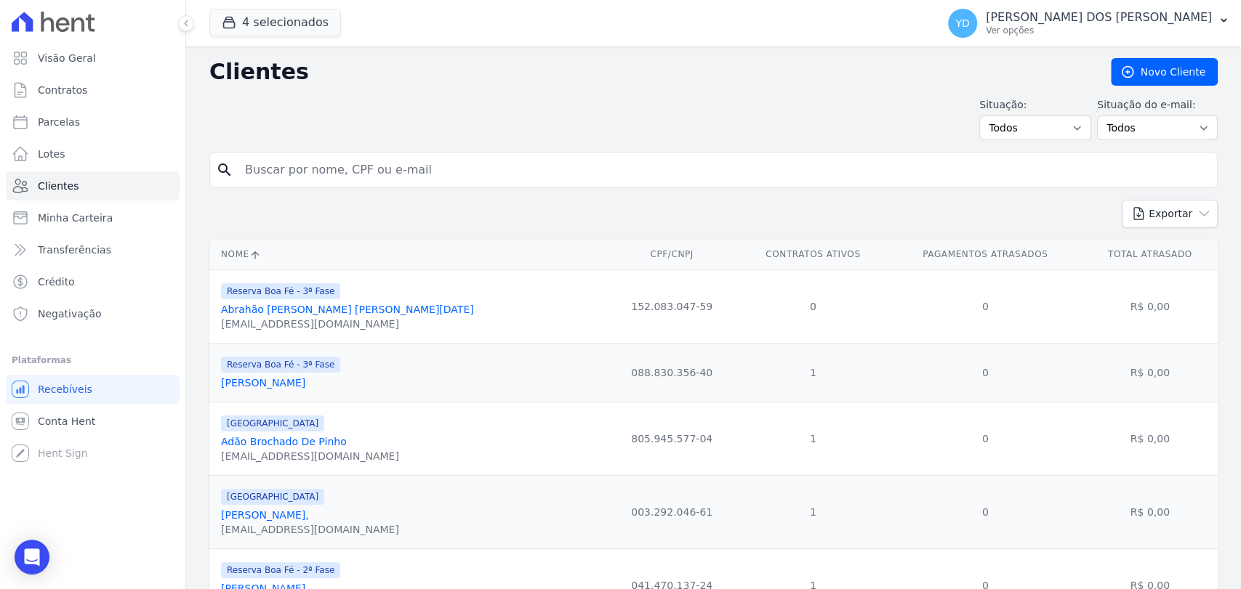
click at [302, 169] on input "search" at bounding box center [723, 170] width 975 height 29
type input "Maria Conceição Brandão Petraszek"
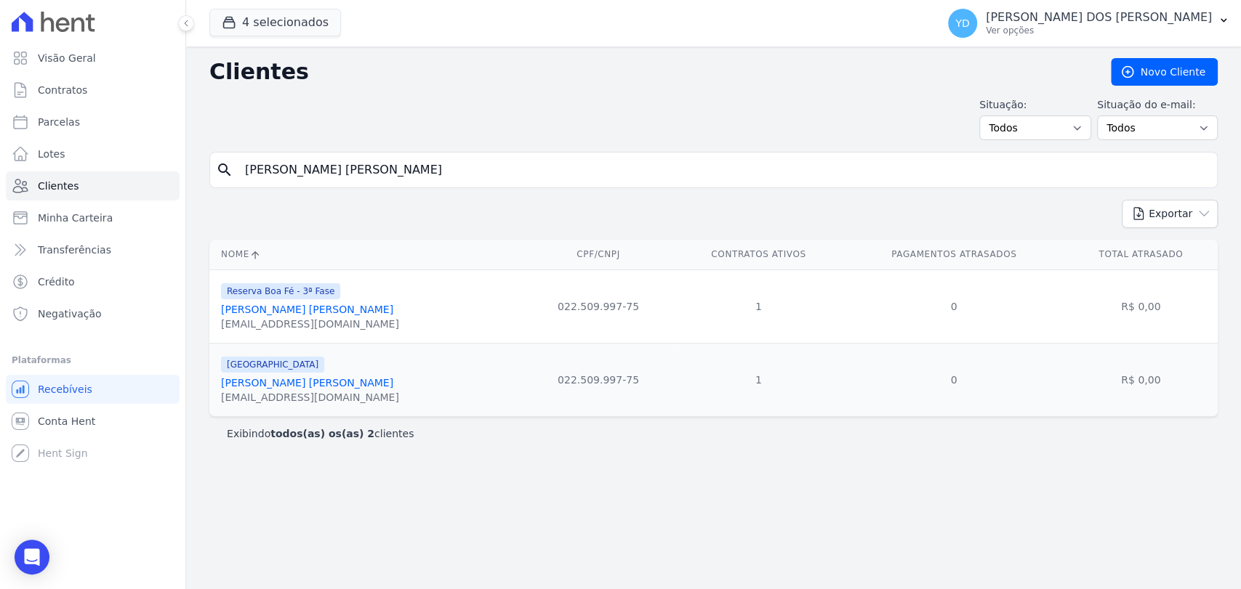
click at [357, 171] on input "Maria Conceição Brandão Petraszek" at bounding box center [723, 170] width 975 height 29
click at [357, 171] on input "[PERSON_NAME] [PERSON_NAME]" at bounding box center [723, 170] width 975 height 29
type input "flaviane"
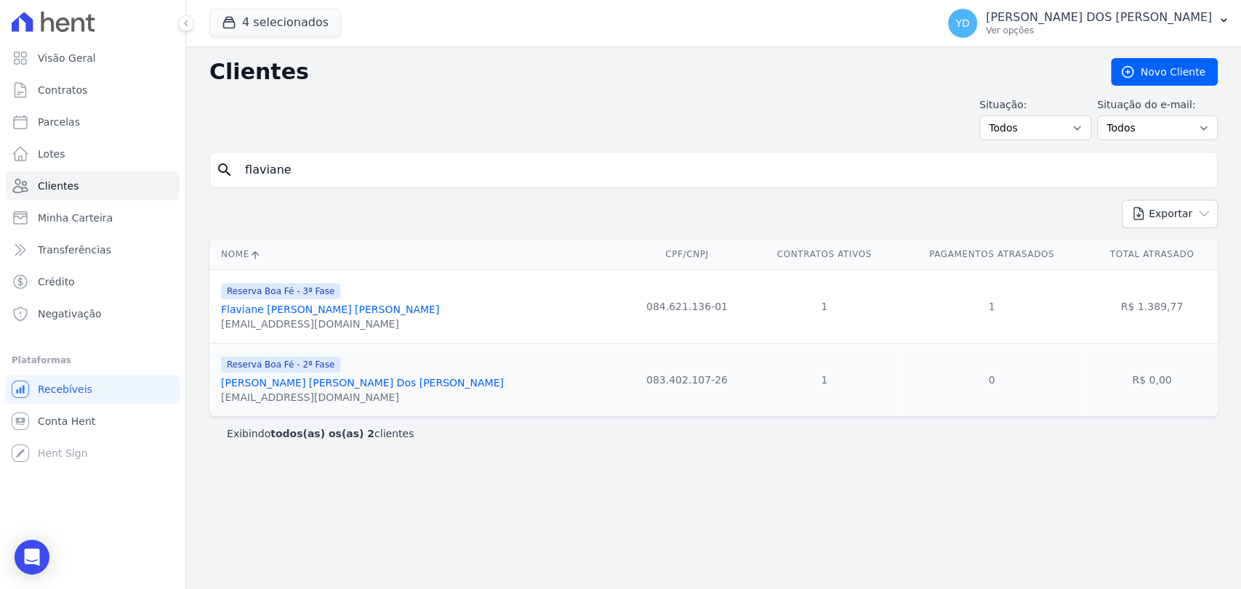
click at [297, 305] on link "Flaviane Aparecida De Almeida Gomes" at bounding box center [330, 310] width 218 height 12
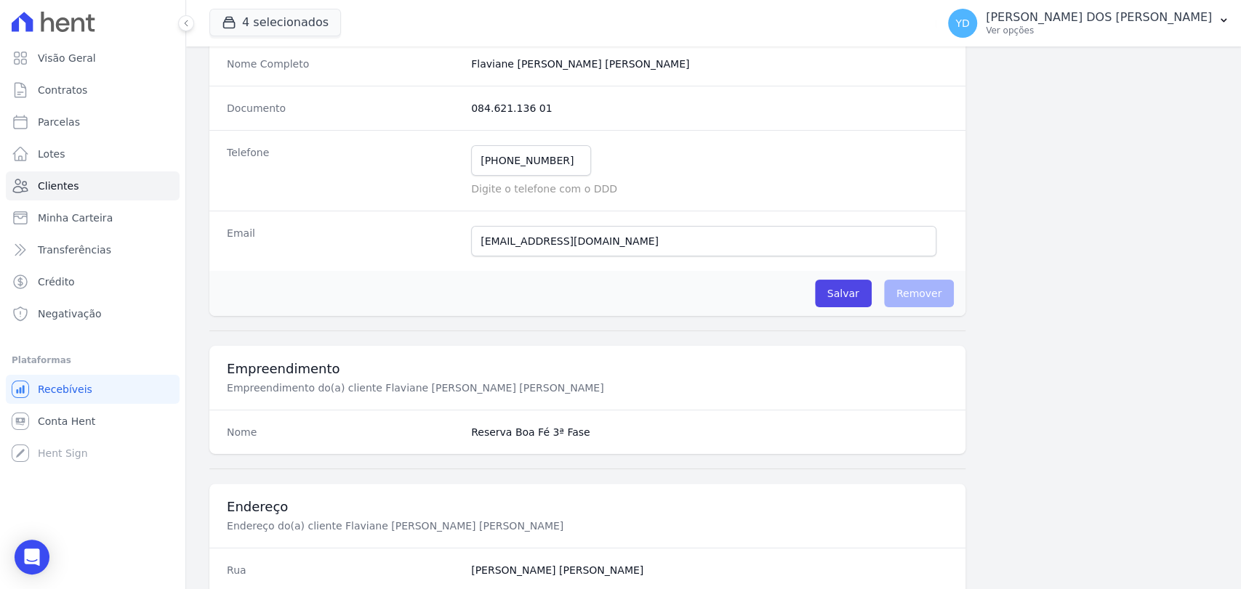
scroll to position [767, 0]
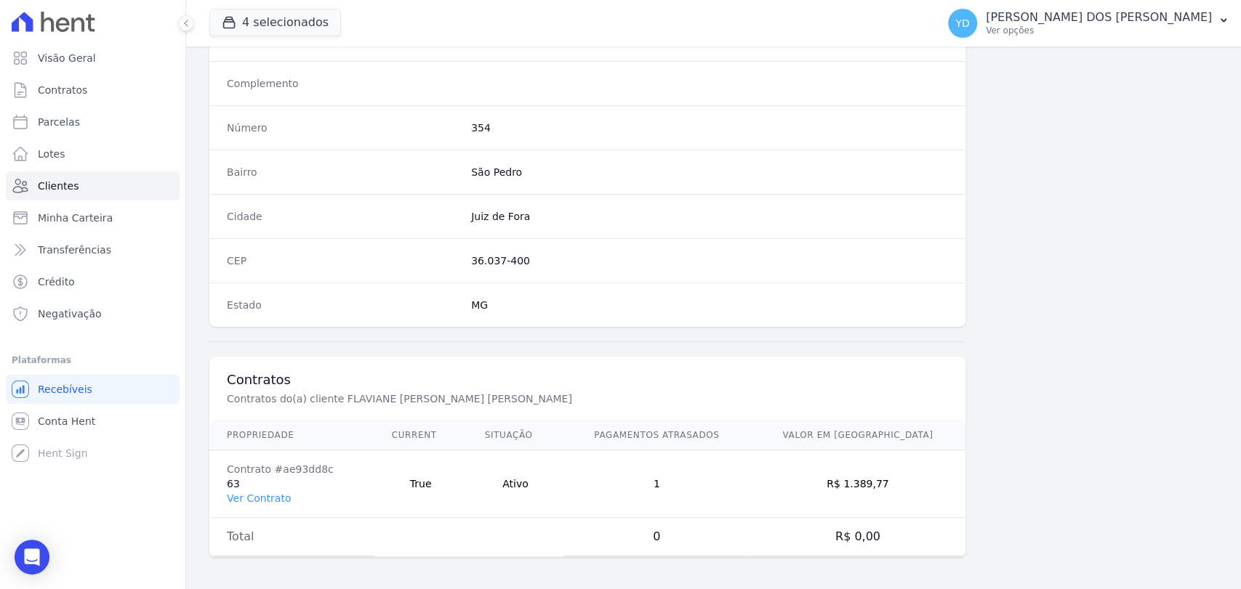
click at [278, 486] on td "Contrato #ae93dd8c 63 Ver Contrato" at bounding box center [291, 485] width 165 height 68
click at [278, 493] on link "Ver Contrato" at bounding box center [259, 499] width 64 height 12
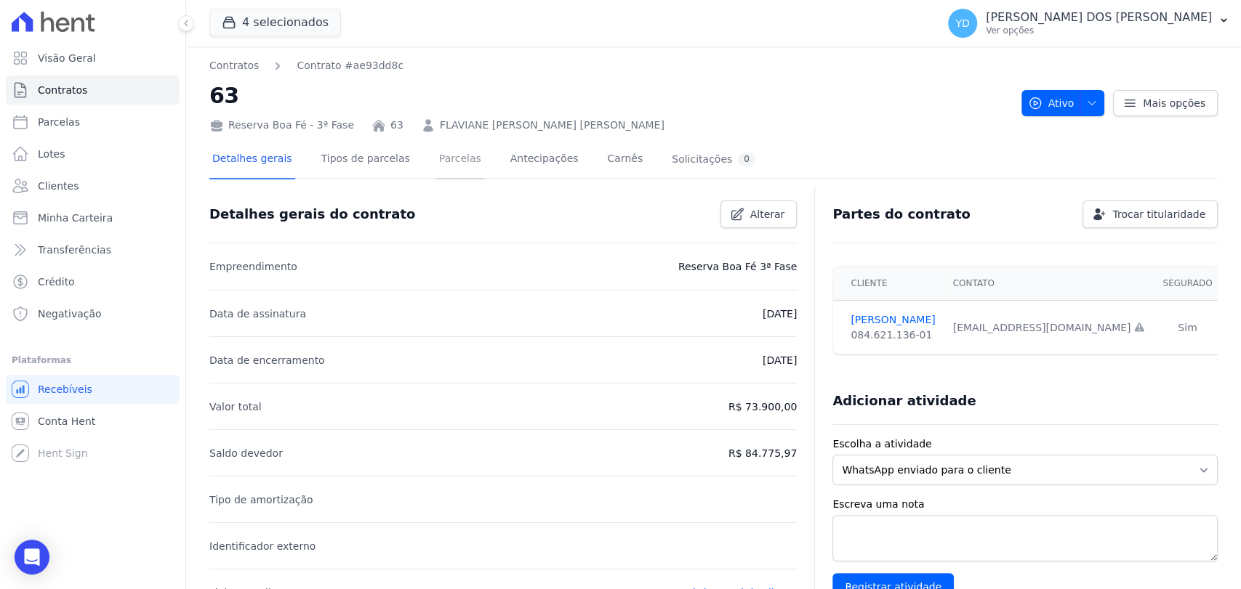
click at [436, 164] on link "Parcelas" at bounding box center [460, 160] width 48 height 39
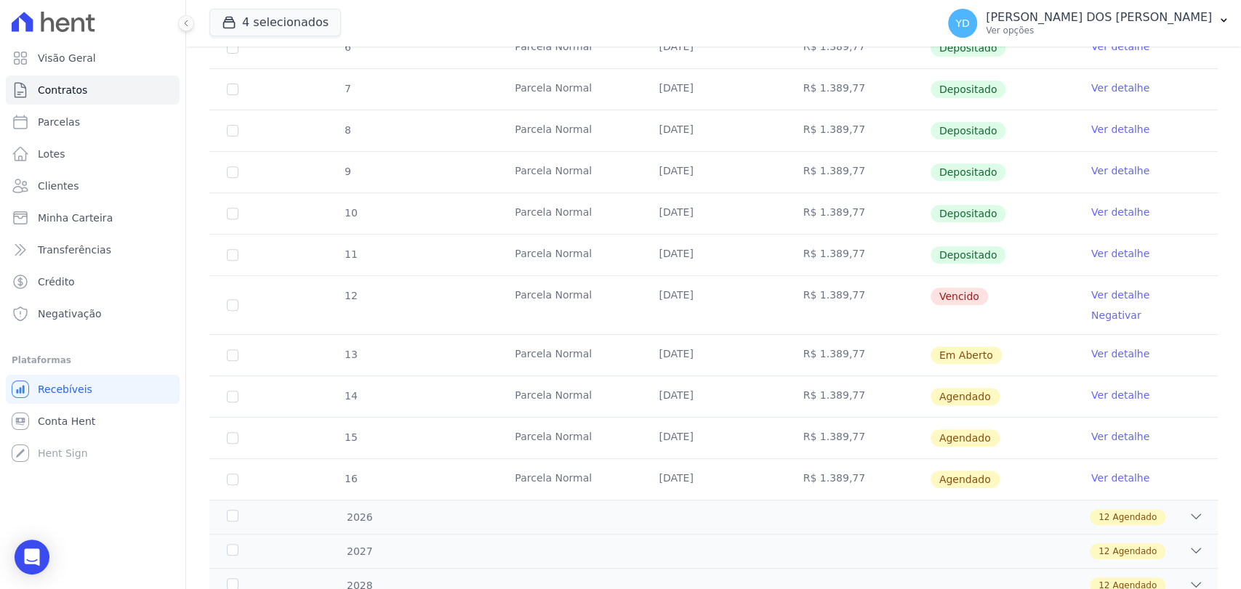
scroll to position [403, 0]
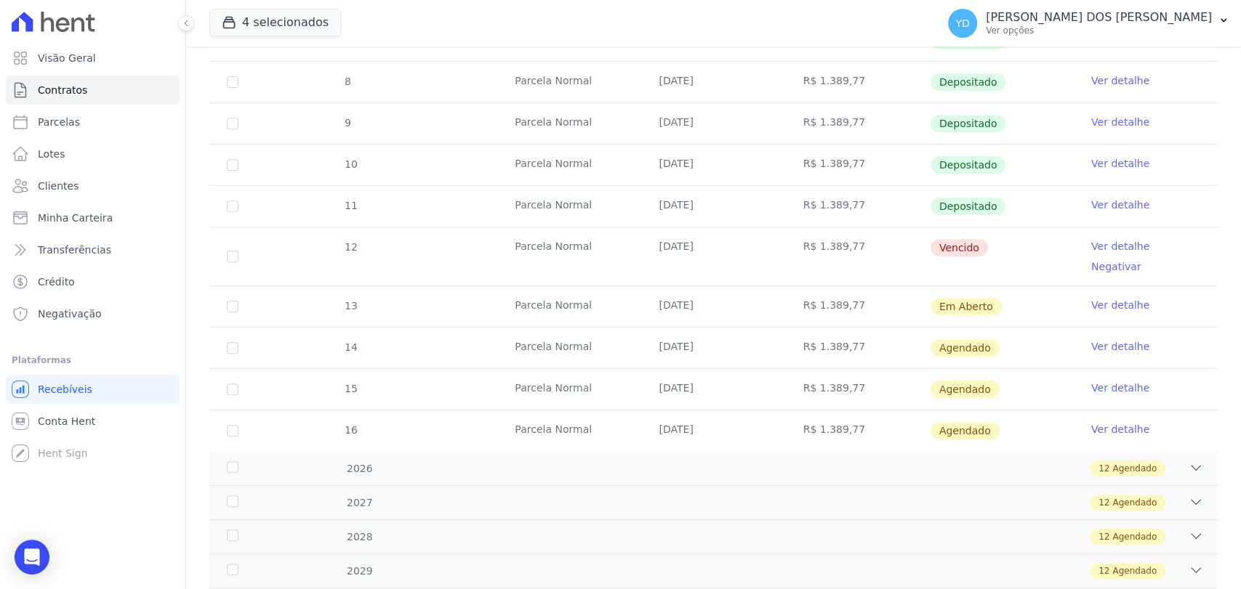
drag, startPoint x: 650, startPoint y: 251, endPoint x: 715, endPoint y: 244, distance: 65.8
click at [715, 244] on td "[DATE]" at bounding box center [713, 256] width 144 height 58
copy td "[DATE]"
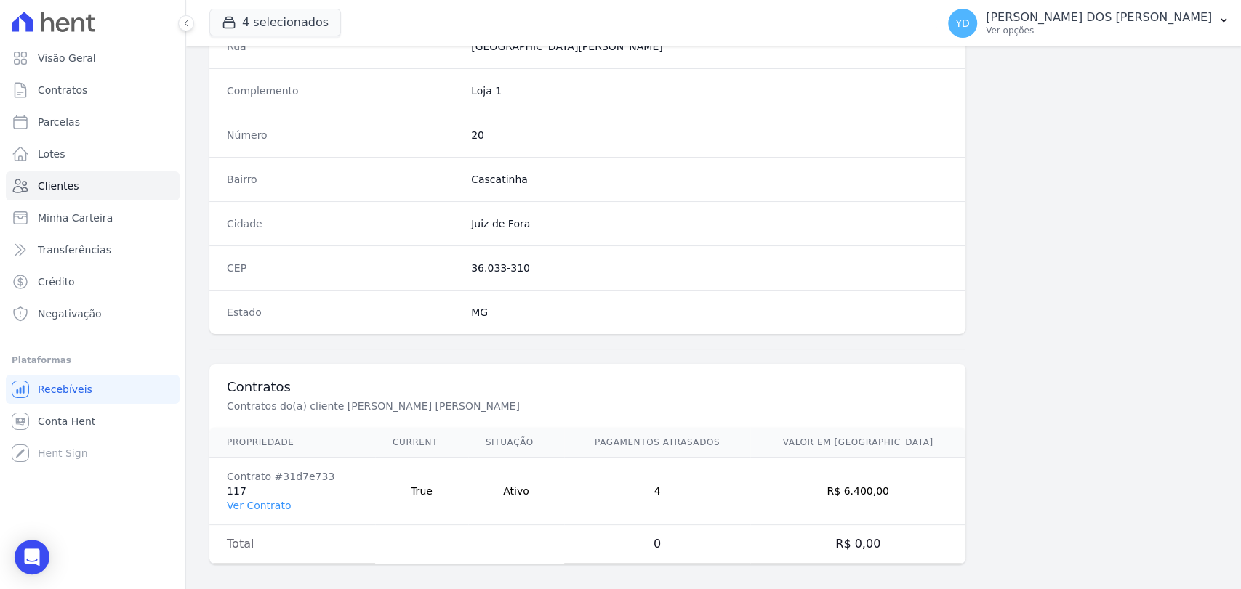
scroll to position [767, 0]
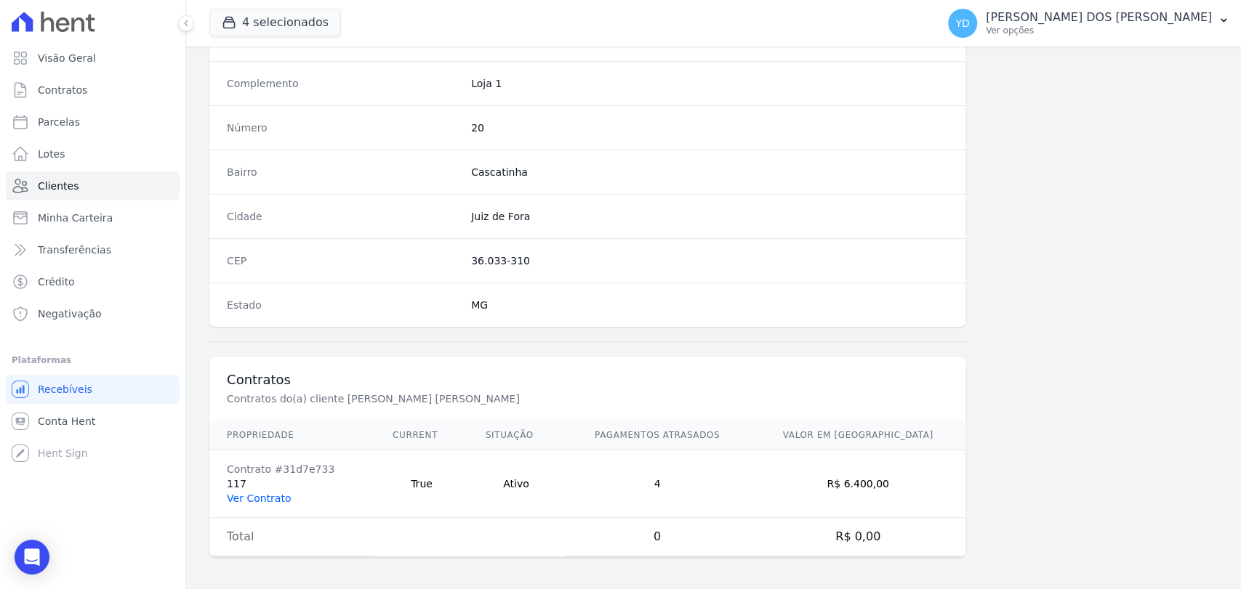
click at [278, 500] on link "Ver Contrato" at bounding box center [259, 499] width 64 height 12
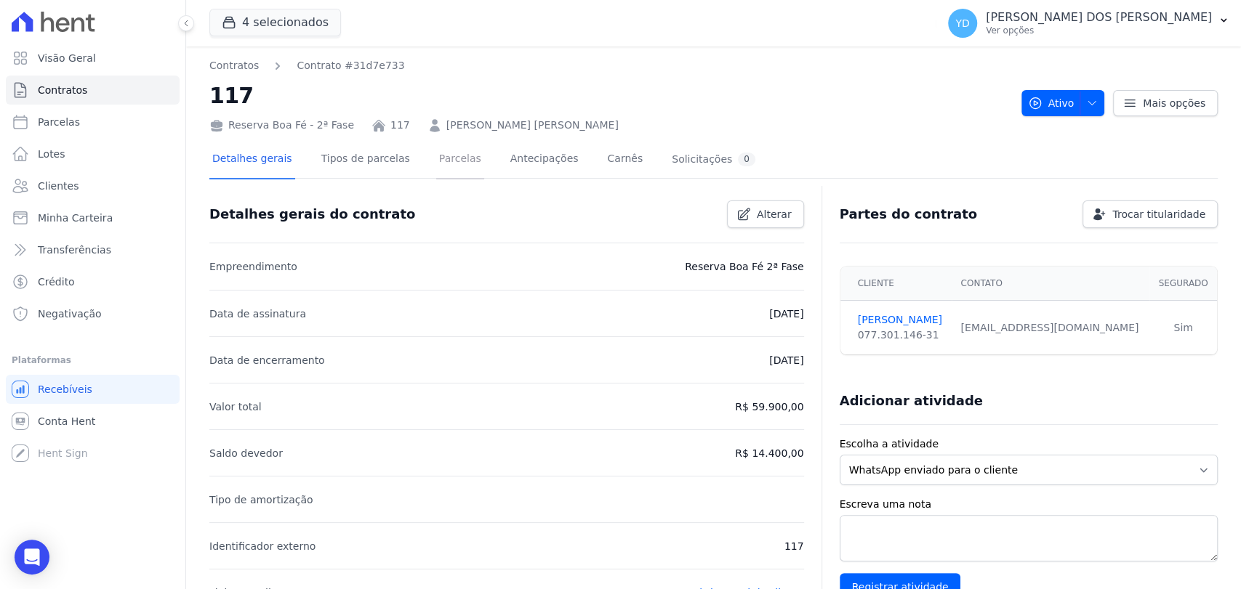
click at [455, 164] on link "Parcelas" at bounding box center [460, 160] width 48 height 39
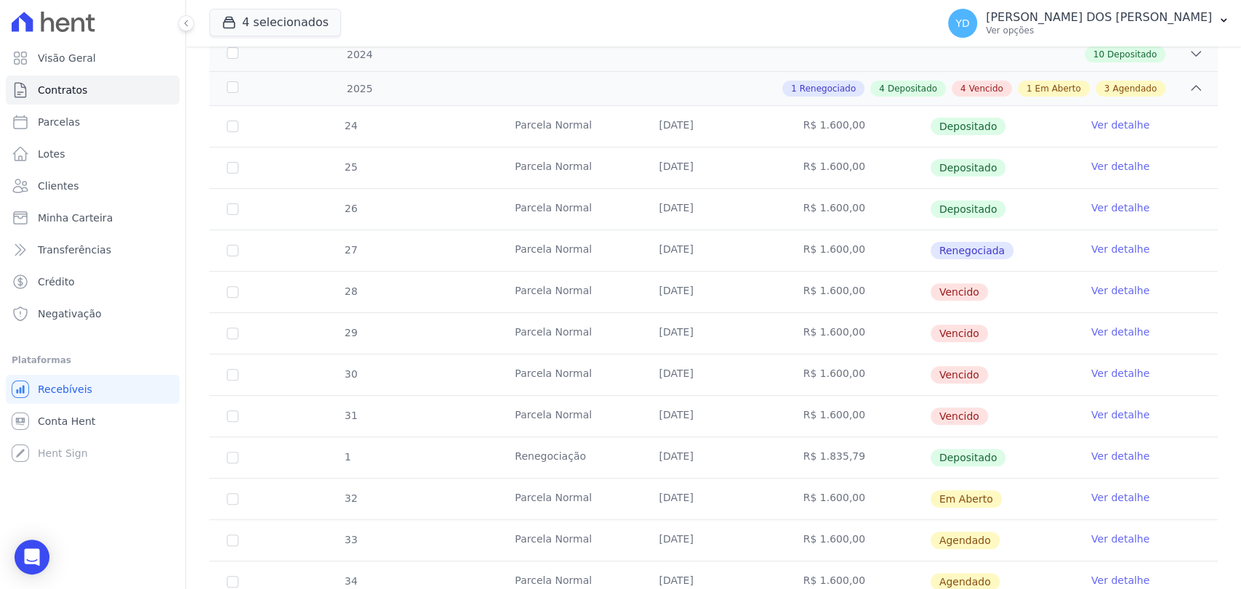
scroll to position [242, 0]
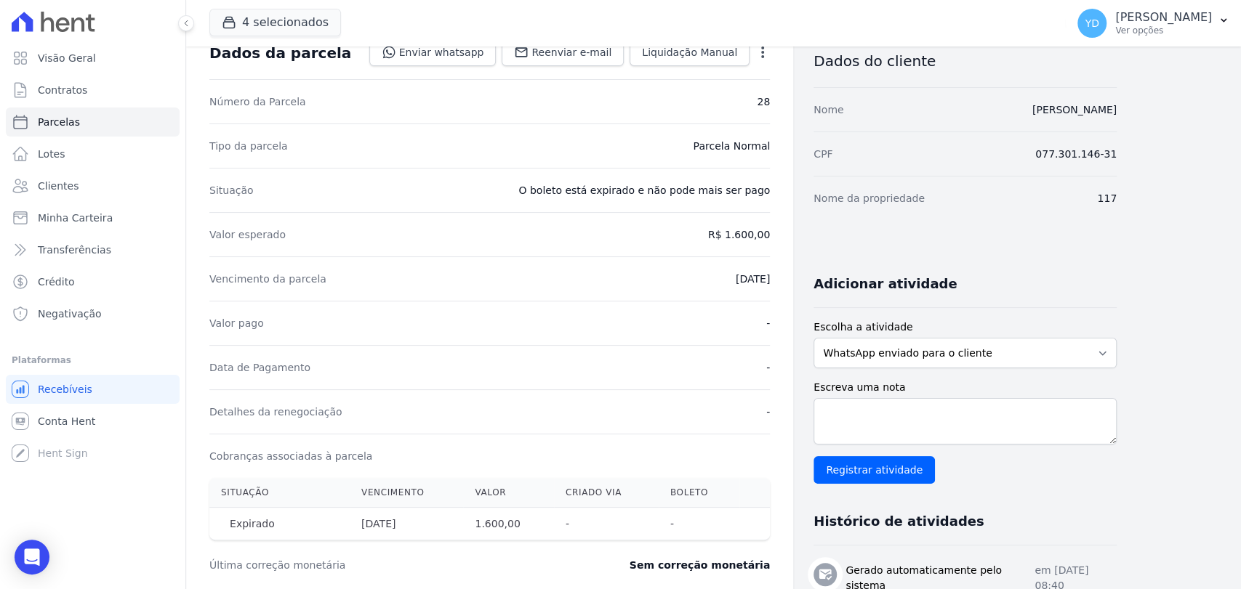
scroll to position [81, 0]
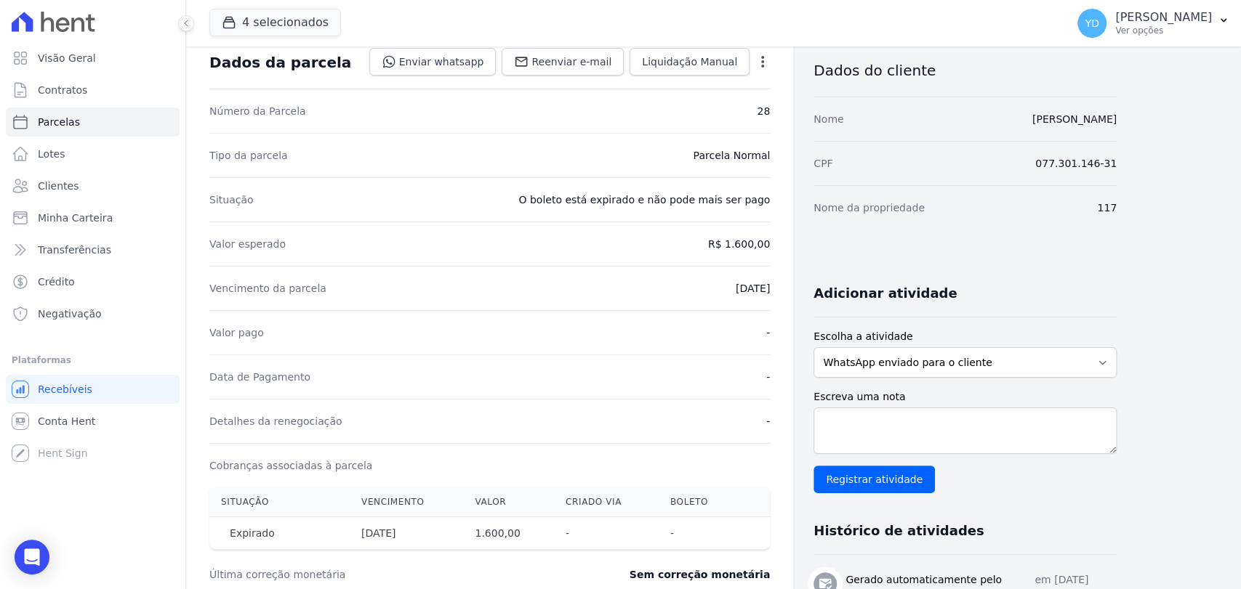
click at [762, 65] on icon "button" at bounding box center [762, 62] width 3 height 12
click at [733, 128] on link "Renegociar" at bounding box center [700, 134] width 128 height 26
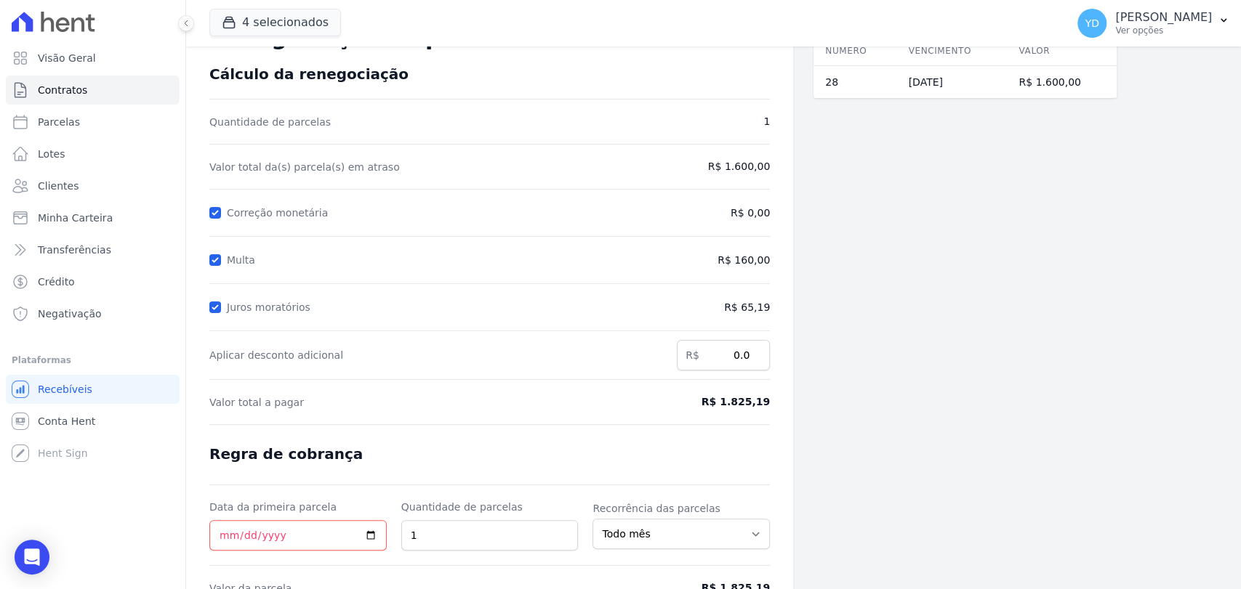
scroll to position [137, 0]
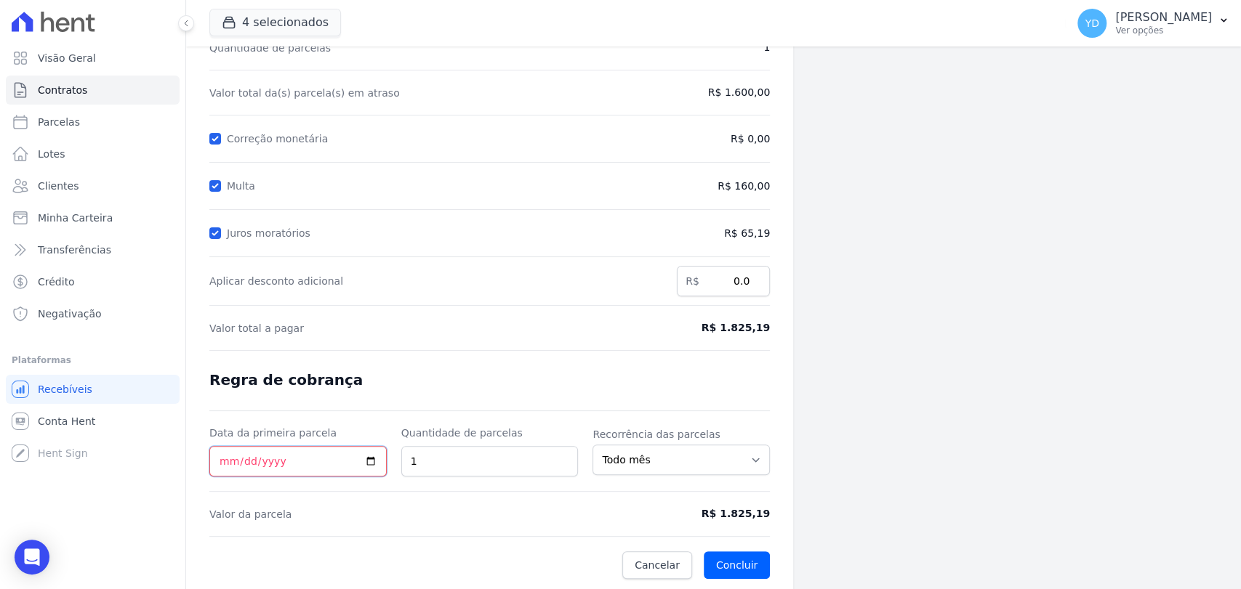
click at [290, 458] on input "Data da primeira parcela" at bounding box center [297, 461] width 177 height 31
click at [332, 465] on input "Data da primeira parcela" at bounding box center [297, 461] width 177 height 31
type input "2025-09-29"
click at [728, 552] on button "Concluir" at bounding box center [737, 566] width 66 height 28
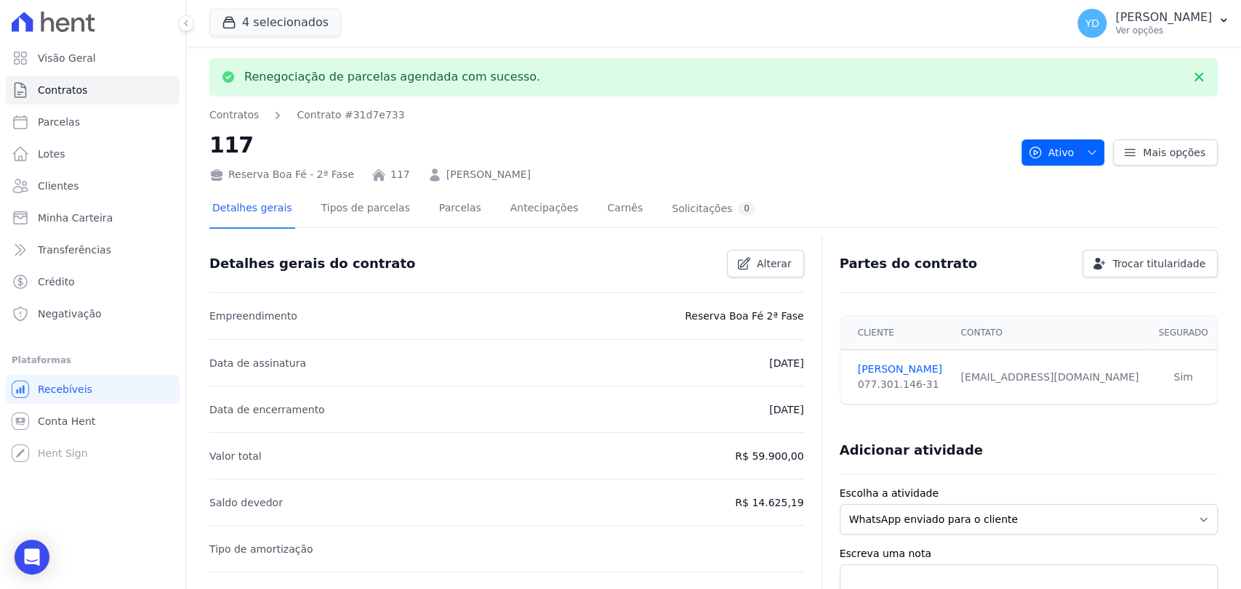
click at [462, 218] on div "Detalhes gerais Tipos de parcelas Parcelas Antecipações Carnês Solicitações 0" at bounding box center [483, 209] width 549 height 39
click at [444, 214] on link "Parcelas" at bounding box center [460, 209] width 48 height 39
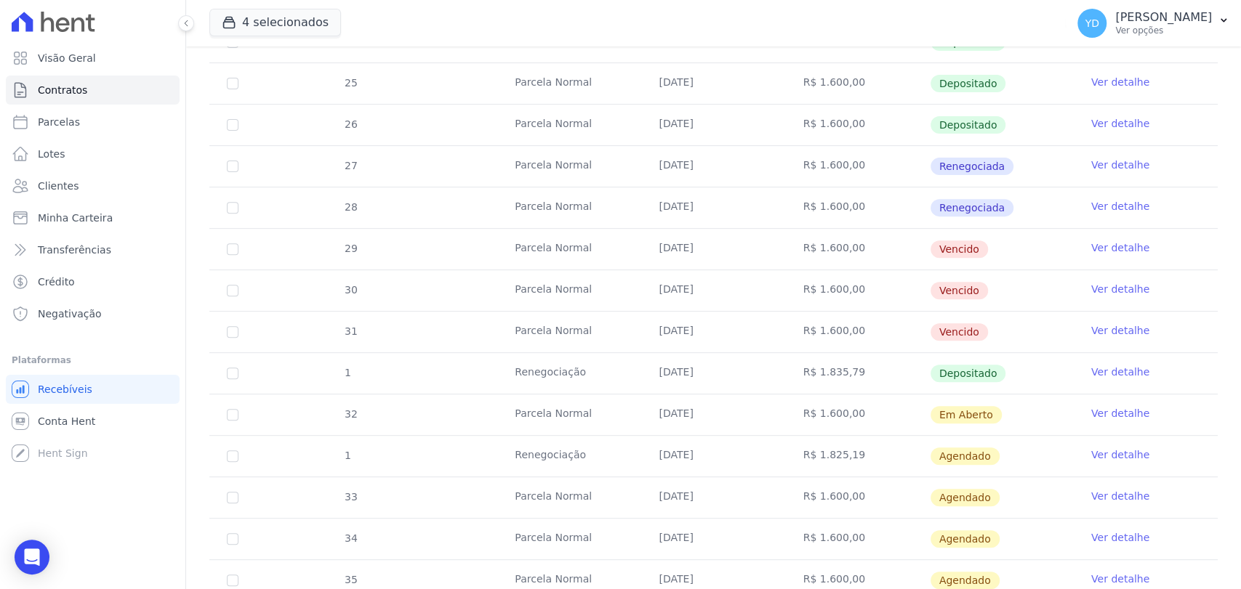
scroll to position [323, 0]
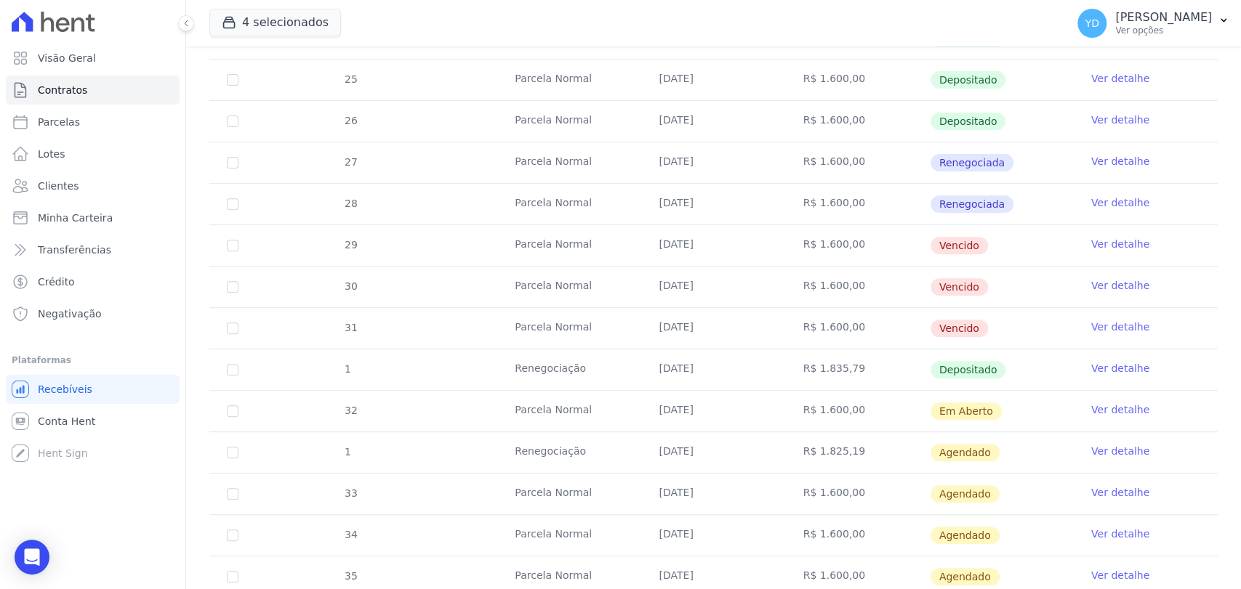
click at [1102, 410] on link "Ver detalhe" at bounding box center [1120, 410] width 58 height 15
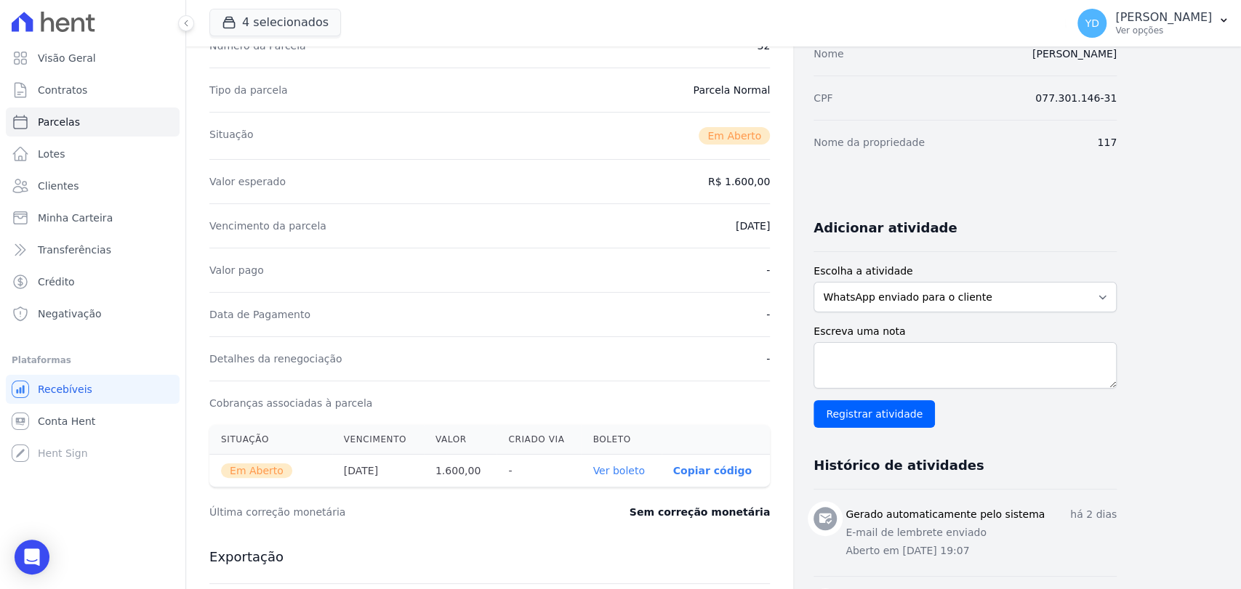
scroll to position [161, 0]
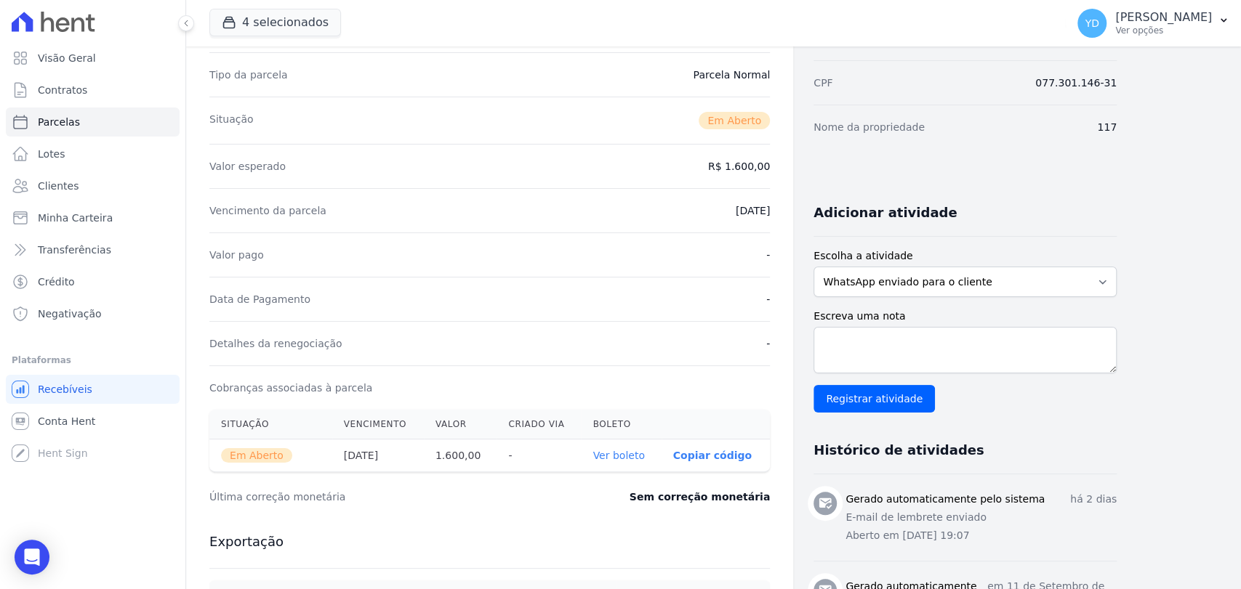
click at [621, 461] on link "Ver boleto" at bounding box center [618, 456] width 52 height 12
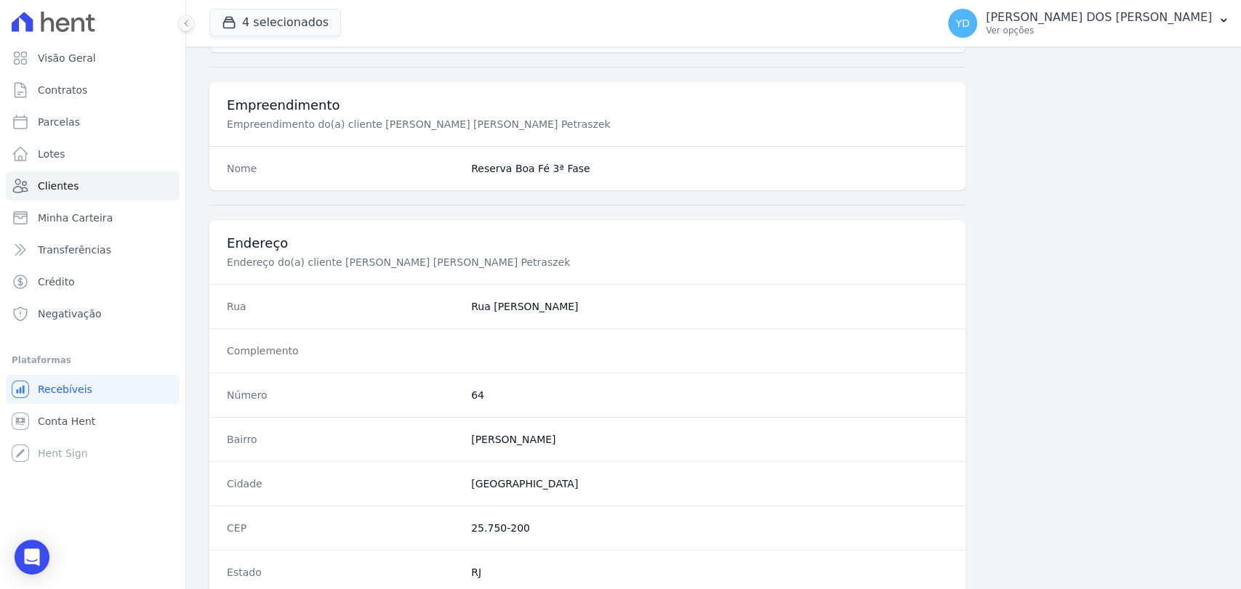
scroll to position [767, 0]
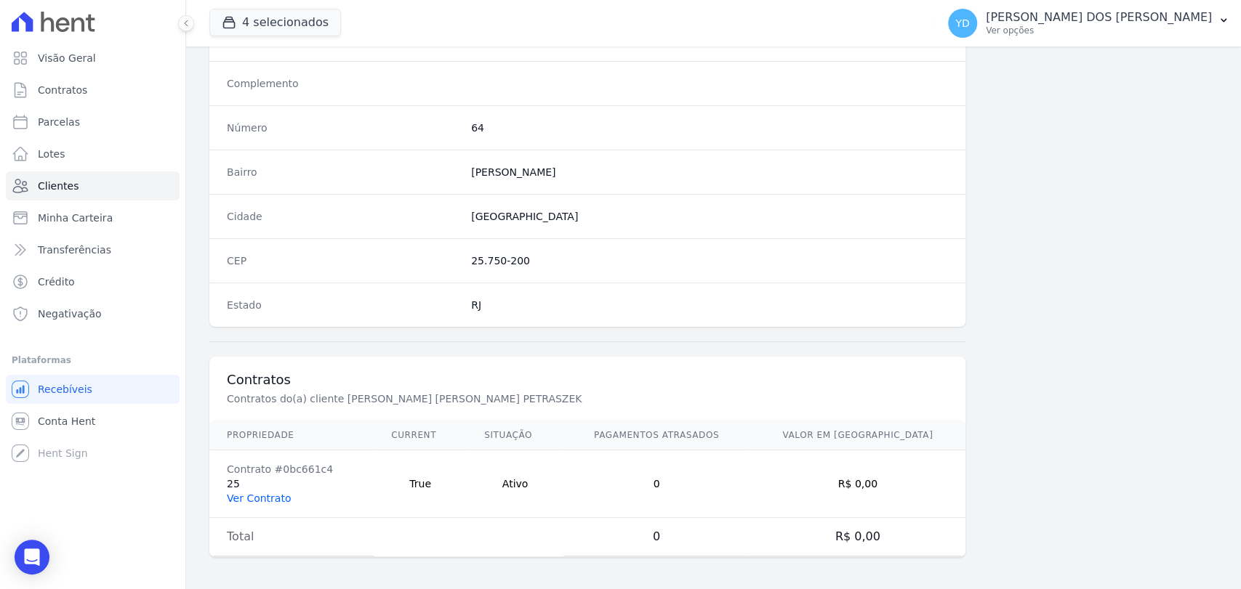
click at [241, 493] on link "Ver Contrato" at bounding box center [259, 499] width 64 height 12
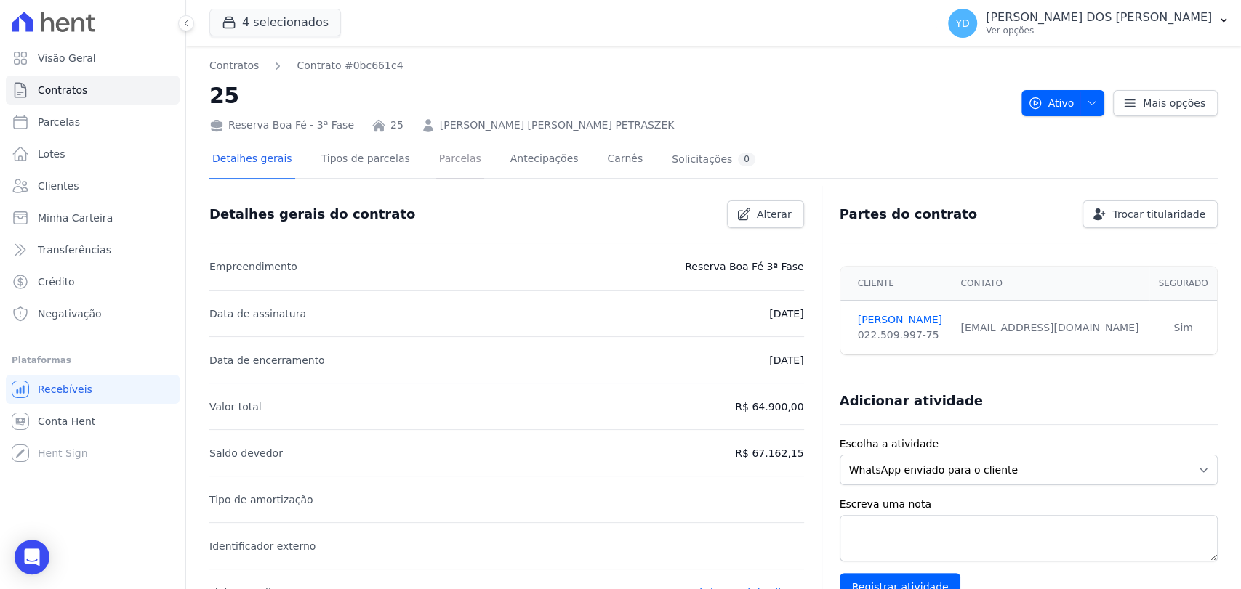
click at [455, 172] on link "Parcelas" at bounding box center [460, 160] width 48 height 39
click at [573, 1] on div "4 selecionados Doro Incorporações Parque das Palmeiras Reserva Boa Fé - 1ª Fase…" at bounding box center [569, 23] width 721 height 48
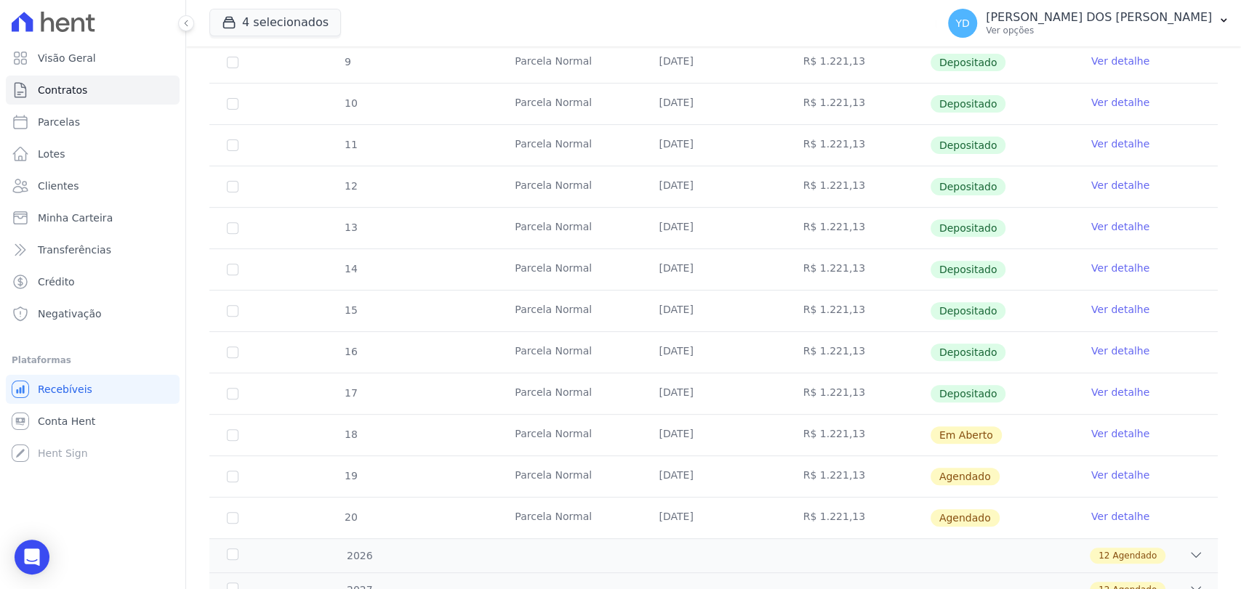
scroll to position [323, 0]
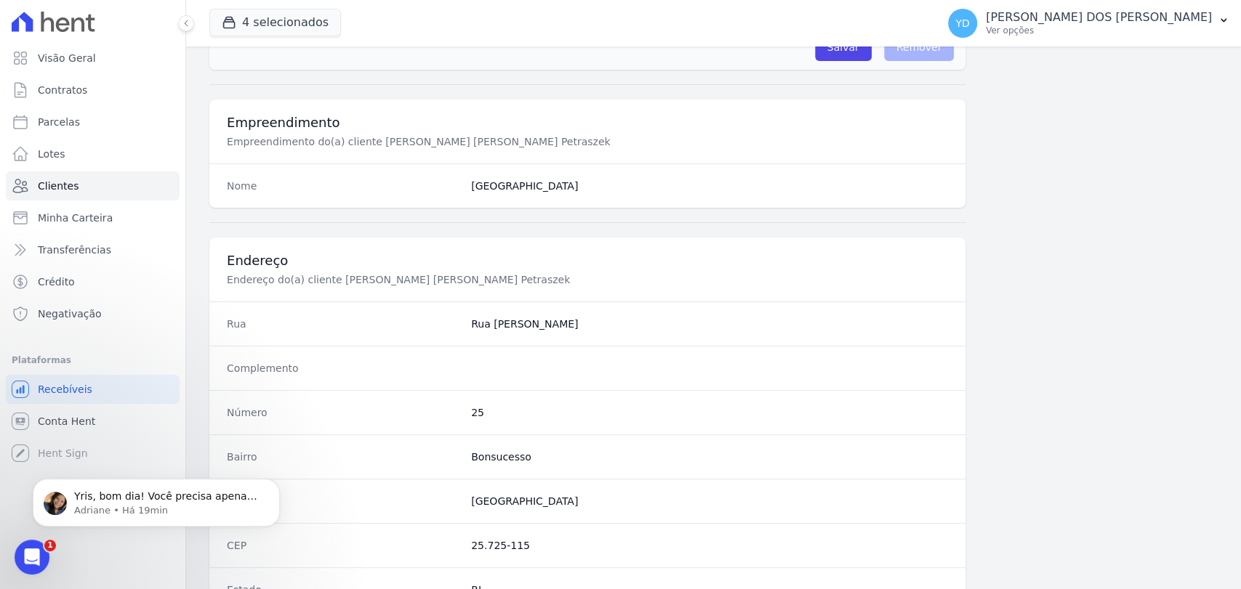
scroll to position [484, 0]
click at [270, 484] on button "Dismiss notification" at bounding box center [275, 483] width 19 height 19
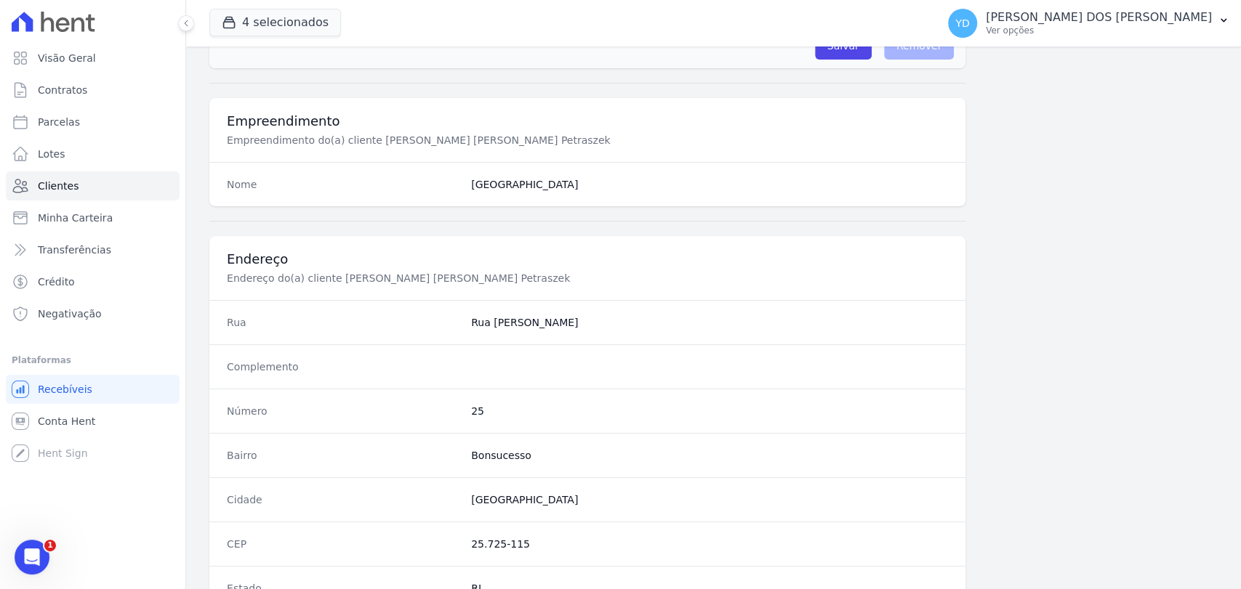
scroll to position [767, 0]
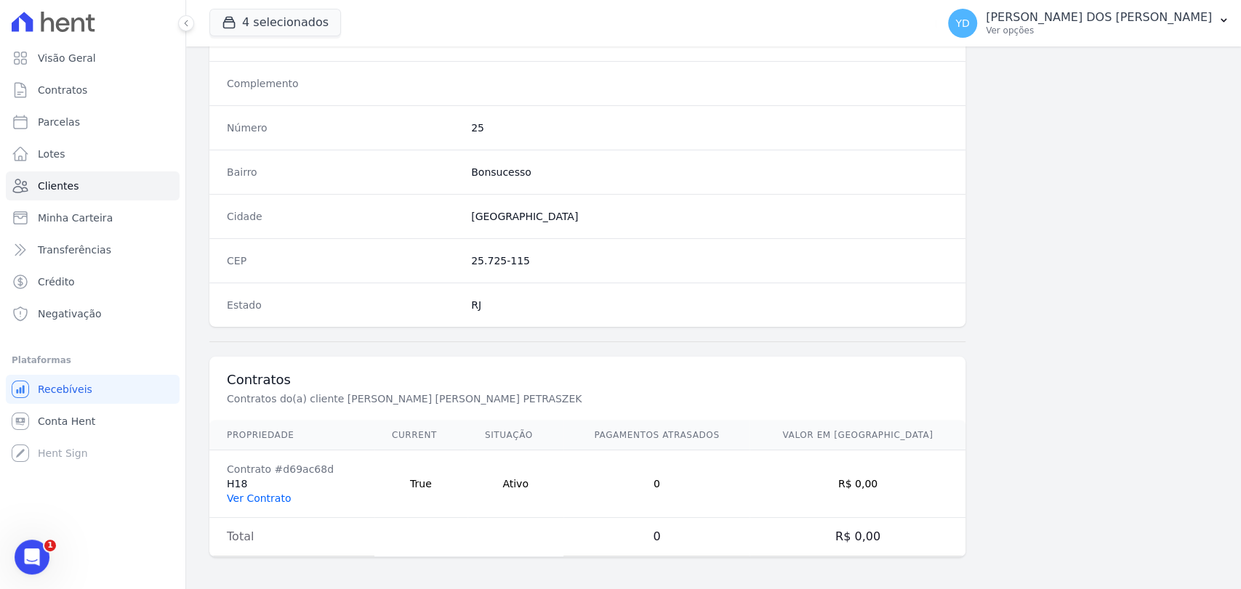
click at [264, 495] on link "Ver Contrato" at bounding box center [259, 499] width 64 height 12
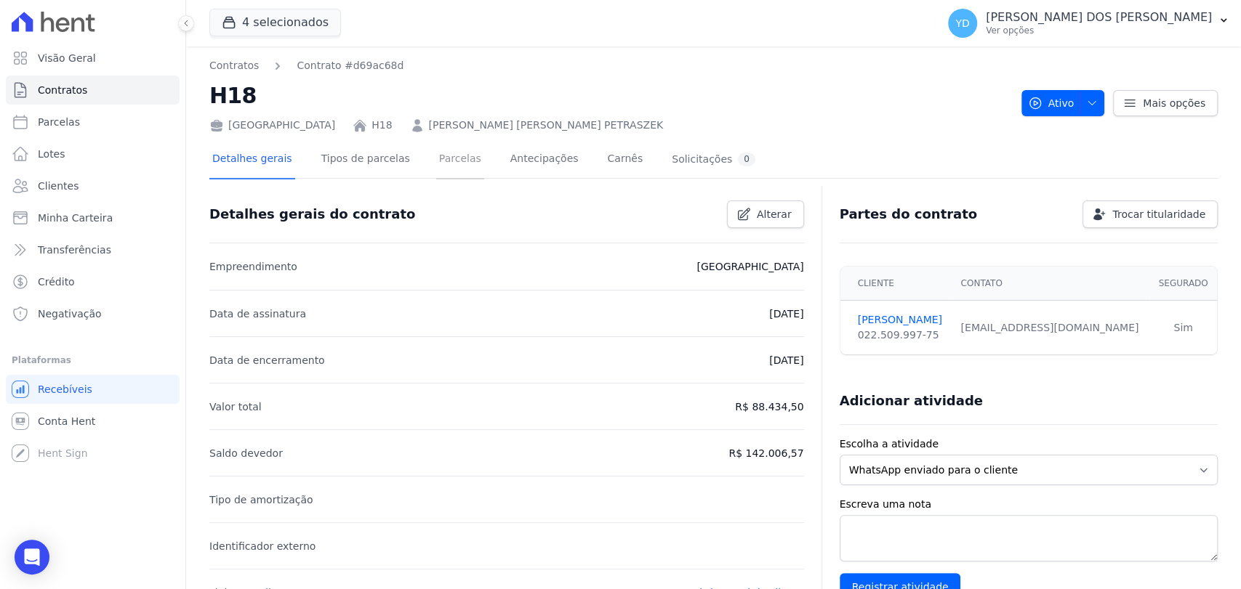
drag, startPoint x: 442, startPoint y: 158, endPoint x: 446, endPoint y: 137, distance: 22.1
click at [442, 158] on link "Parcelas" at bounding box center [460, 160] width 48 height 39
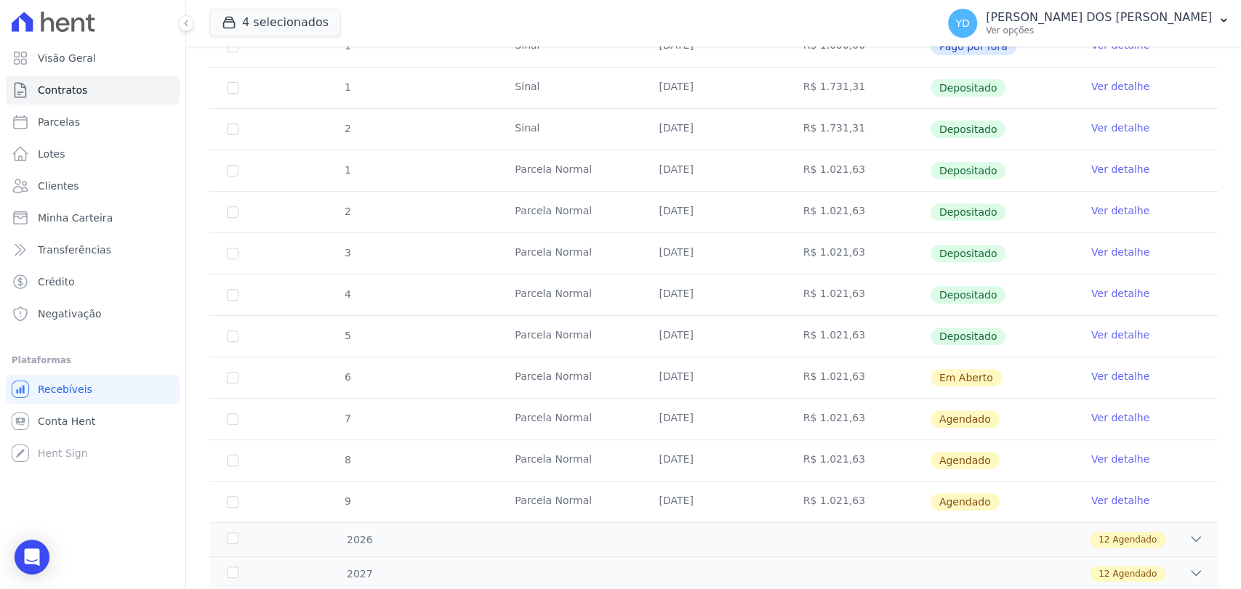
scroll to position [323, 0]
click at [1101, 375] on link "Ver detalhe" at bounding box center [1120, 375] width 58 height 15
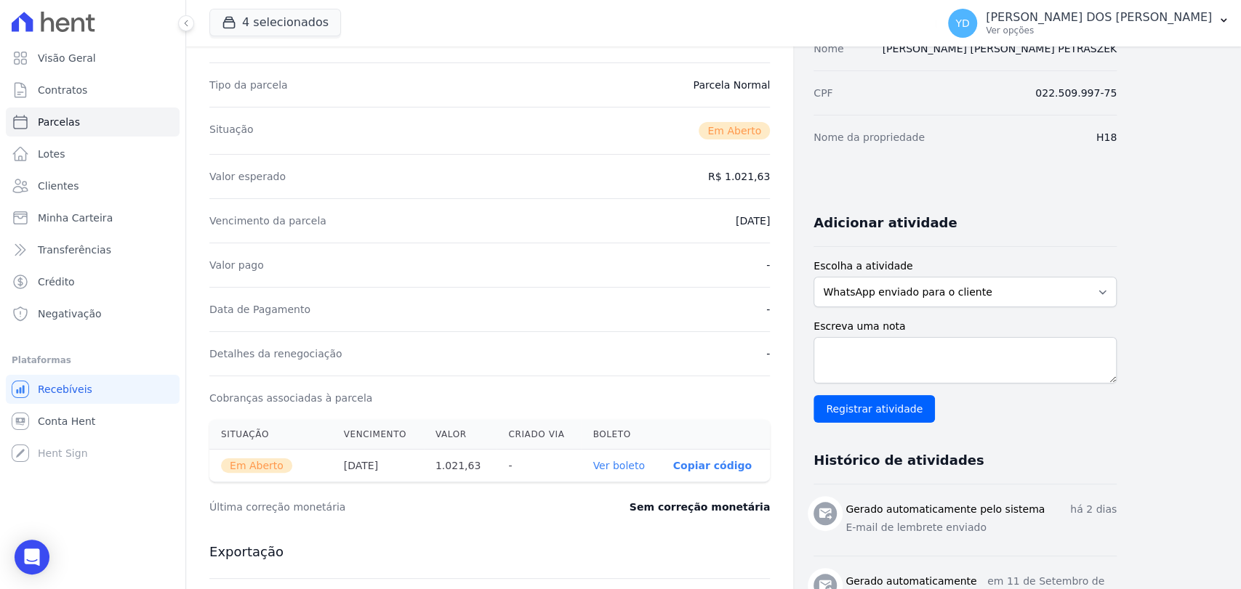
scroll to position [161, 0]
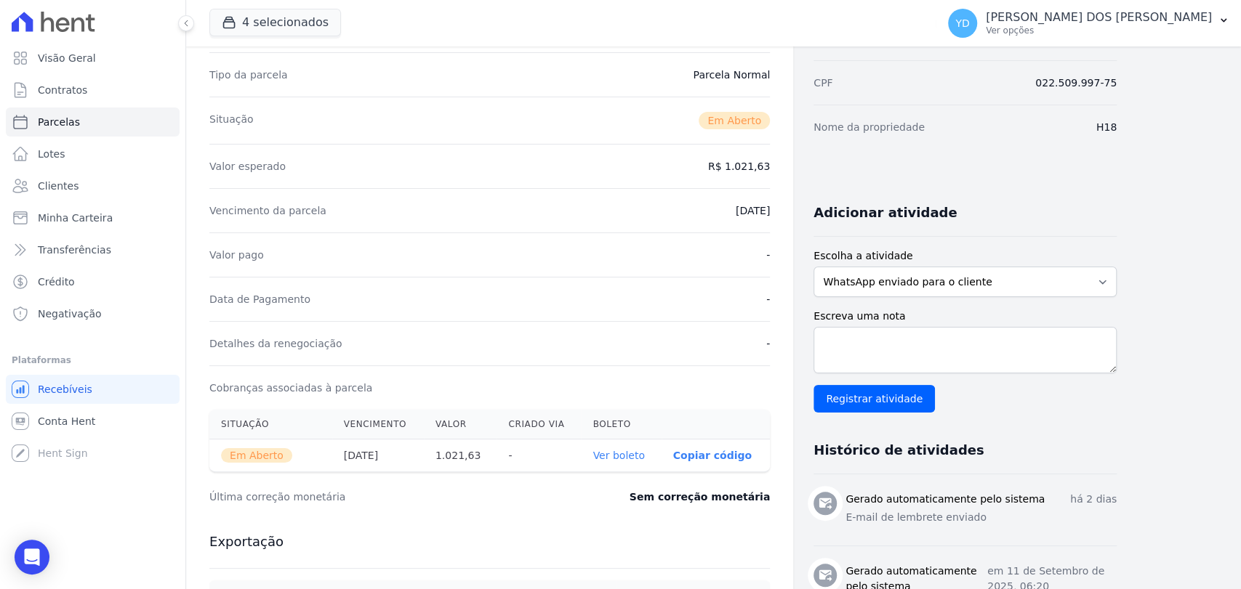
click at [629, 455] on link "Ver boleto" at bounding box center [618, 456] width 52 height 12
